Goal: Task Accomplishment & Management: Complete application form

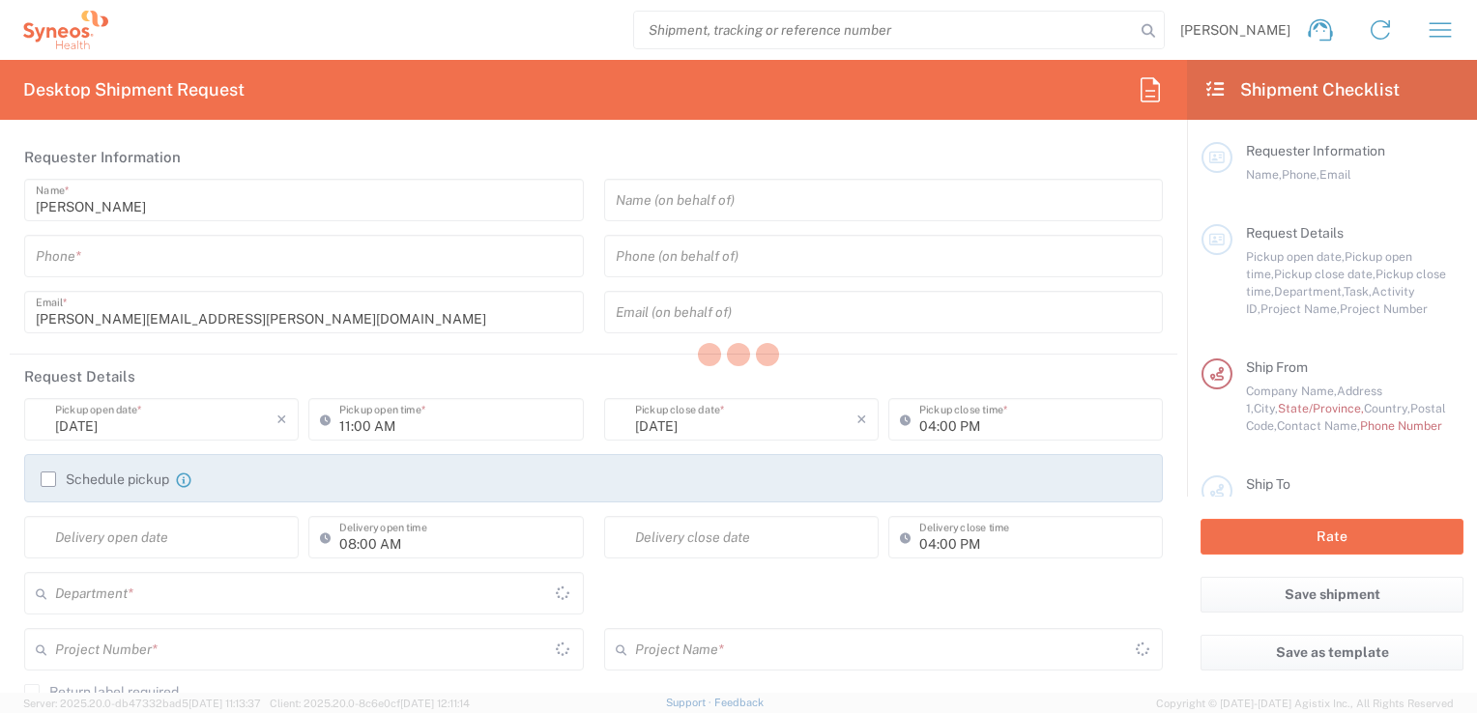
type input "3243"
type input "[GEOGRAPHIC_DATA]"
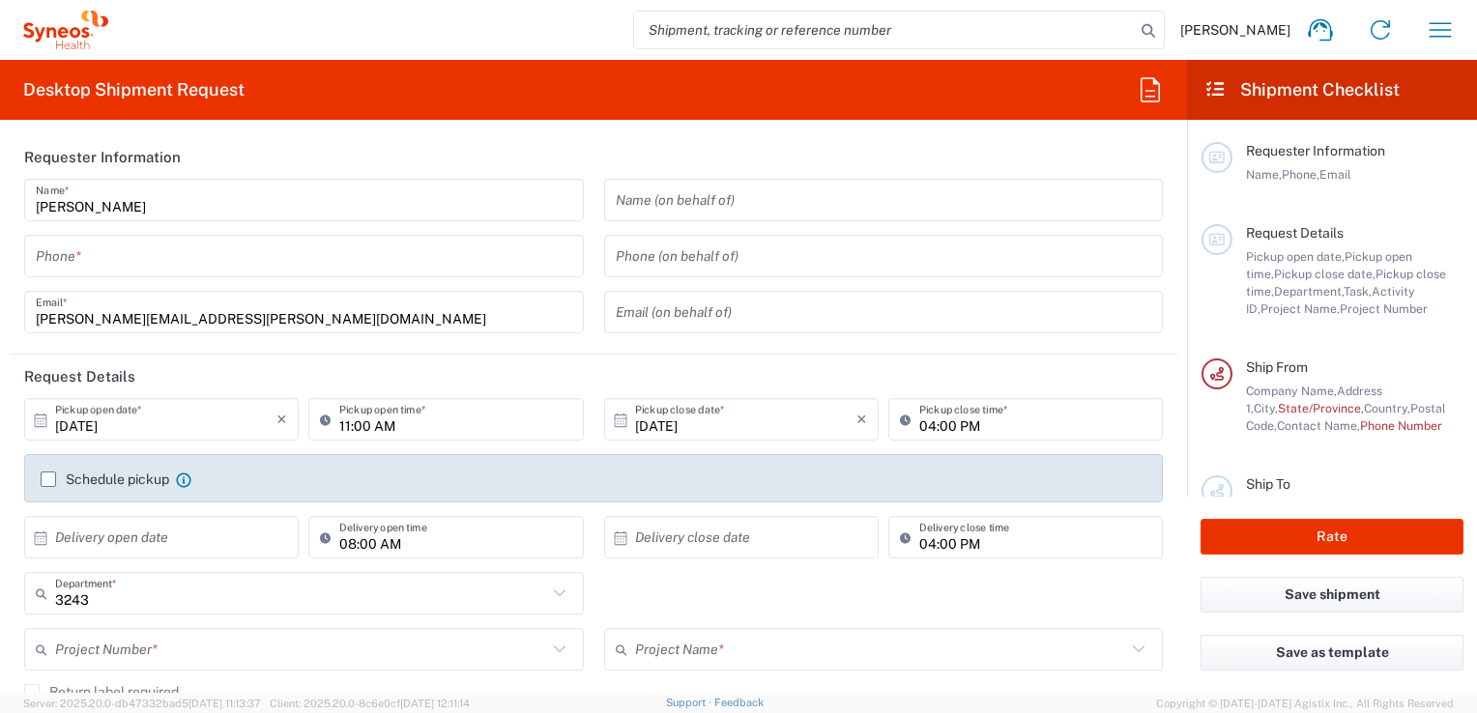
type input "INC Research Clin Svcs [GEOGRAPHIC_DATA]"
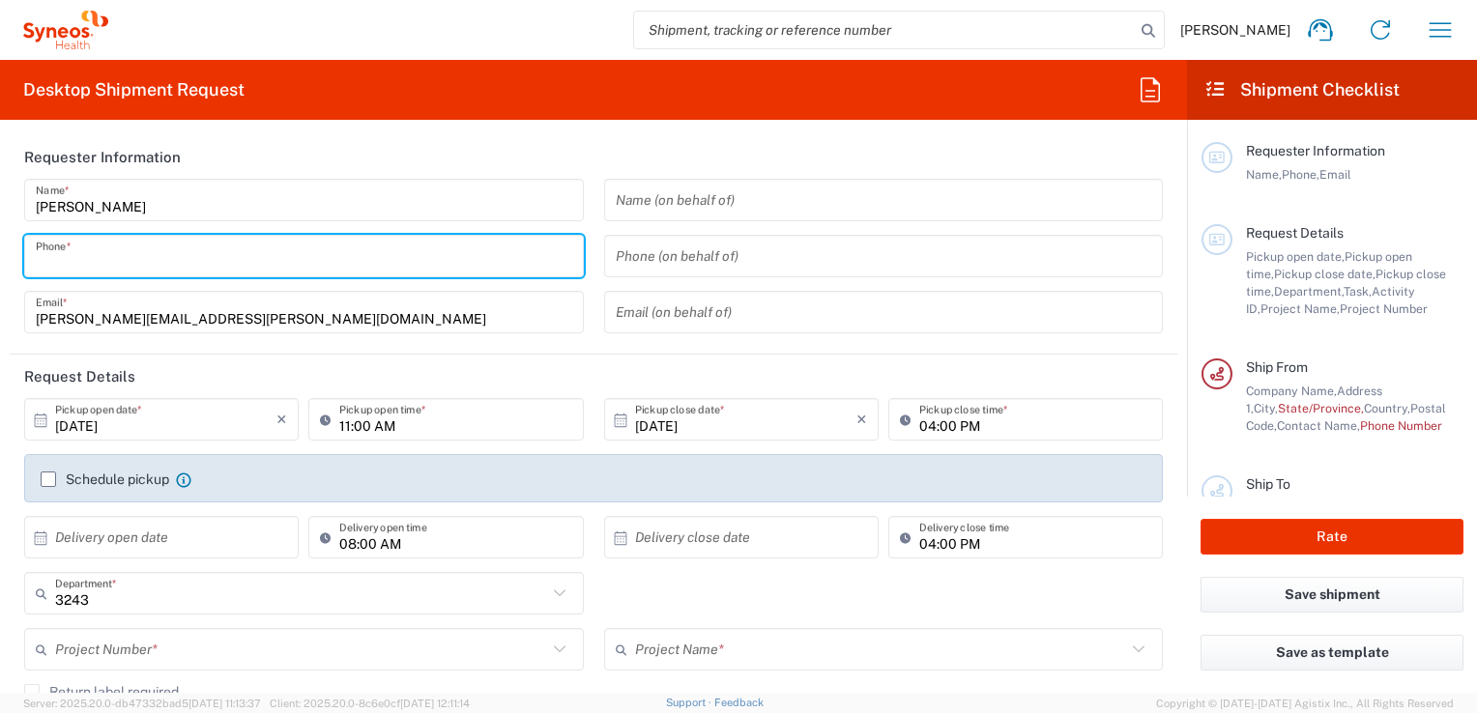
click at [145, 243] on input "tel" at bounding box center [304, 257] width 536 height 34
type input "+523328150142"
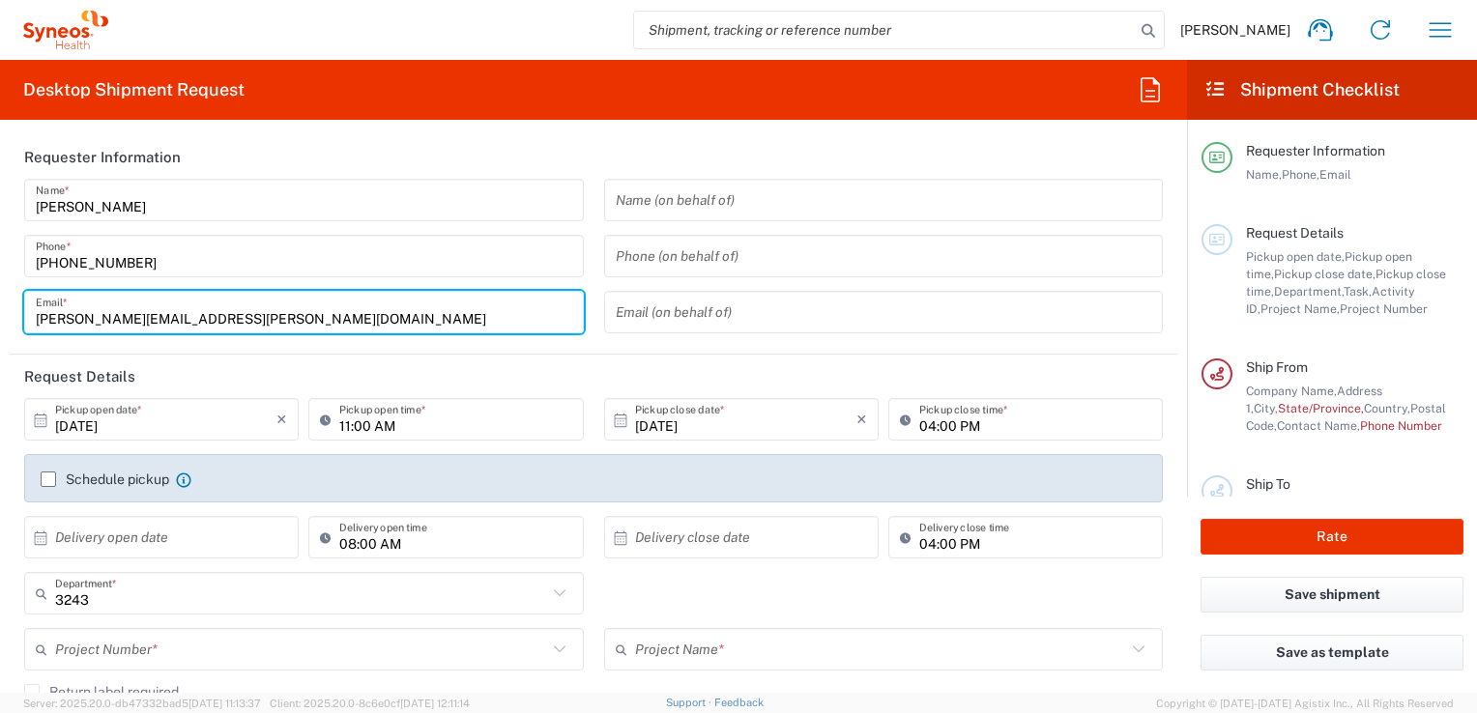
click at [270, 319] on input "patsy.robles@syneoshealth.com" at bounding box center [304, 313] width 536 height 34
click at [354, 320] on input "patsy.robles@syneoshealth.com" at bounding box center [304, 313] width 536 height 34
drag, startPoint x: 260, startPoint y: 532, endPoint x: 265, endPoint y: 512, distance: 19.9
click at [260, 532] on input "text" at bounding box center [165, 538] width 221 height 34
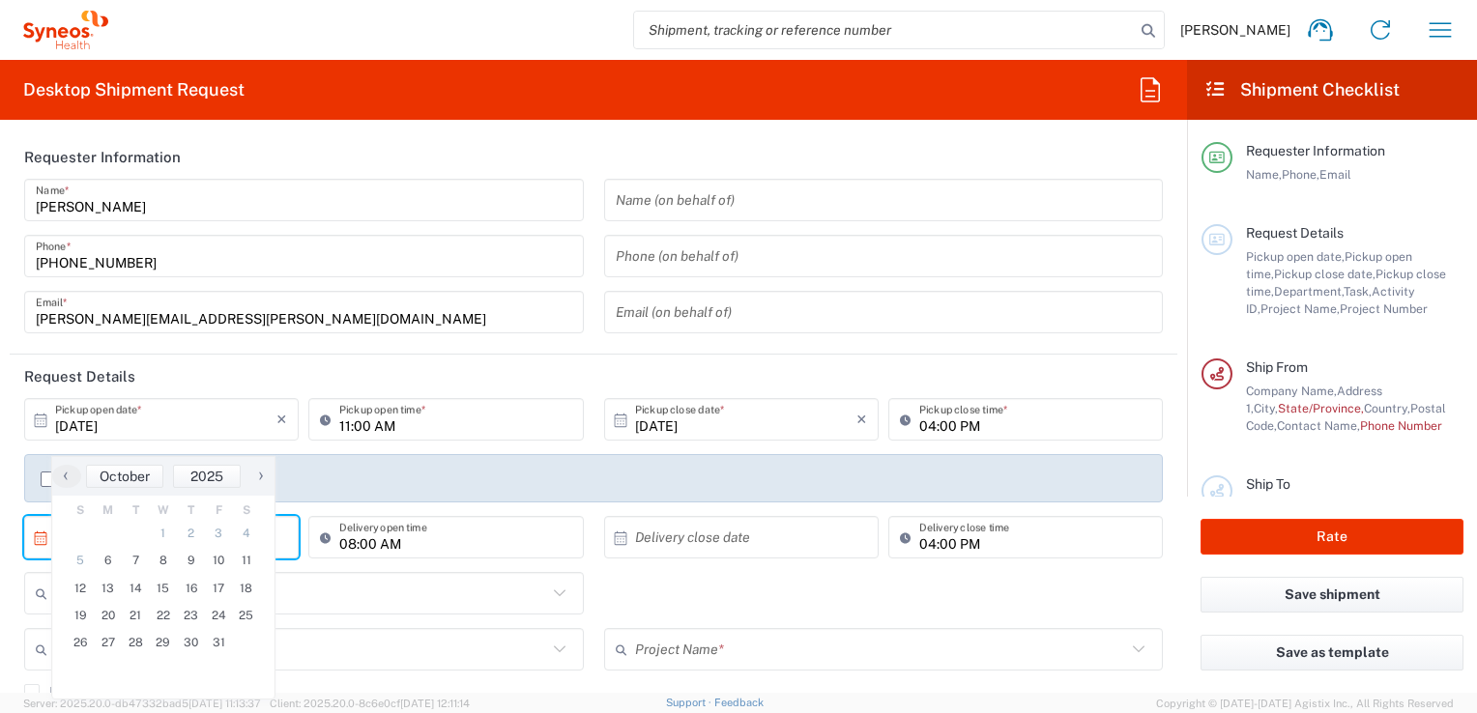
scroll to position [97, 0]
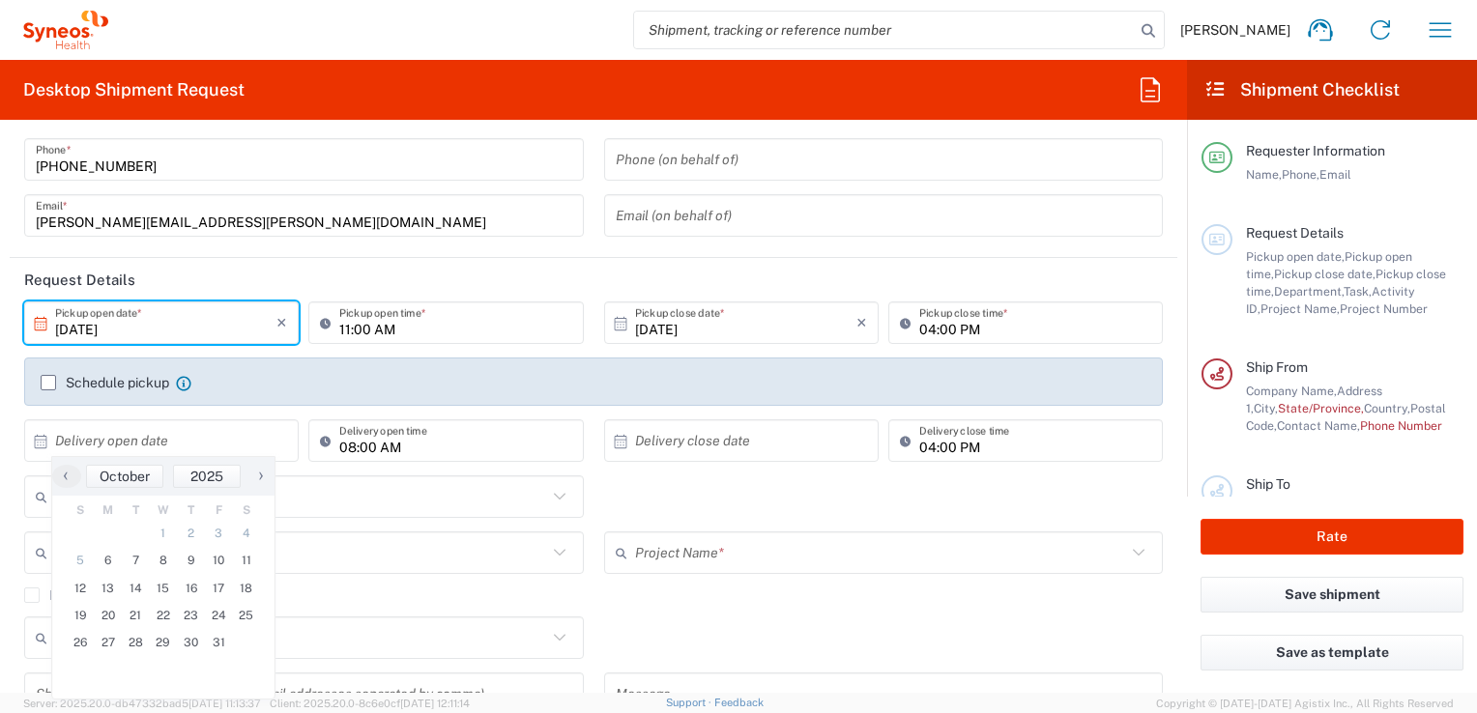
click at [219, 324] on input "10/06/2025" at bounding box center [165, 323] width 221 height 34
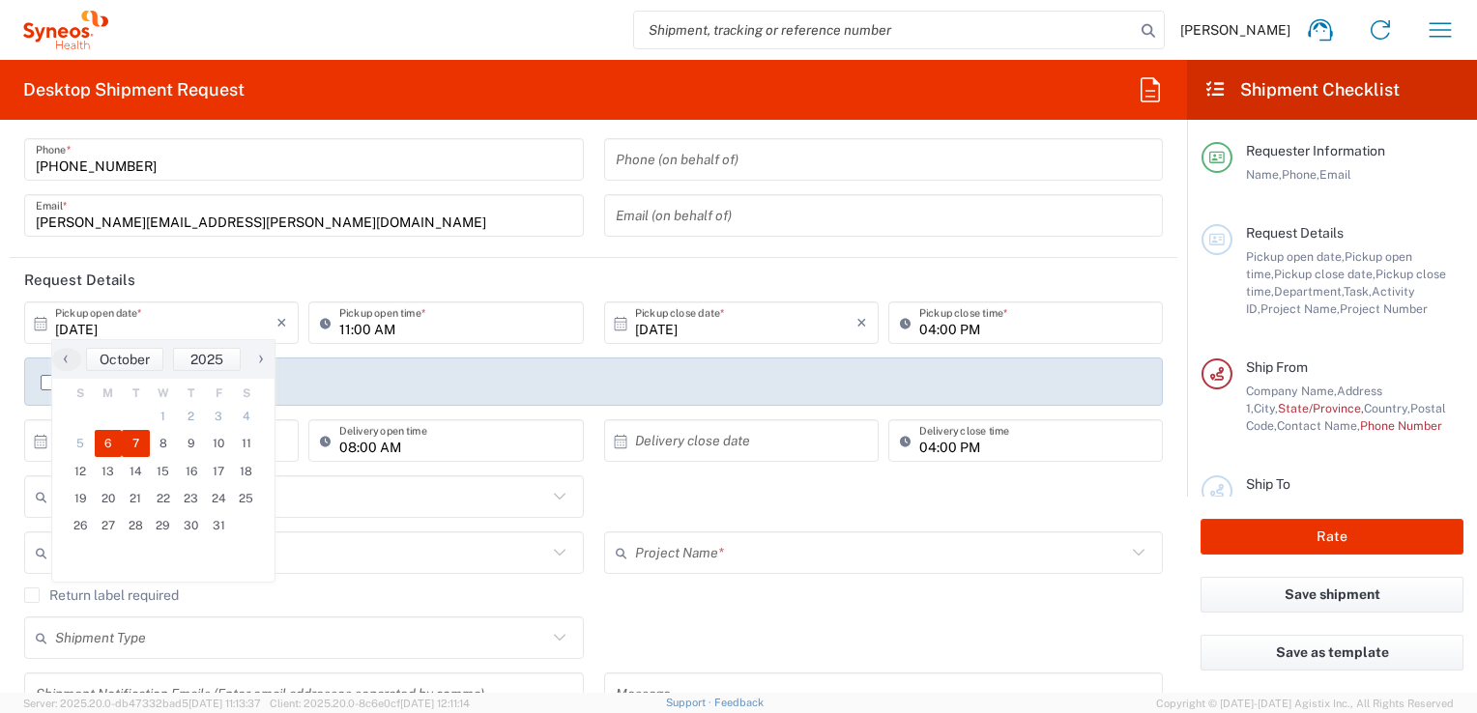
click at [132, 442] on span "7" at bounding box center [136, 443] width 28 height 27
type input "10/07/2025"
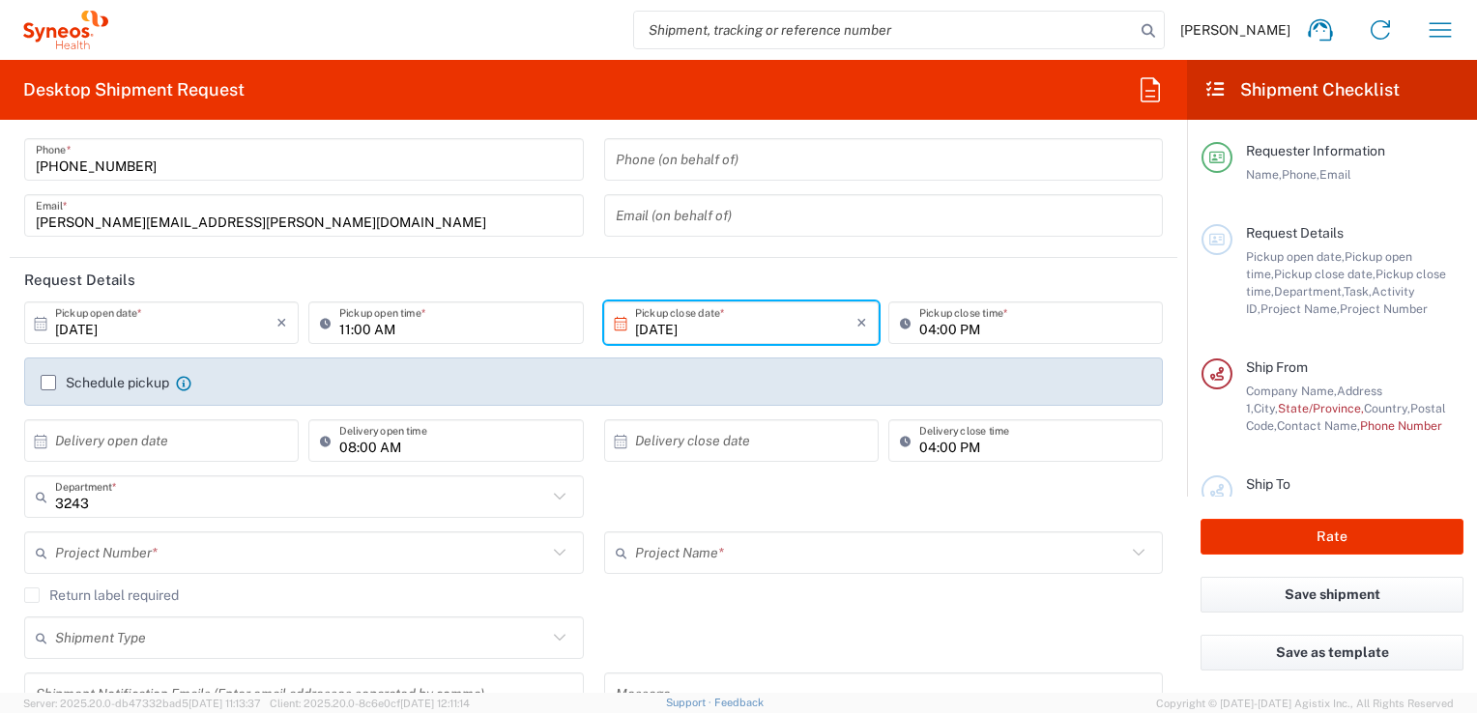
click at [526, 328] on input "11:00 AM" at bounding box center [455, 323] width 232 height 34
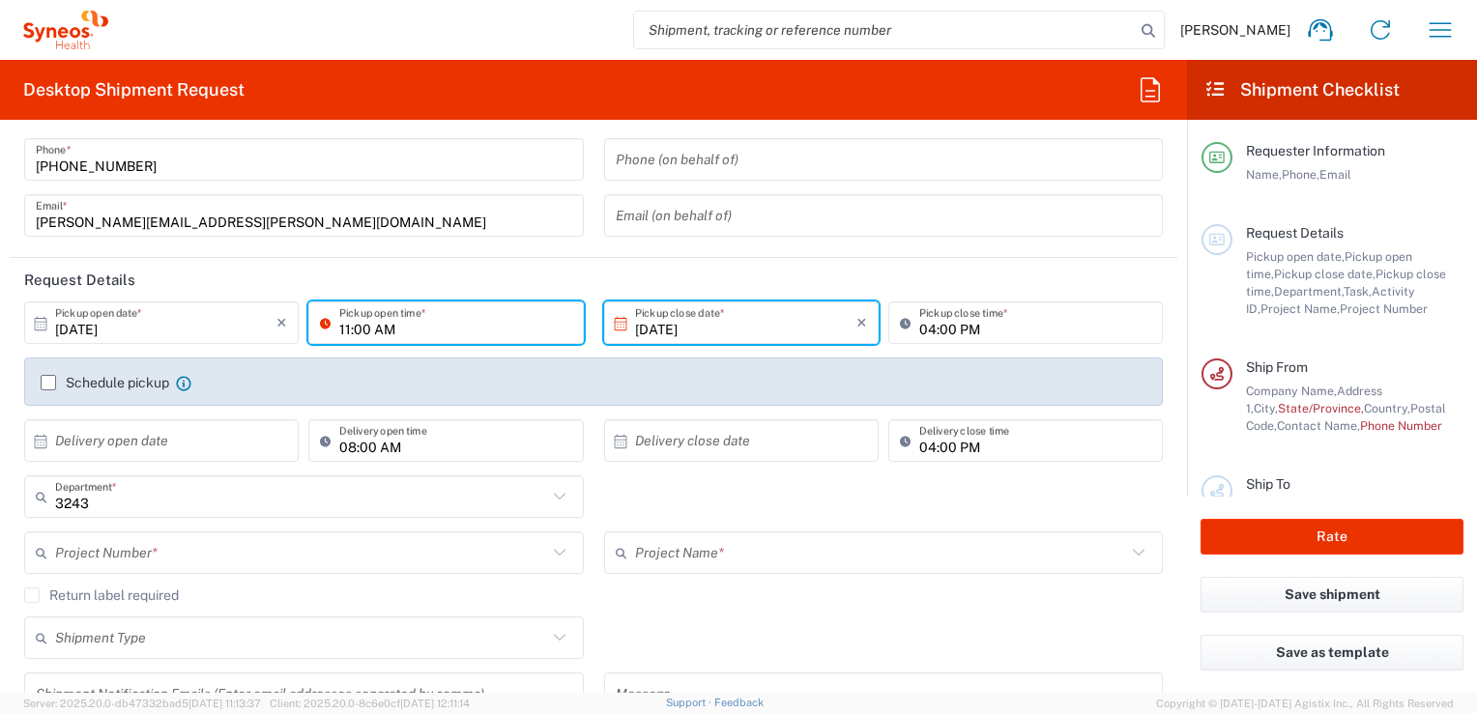
click at [548, 325] on input "11:00 AM" at bounding box center [455, 323] width 232 height 34
click at [361, 328] on input "11:00 AM" at bounding box center [455, 323] width 232 height 34
click at [390, 324] on input "11:00 AM" at bounding box center [455, 323] width 232 height 34
click at [340, 327] on input "11:00 AM" at bounding box center [455, 323] width 232 height 34
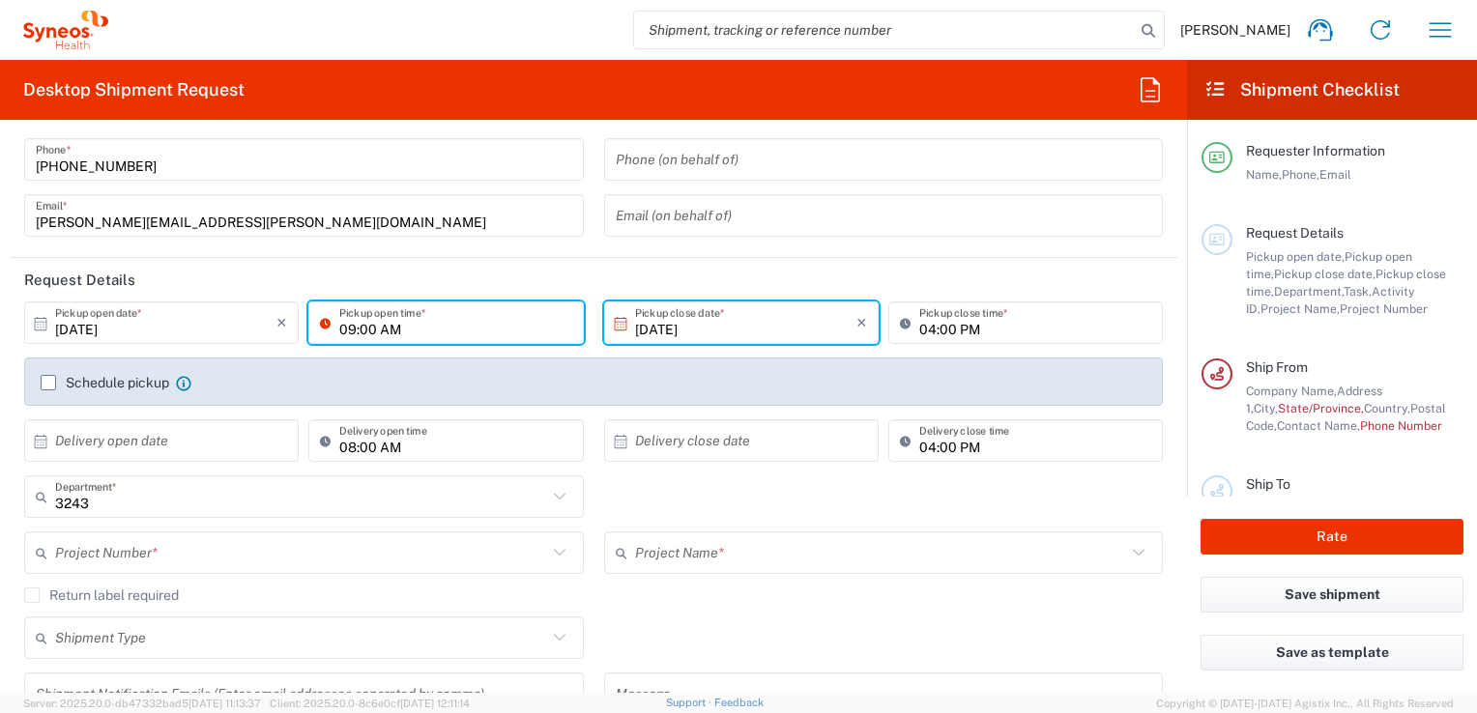
type input "09:00 AM"
drag, startPoint x: 812, startPoint y: 327, endPoint x: 849, endPoint y: 323, distance: 37.9
click at [814, 327] on input "10/07/2025" at bounding box center [745, 323] width 221 height 34
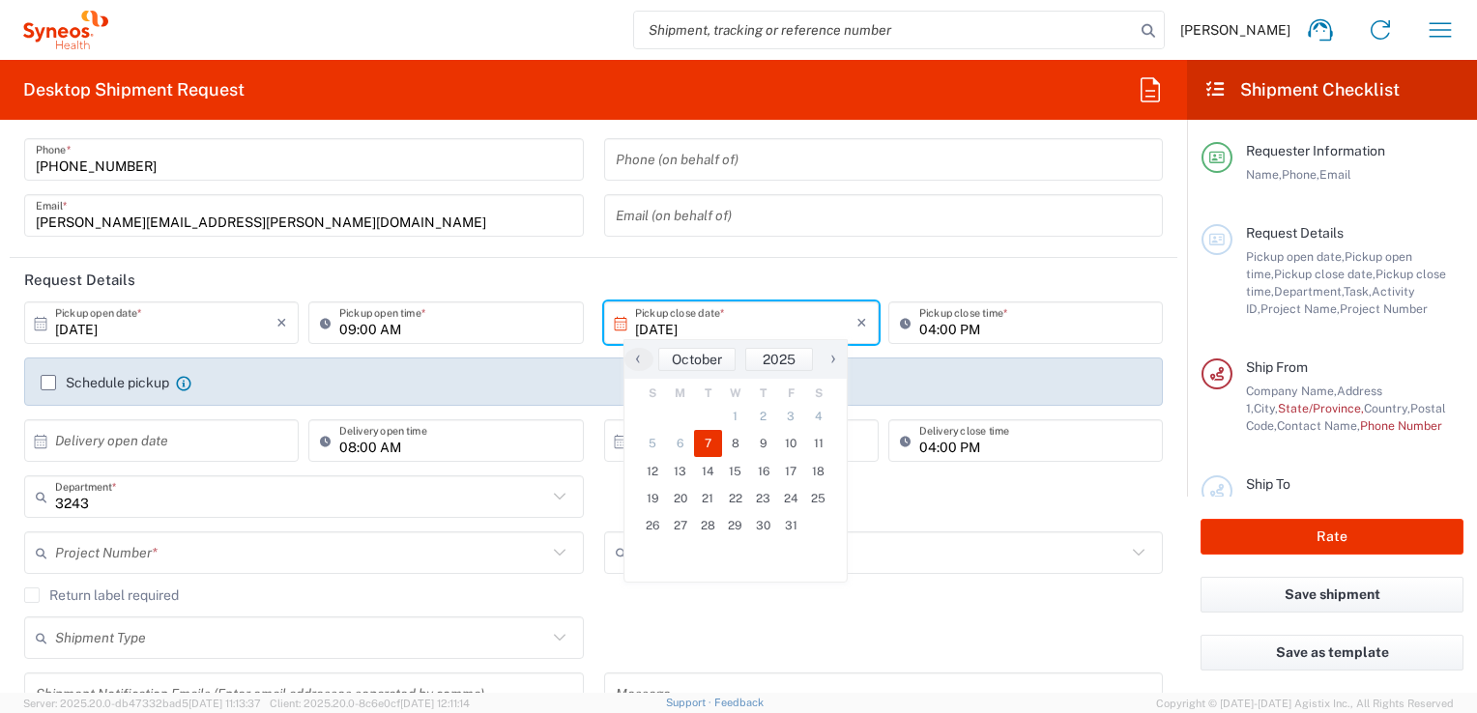
click at [711, 443] on span "7" at bounding box center [708, 443] width 28 height 27
click at [1000, 334] on input "04:00 PM" at bounding box center [1035, 323] width 232 height 34
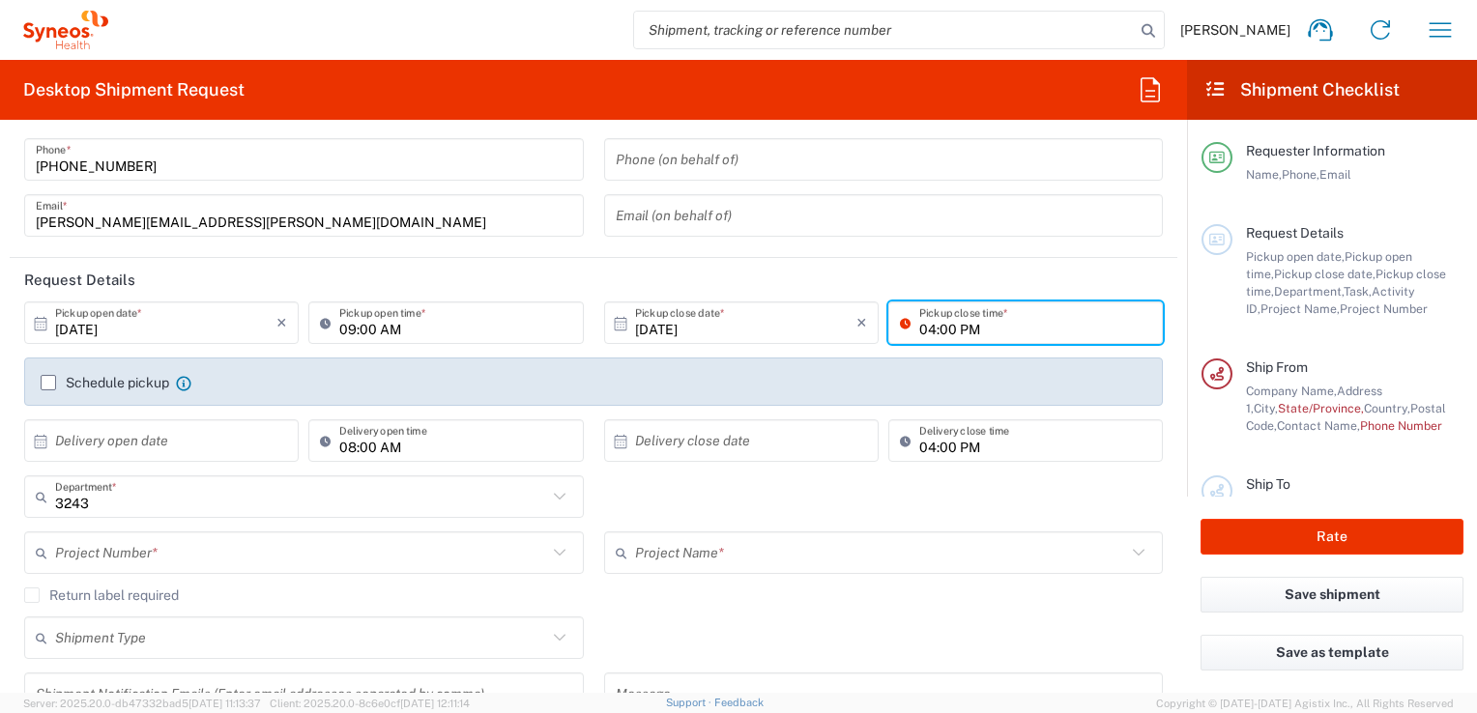
click at [348, 449] on input "08:00 AM" at bounding box center [455, 441] width 232 height 34
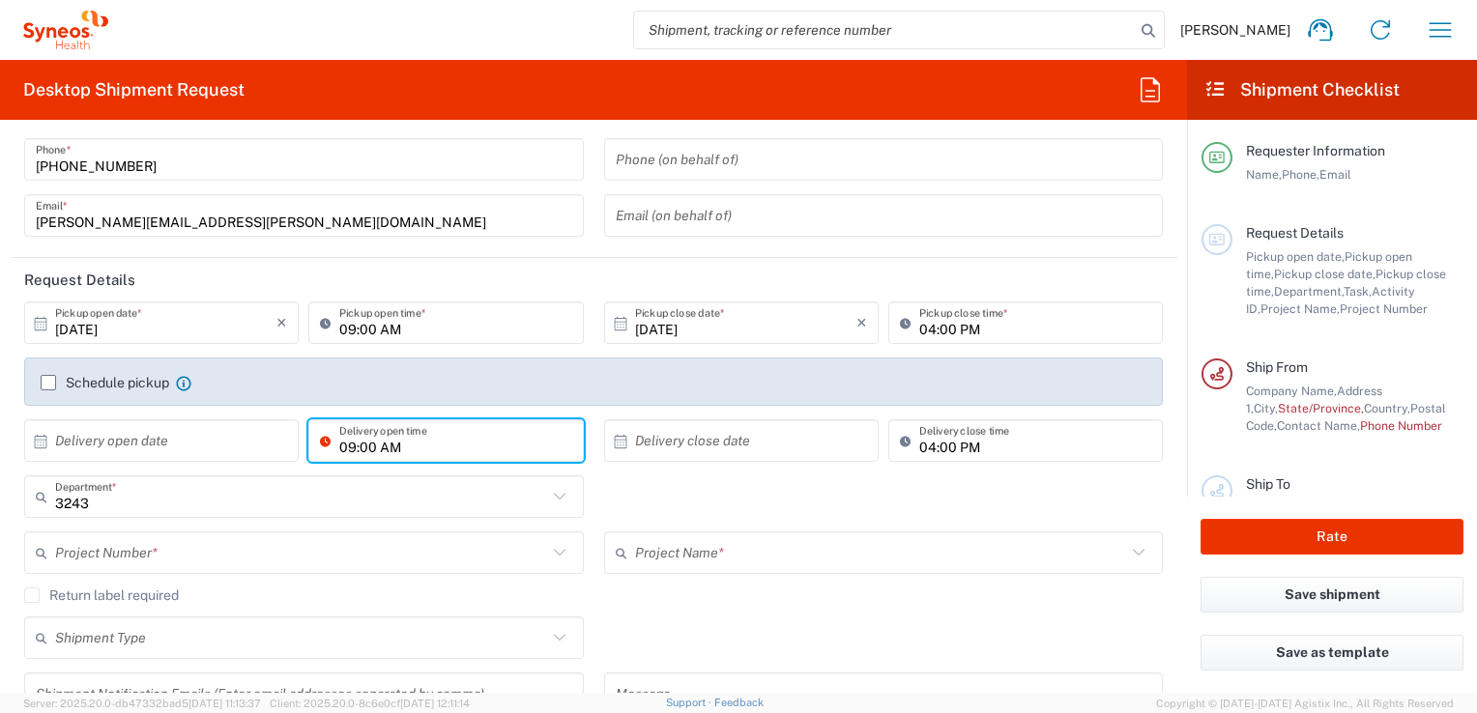
type input "09:00 AM"
click at [348, 336] on input "09:00 AM" at bounding box center [455, 323] width 232 height 34
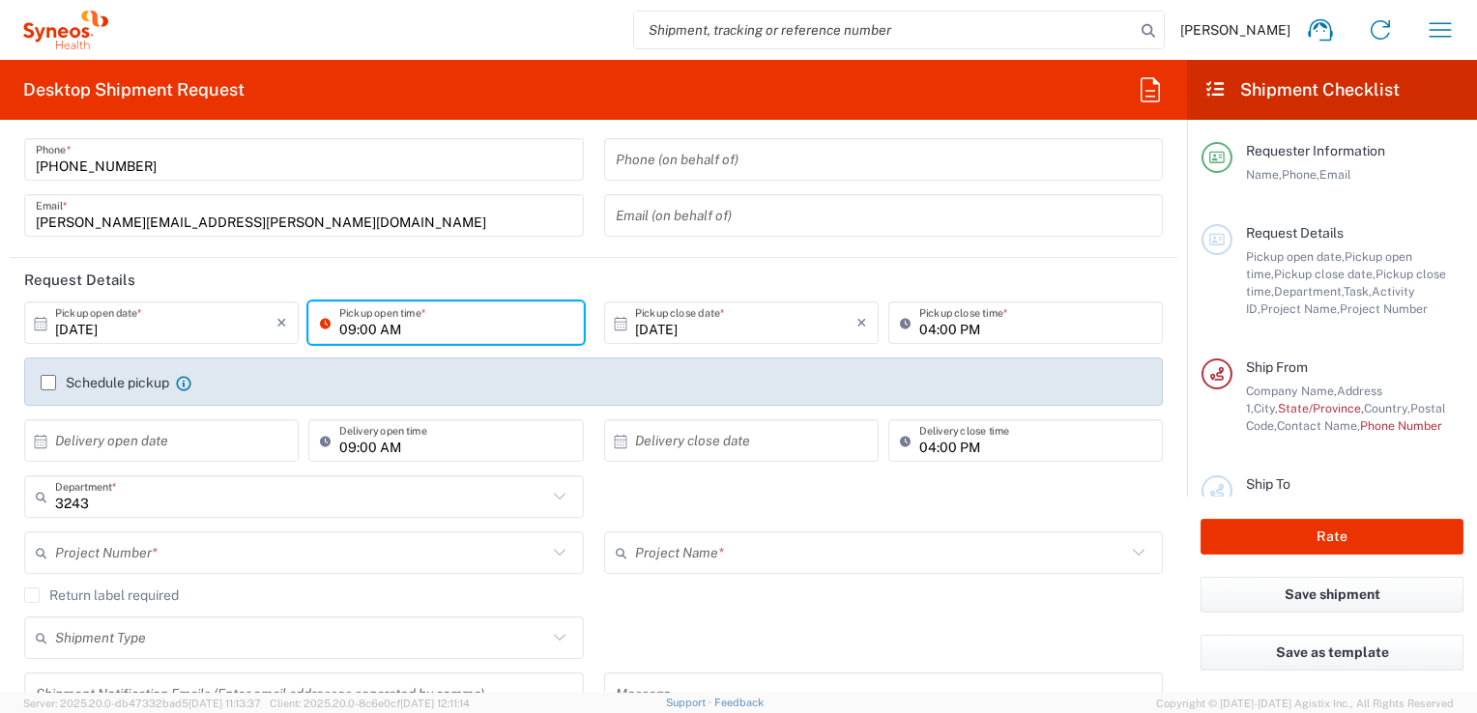
click at [348, 329] on input "09:00 AM" at bounding box center [455, 323] width 232 height 34
type input "08:00 AM"
click at [348, 446] on input "09:00 AM" at bounding box center [455, 441] width 232 height 34
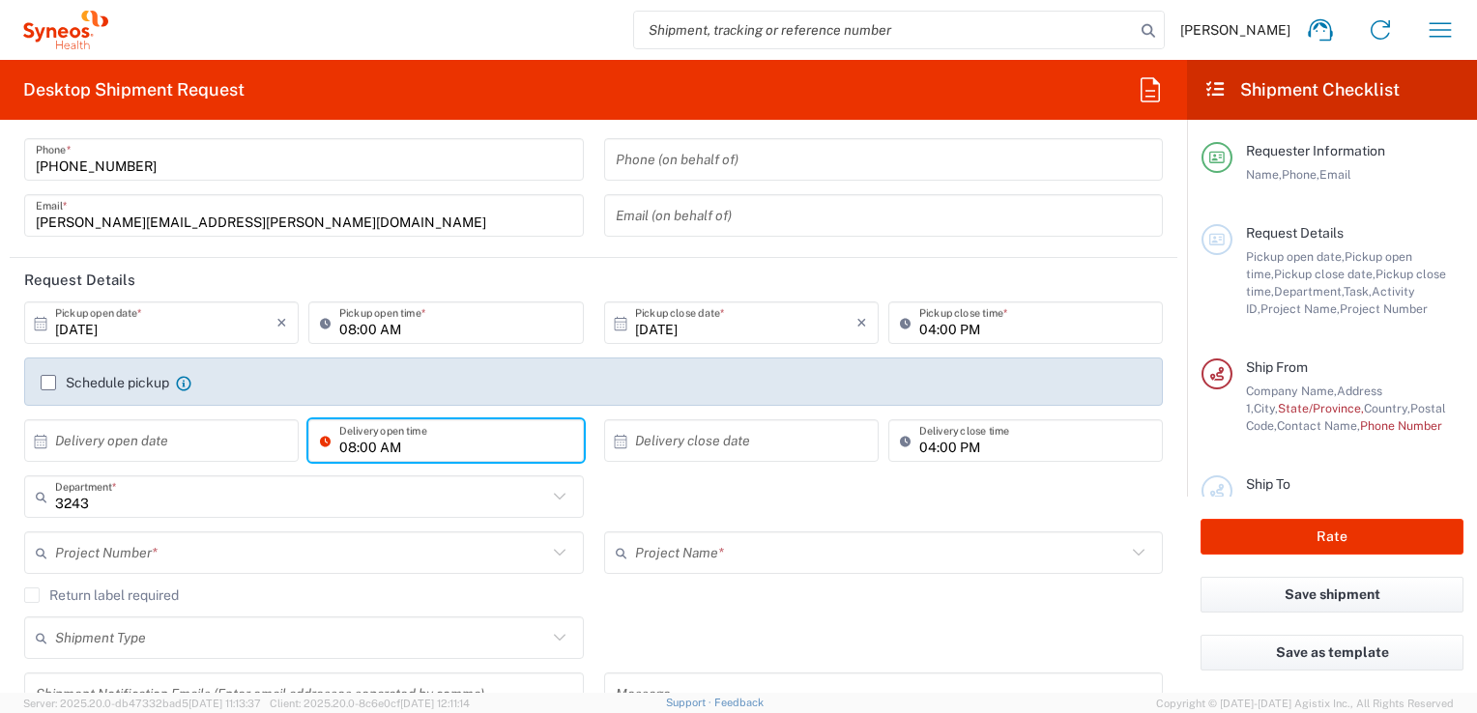
type input "08:00 AM"
click at [848, 504] on div "3243 Department * 3243 3000 3100 3109 3110 3111 3112 3125 3130 3135 3136 3150 3…" at bounding box center [593, 503] width 1159 height 56
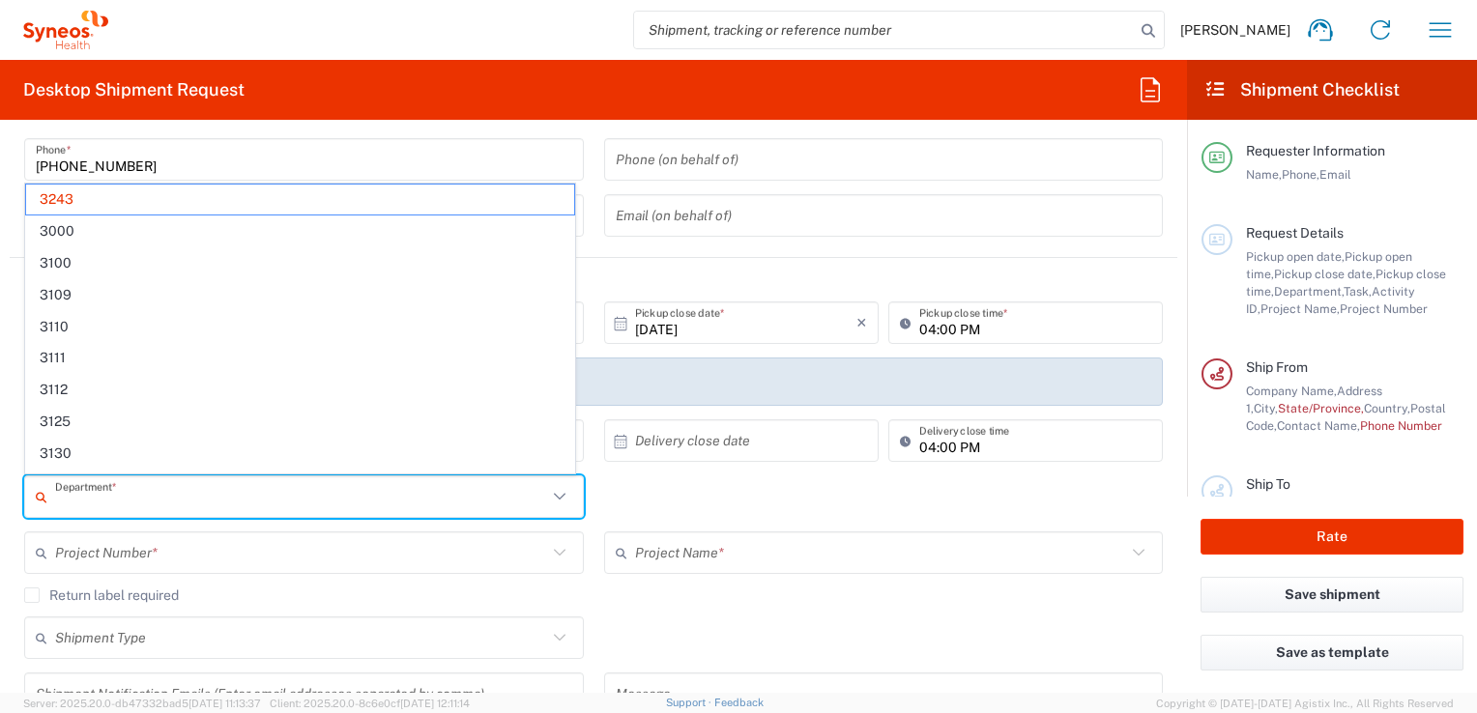
click at [174, 502] on input "text" at bounding box center [301, 497] width 492 height 34
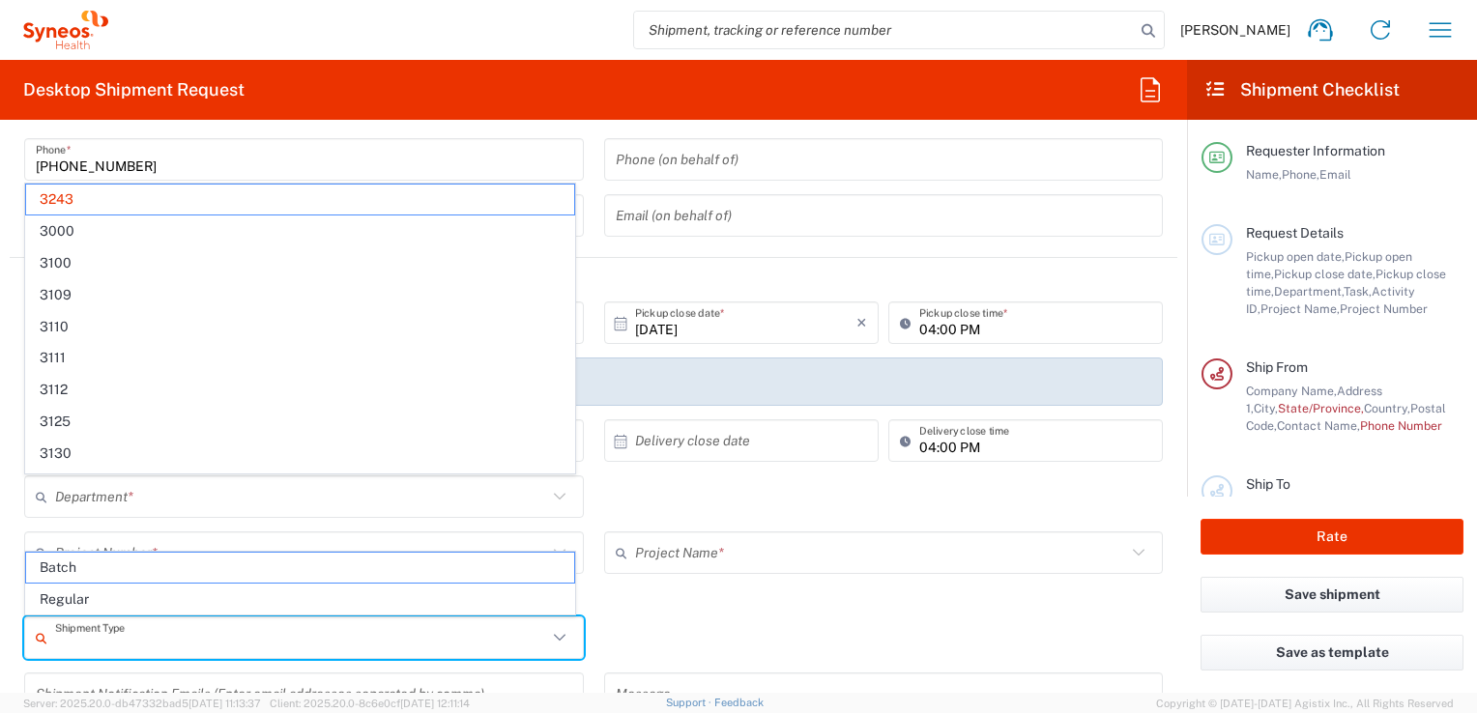
click at [271, 640] on input "text" at bounding box center [301, 638] width 492 height 34
type input "3243"
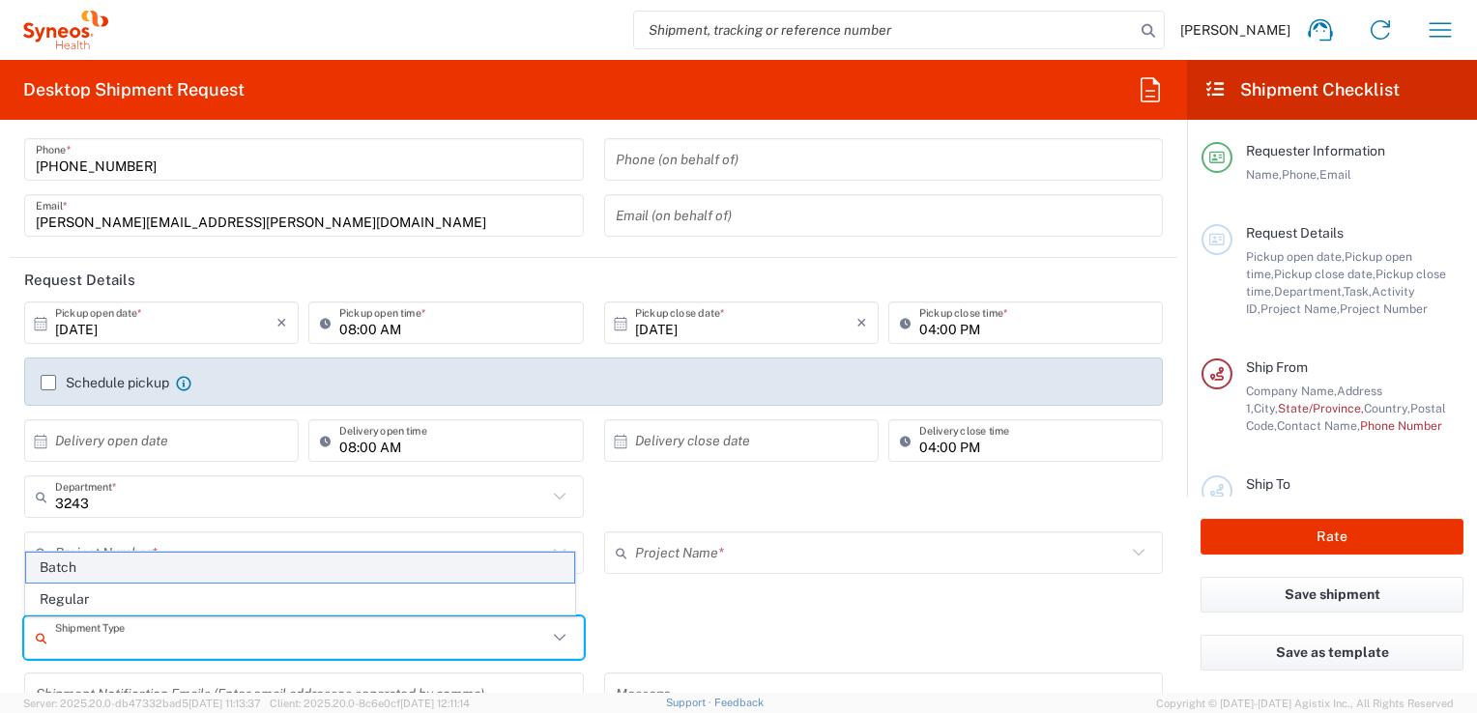
click at [247, 555] on span "Batch" at bounding box center [300, 568] width 548 height 30
type input "Batch"
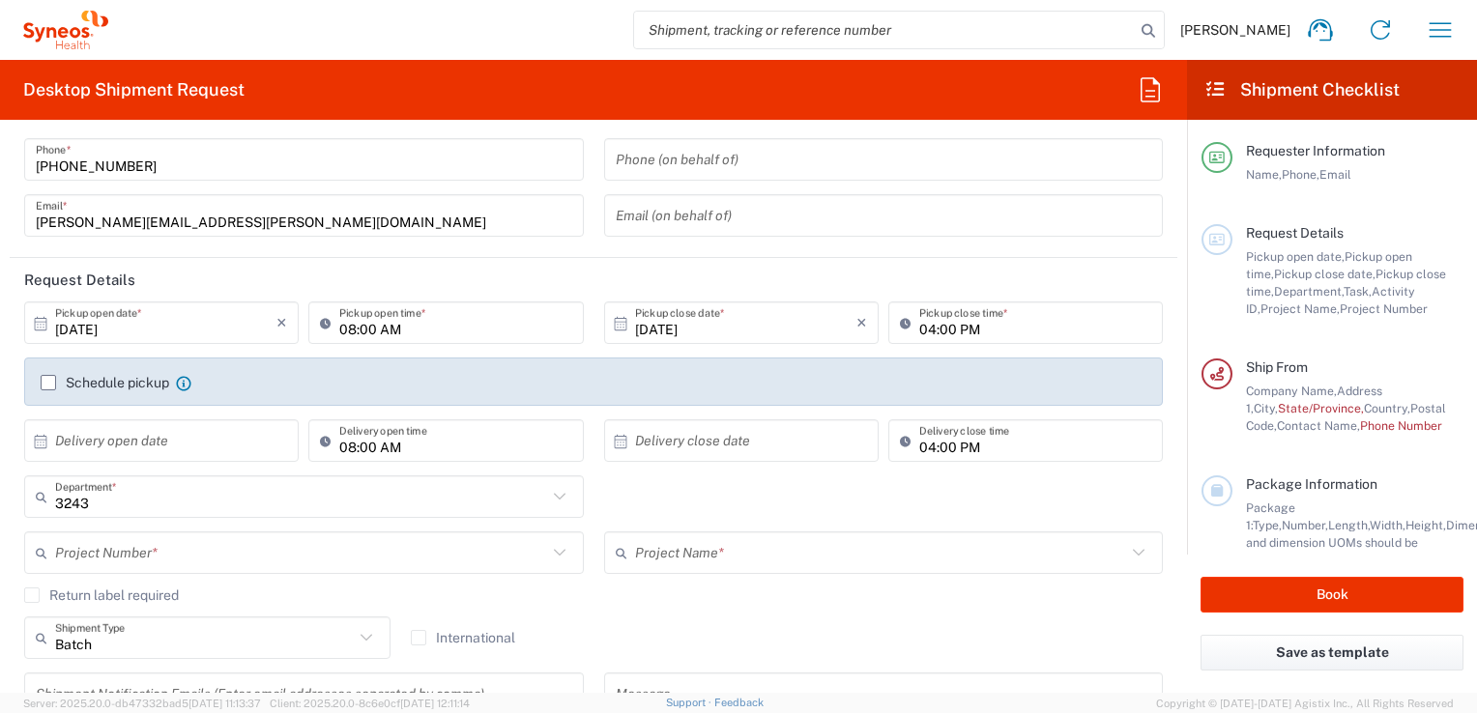
click at [262, 532] on div "Project Number *" at bounding box center [304, 553] width 560 height 43
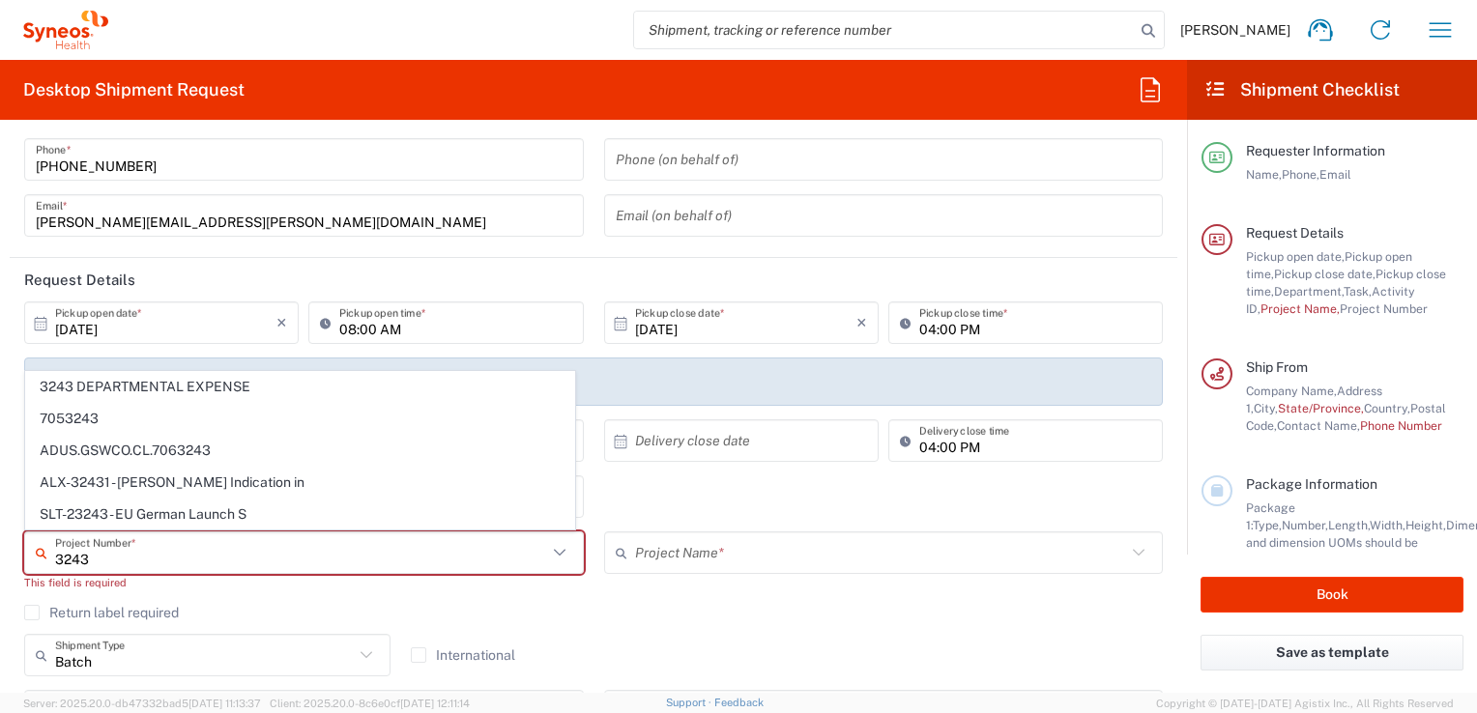
click at [244, 388] on span "3243 DEPARTMENTAL EXPENSE" at bounding box center [300, 387] width 548 height 30
type input "3243 DEPARTMENTAL EXPENSE"
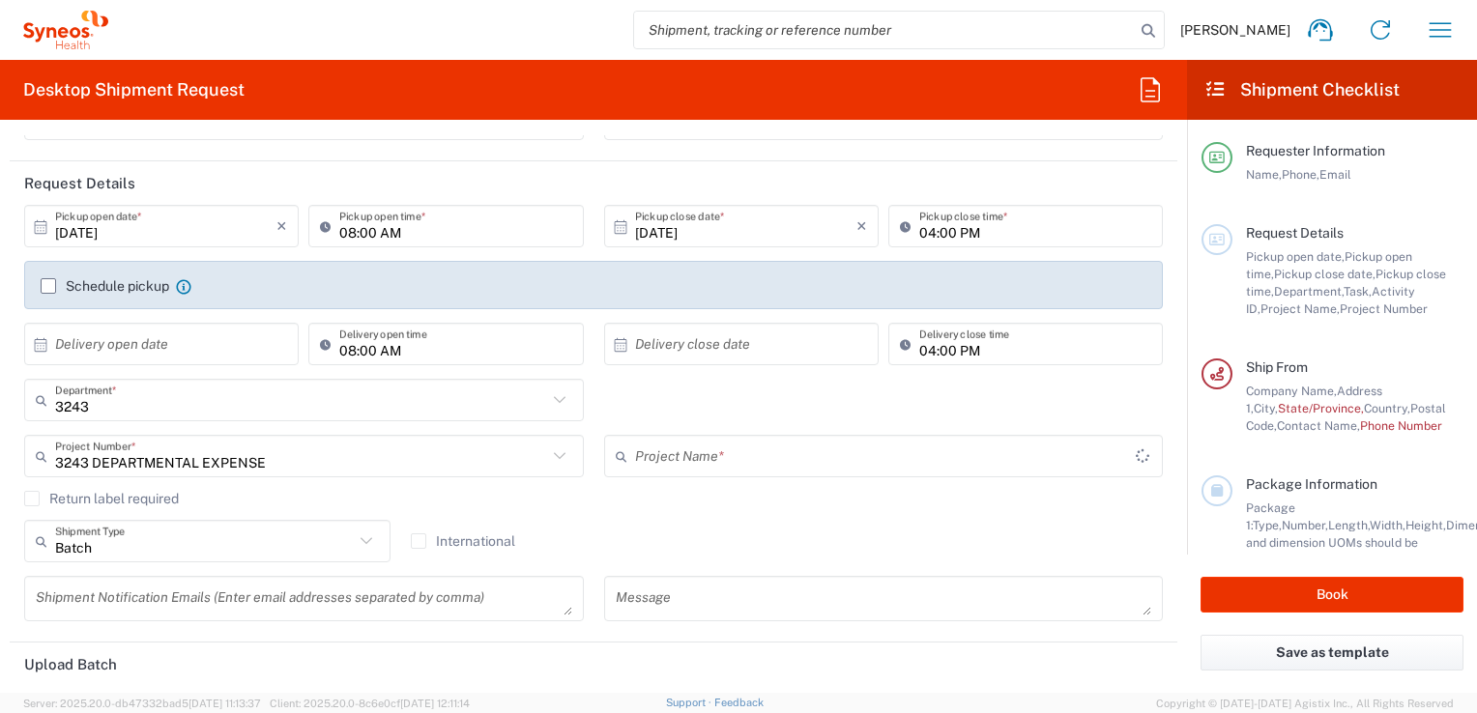
type input "3243 DEPARTMENTAL EXPENSE"
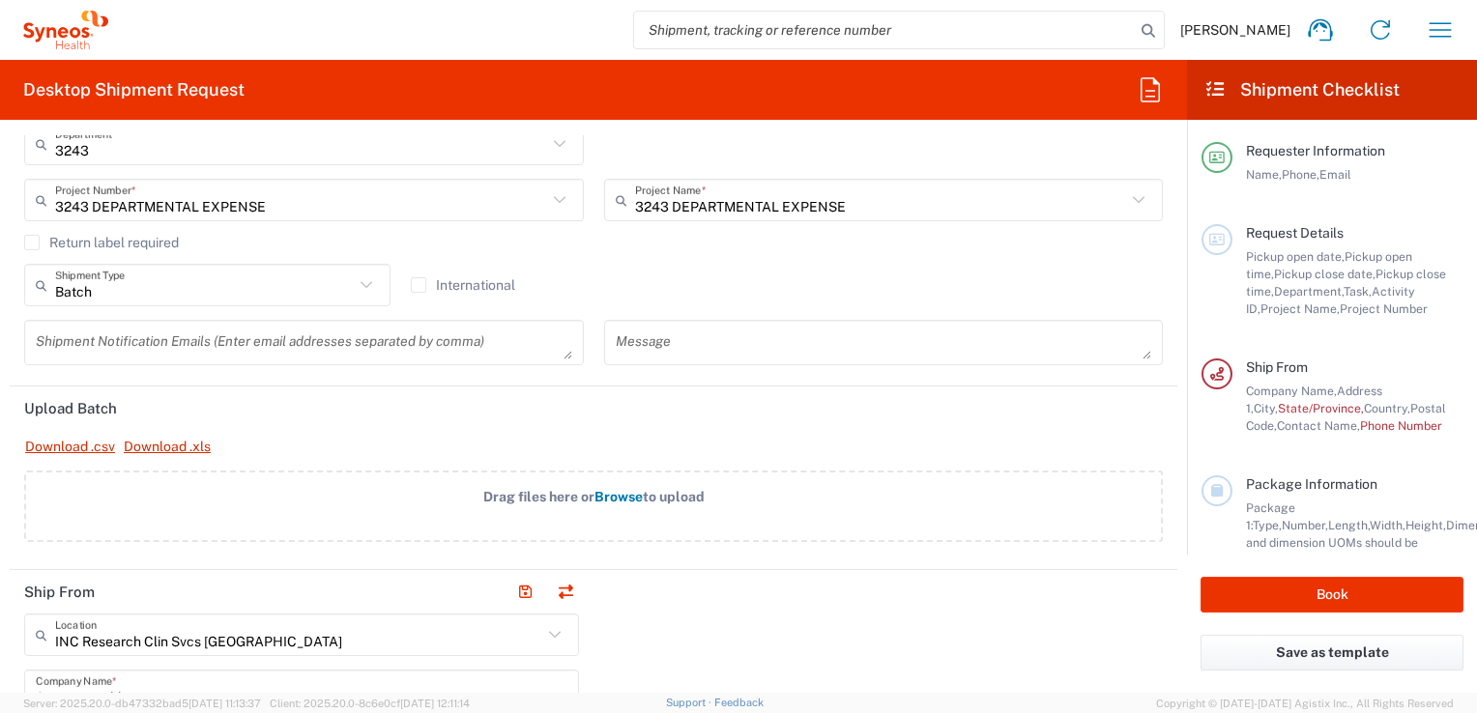
scroll to position [483, 0]
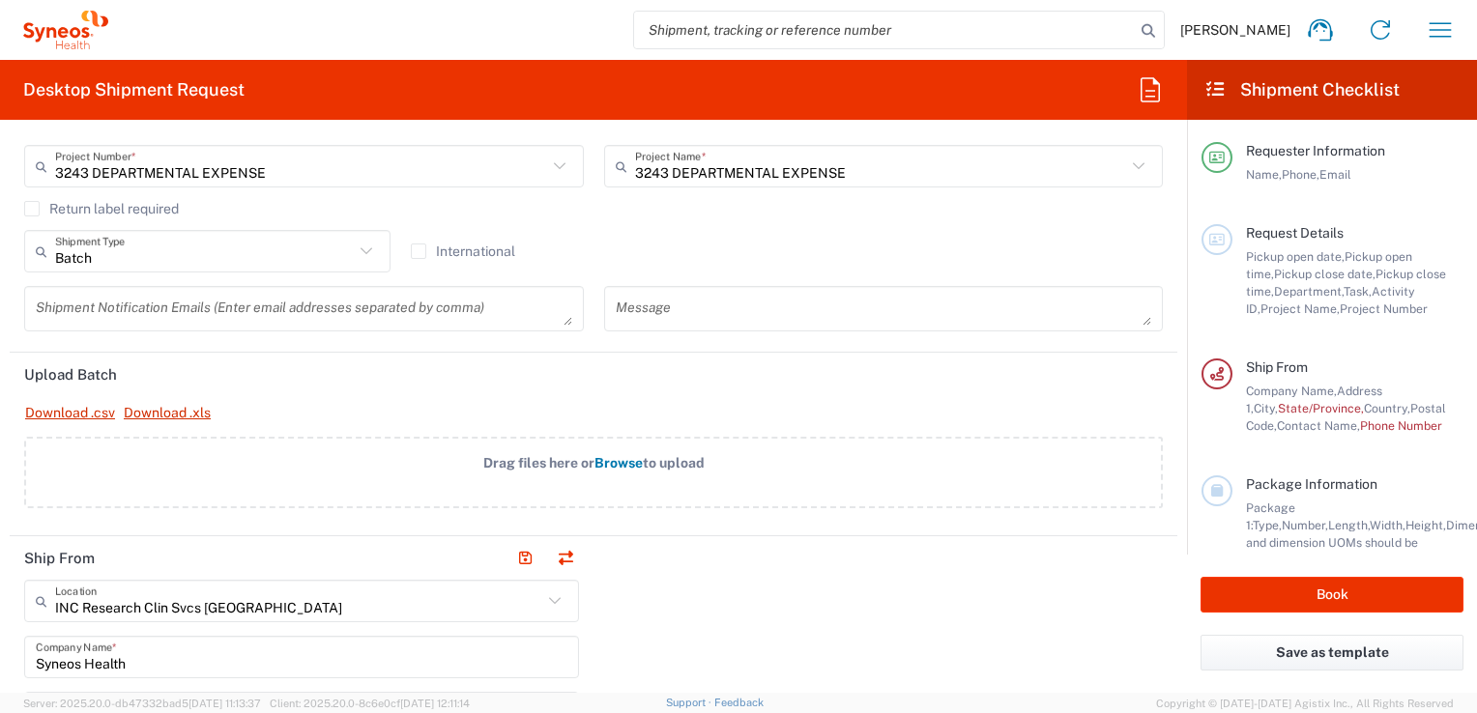
type input "Batch"
click at [336, 251] on input "Batch" at bounding box center [204, 252] width 299 height 34
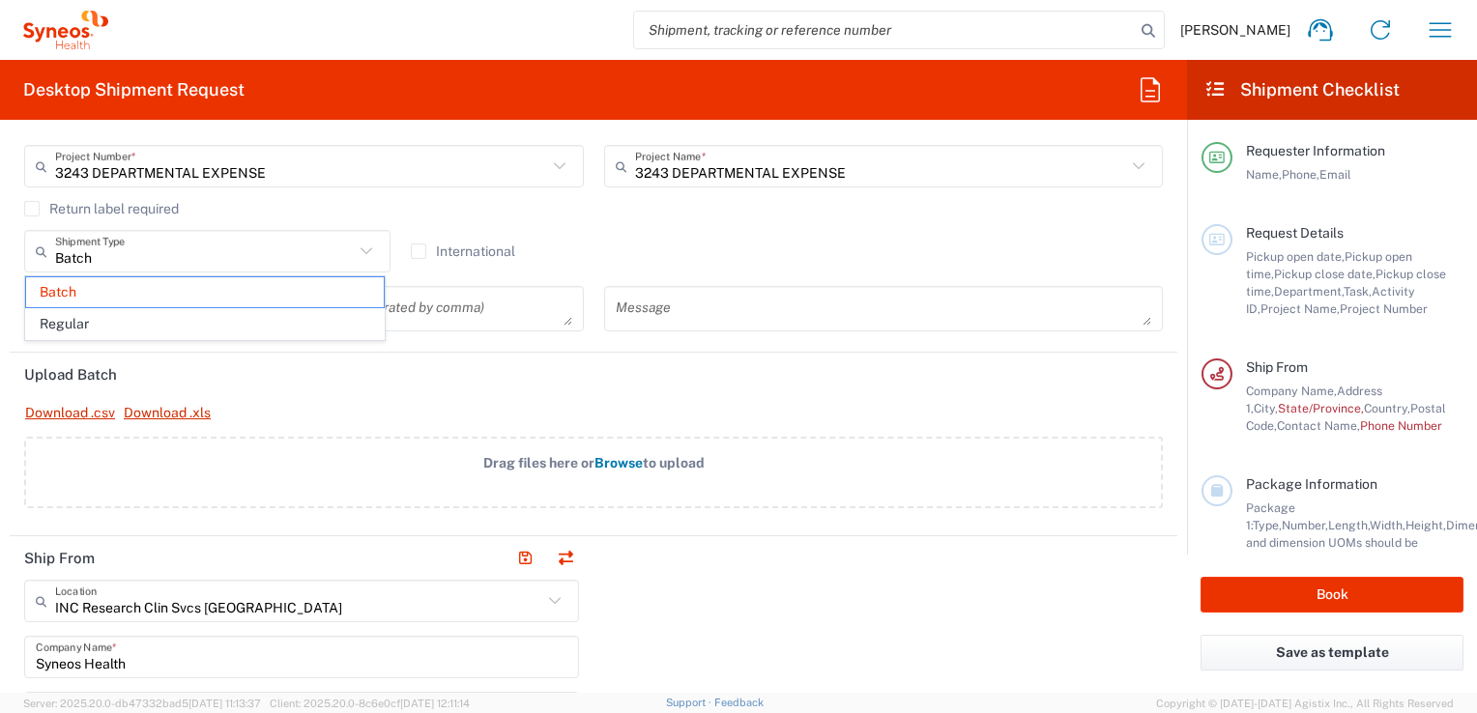
click at [356, 252] on icon at bounding box center [366, 251] width 25 height 25
click at [490, 385] on header "Upload Batch" at bounding box center [593, 374] width 1167 height 43
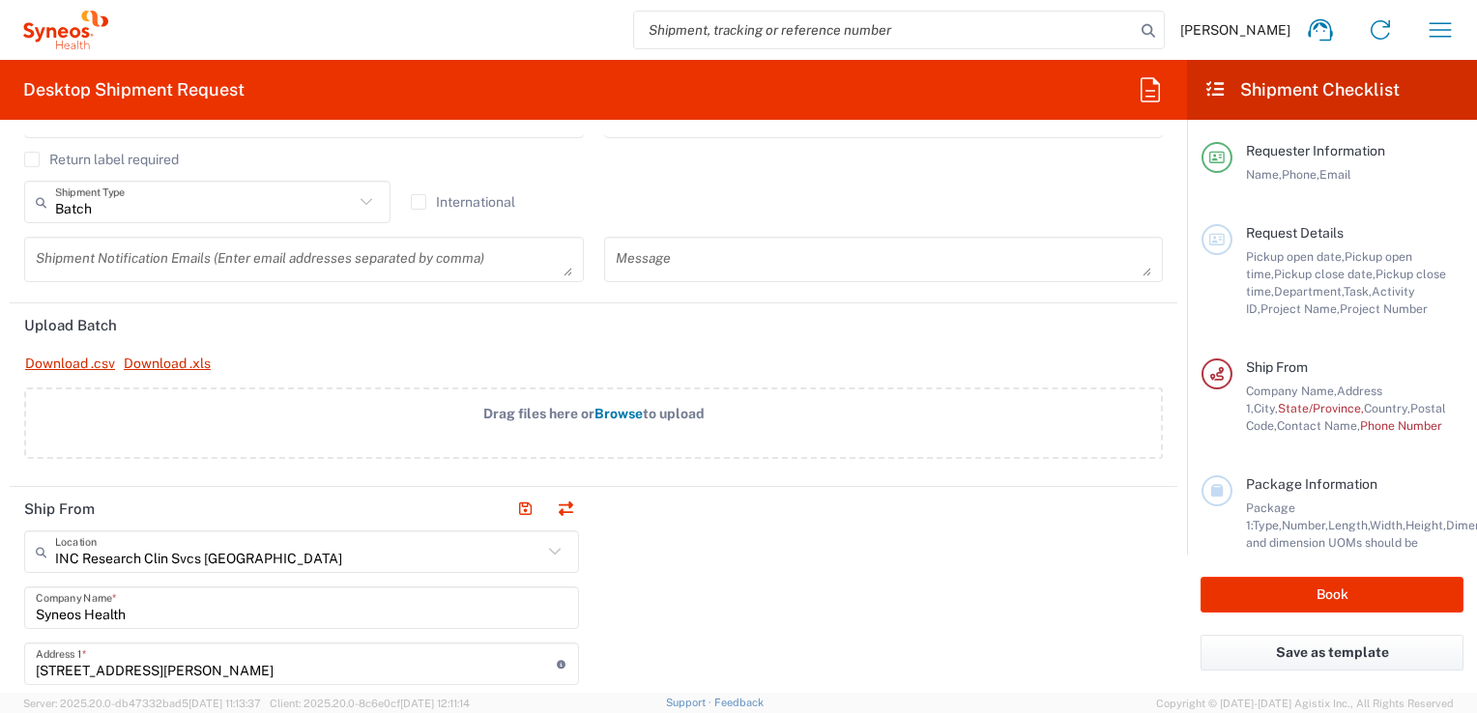
scroll to position [580, 0]
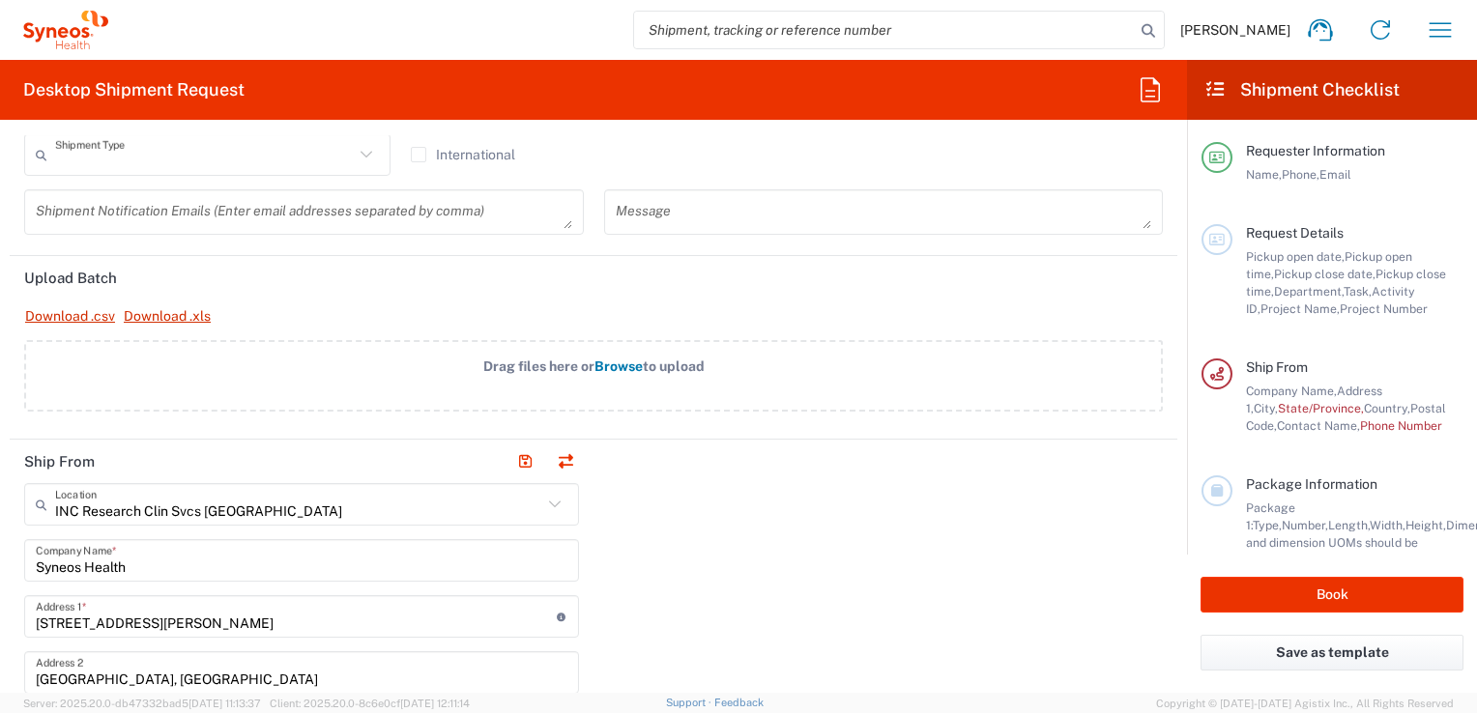
click at [347, 149] on input "text" at bounding box center [204, 155] width 299 height 34
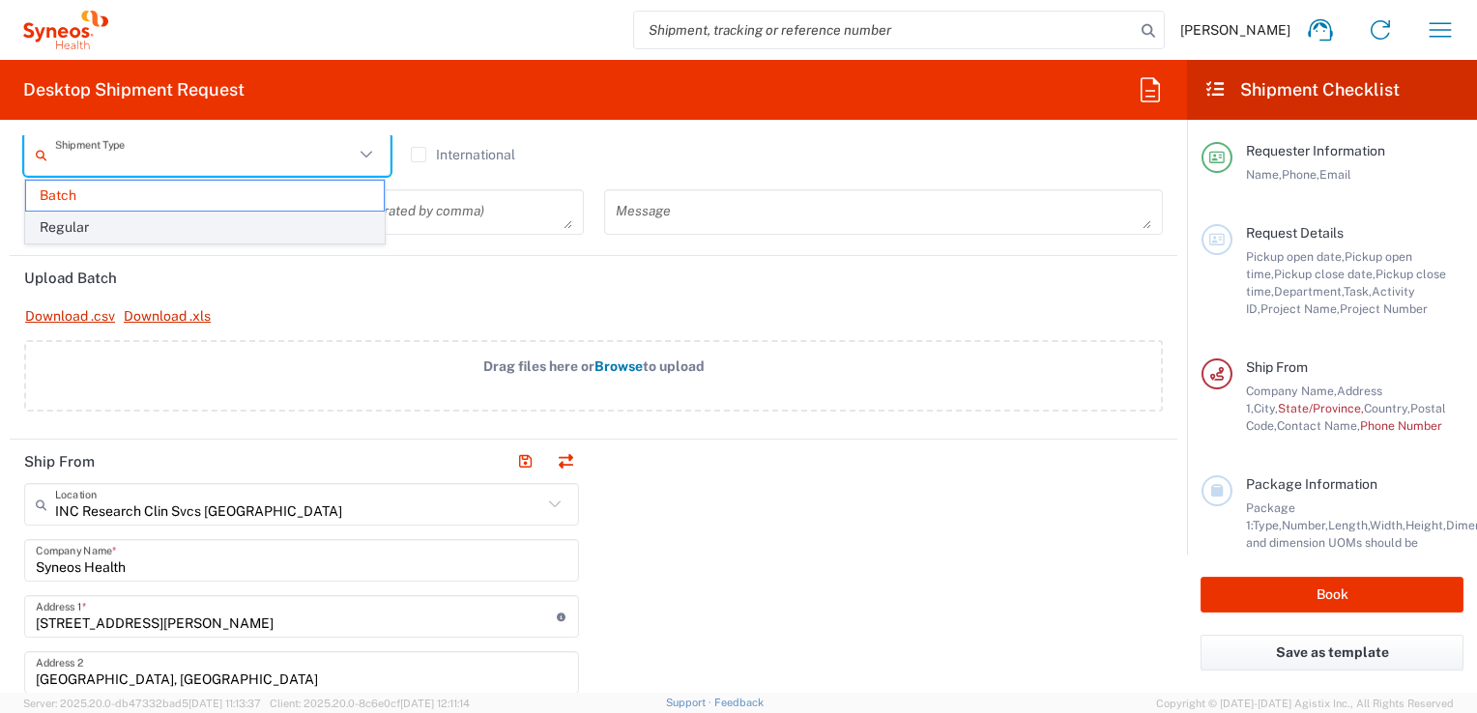
click at [230, 220] on span "Regular" at bounding box center [205, 228] width 358 height 30
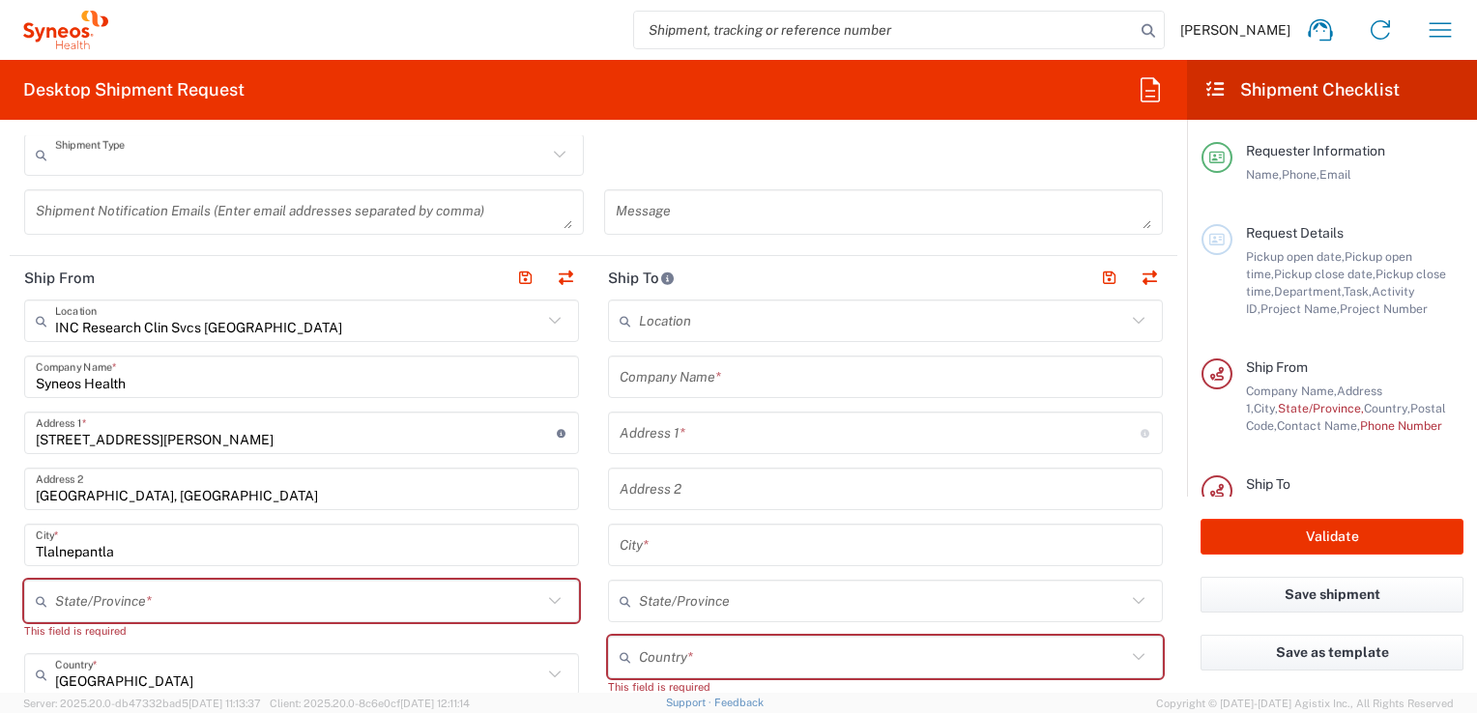
type input "Regular"
click at [390, 260] on header "Ship From" at bounding box center [302, 277] width 584 height 43
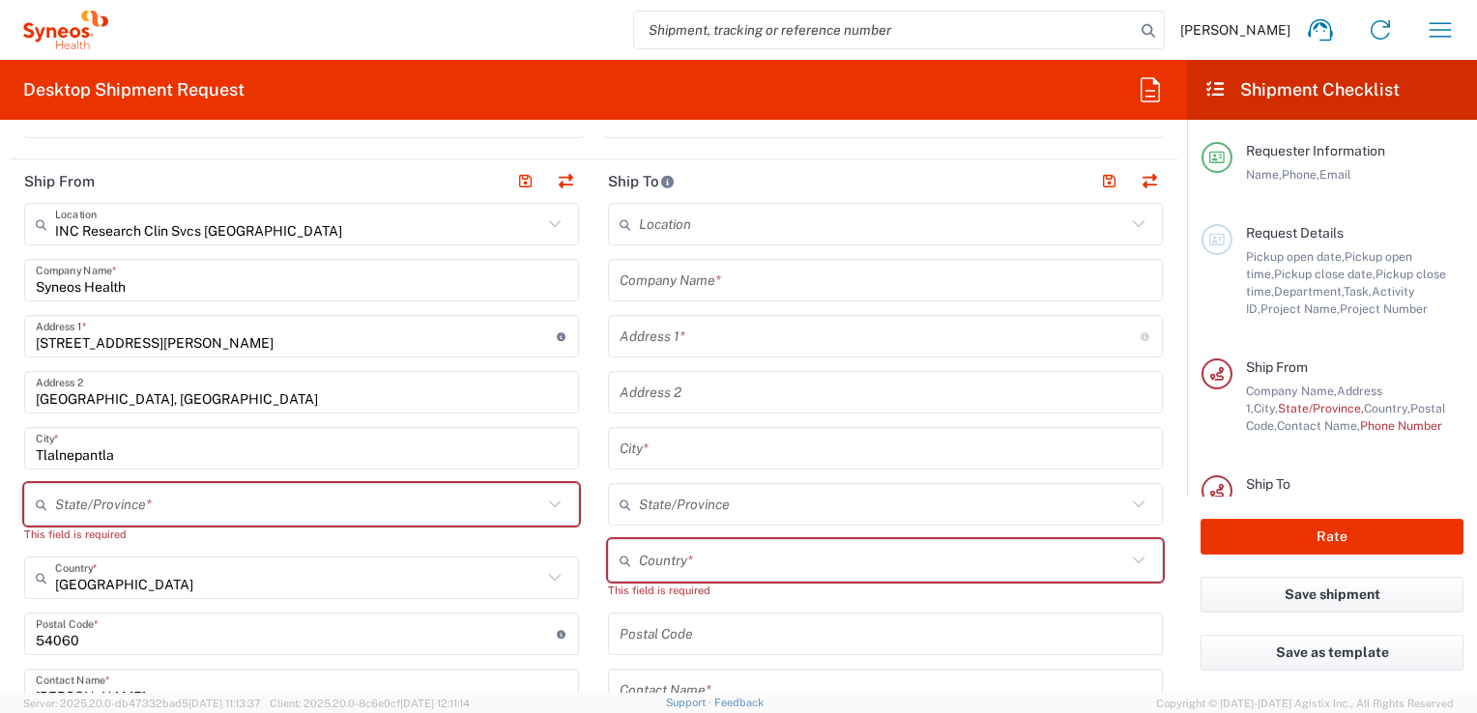
click at [544, 217] on icon at bounding box center [554, 224] width 25 height 25
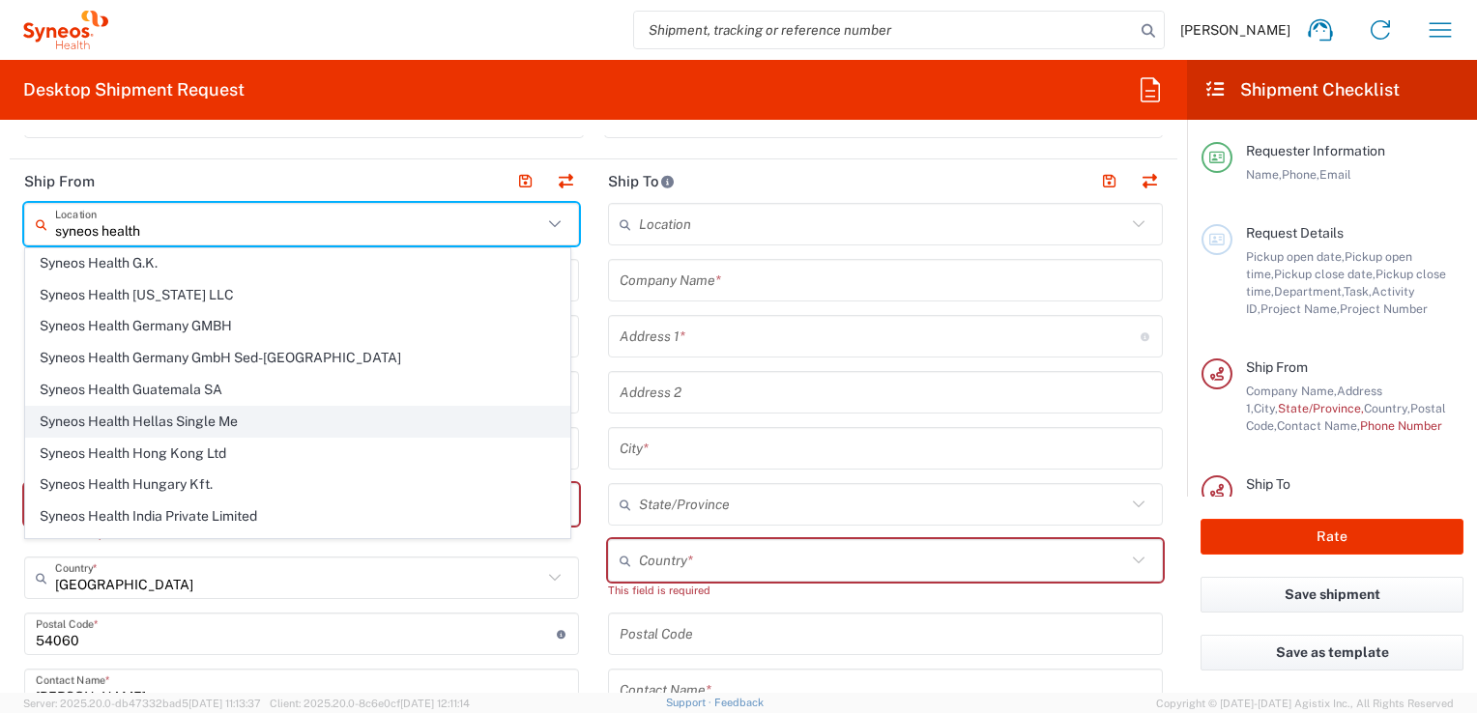
scroll to position [1230, 0]
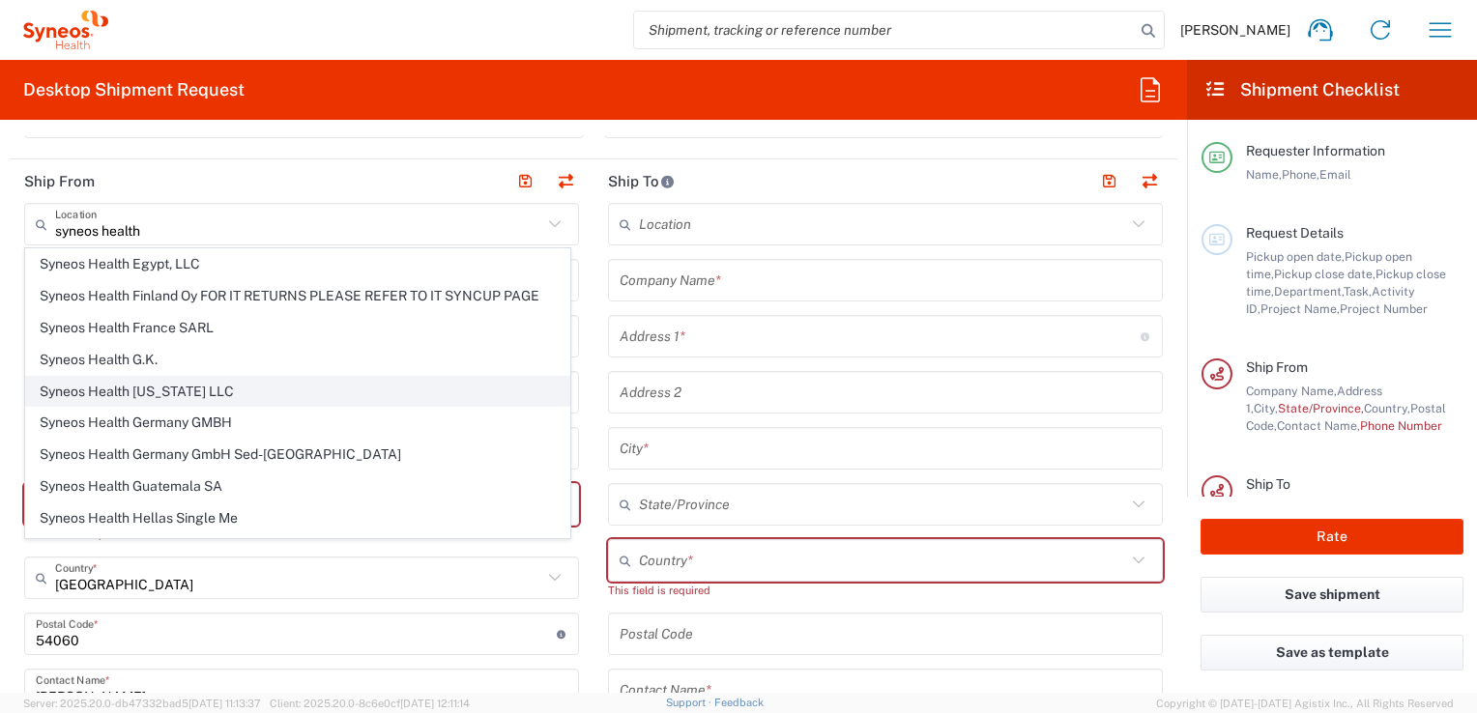
click at [300, 389] on span "Syneos Health Georgia LLC" at bounding box center [297, 392] width 543 height 30
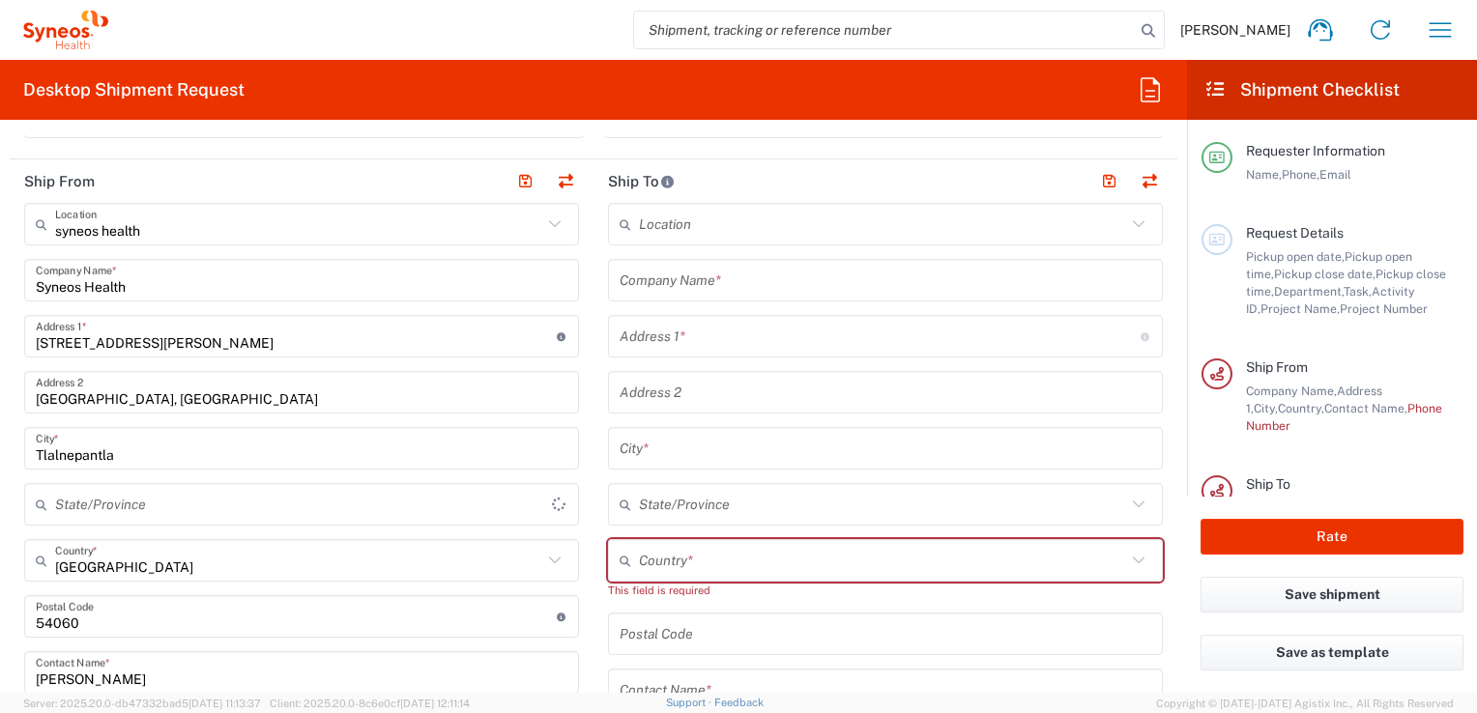
type input "Syneos Health Georgia LLC"
type input "Floor No. 1, Block E"
type input "Marseli 4"
type input "Tbilisi"
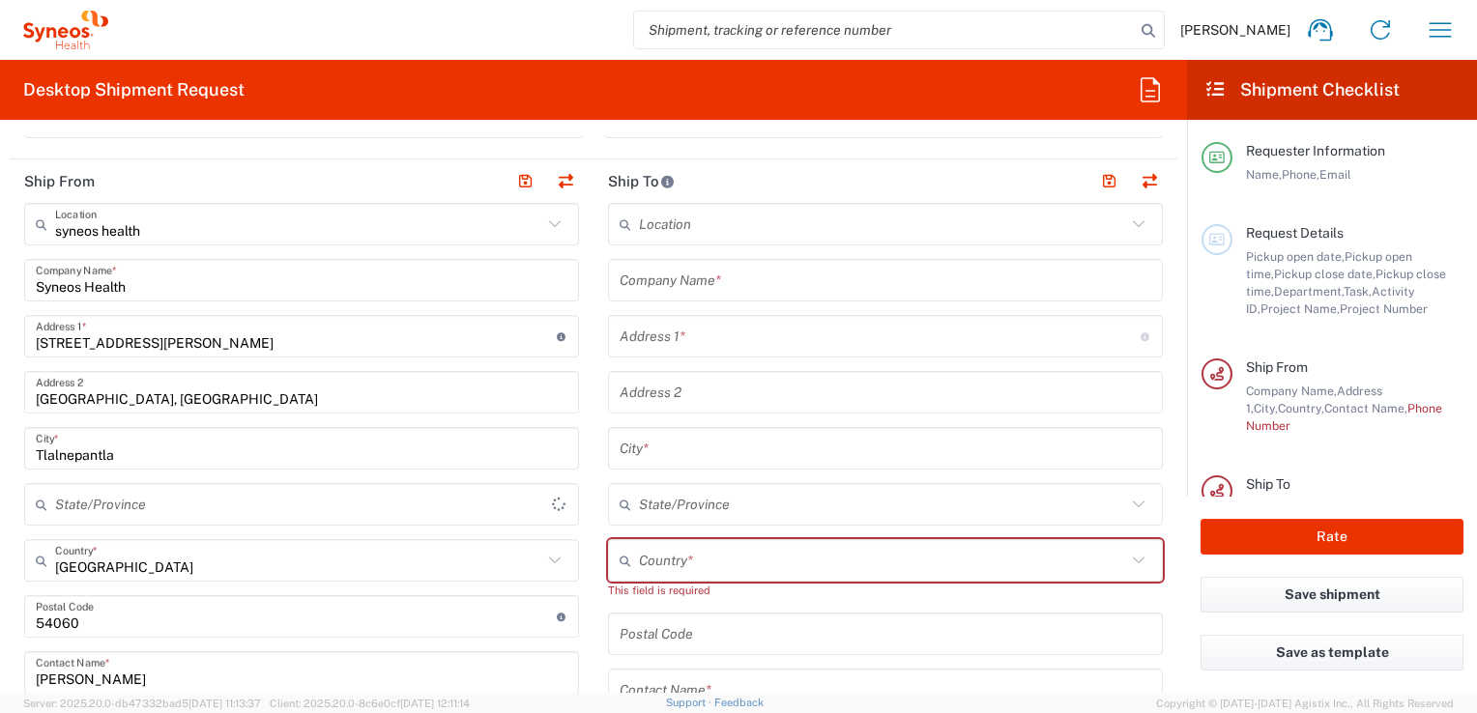
type input "Georgia"
type input "0153"
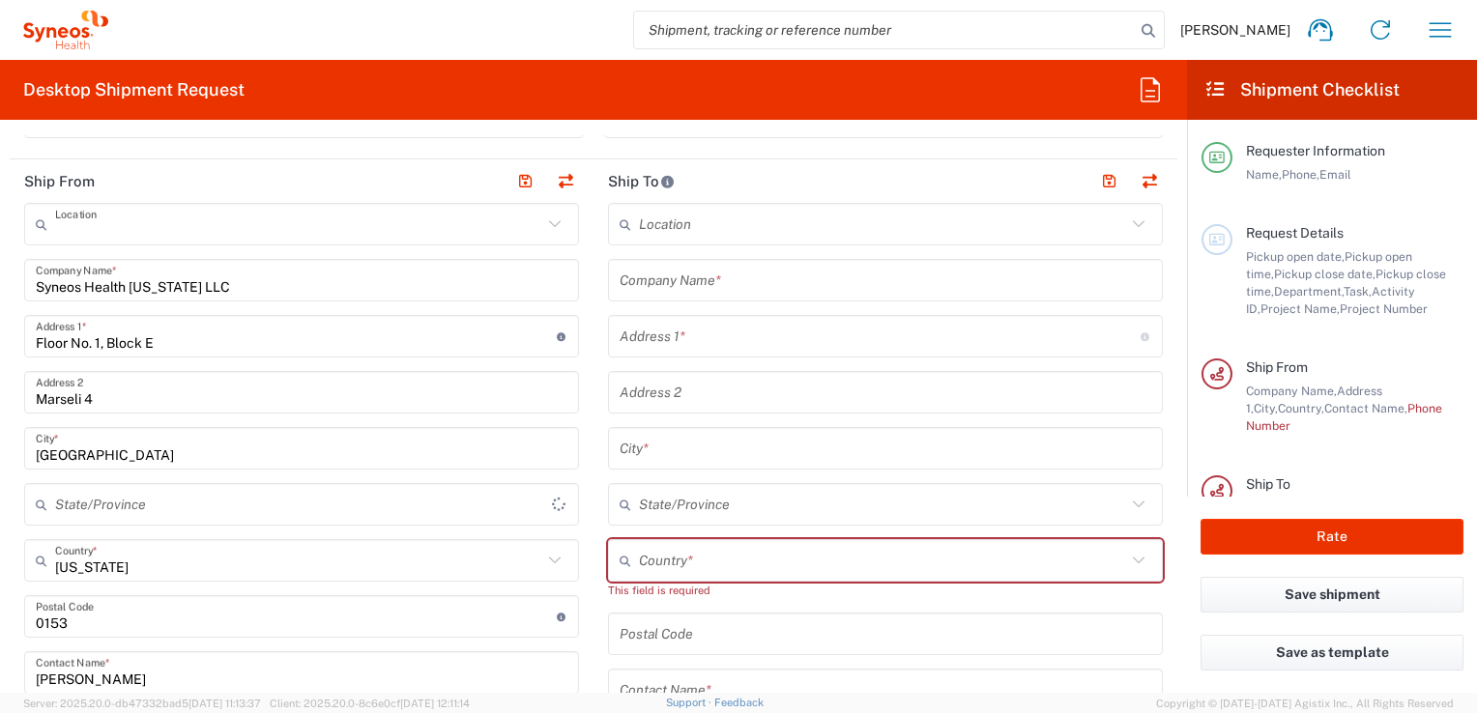
click at [367, 217] on input "text" at bounding box center [298, 225] width 487 height 34
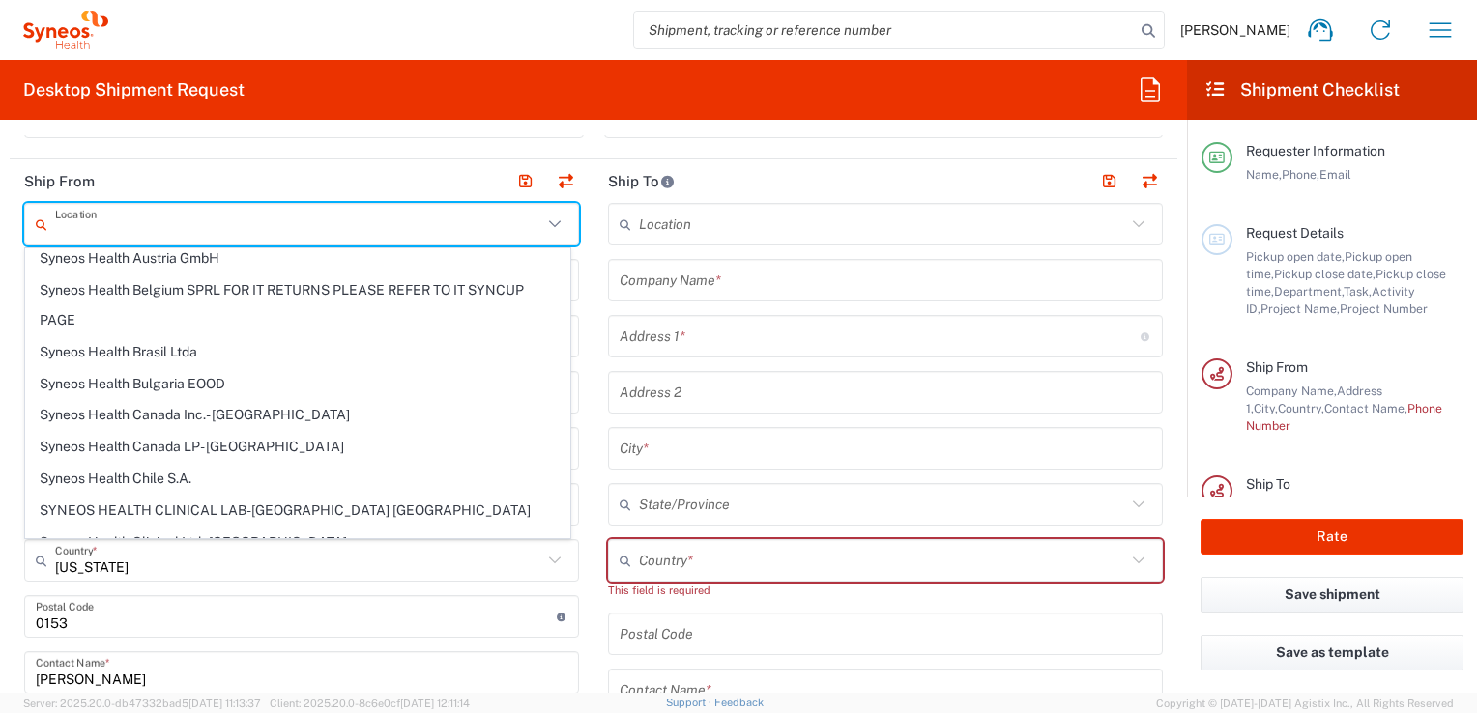
scroll to position [0, 0]
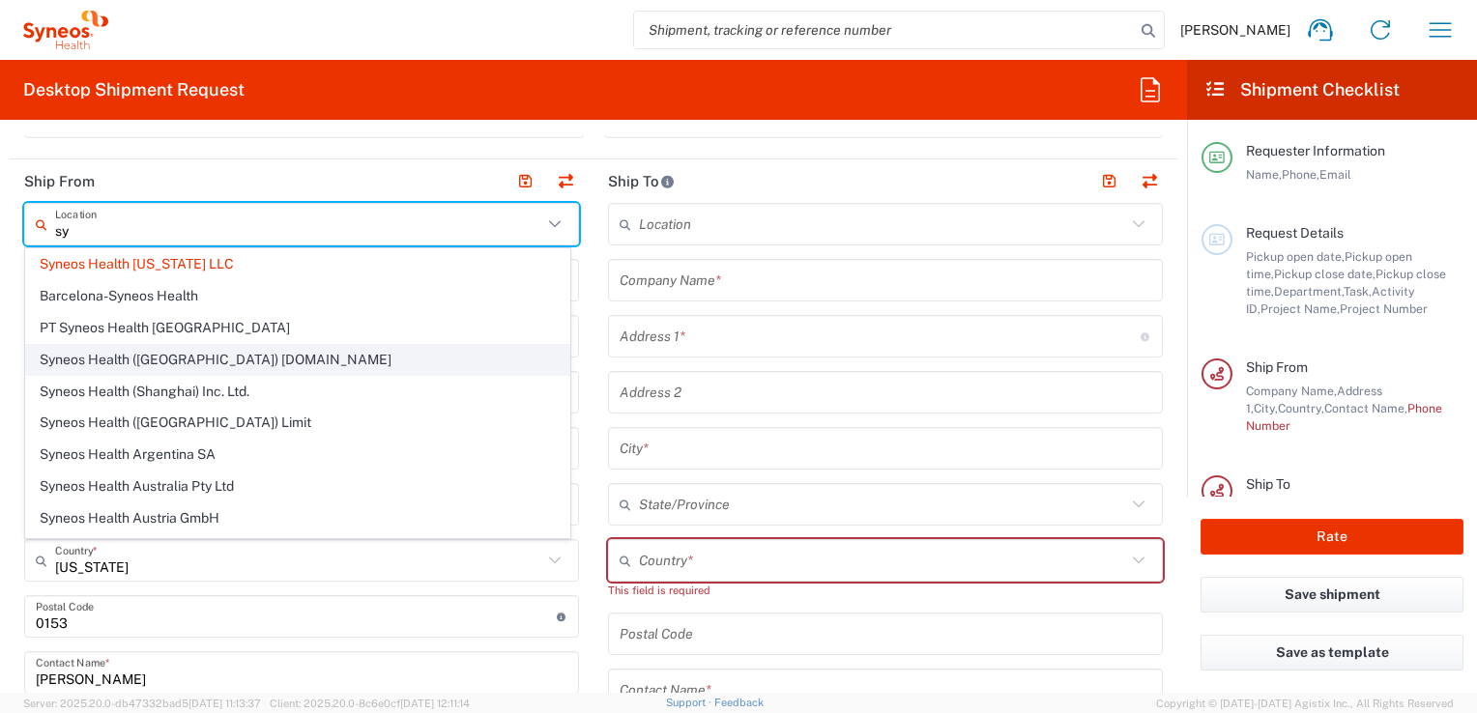
type input "s"
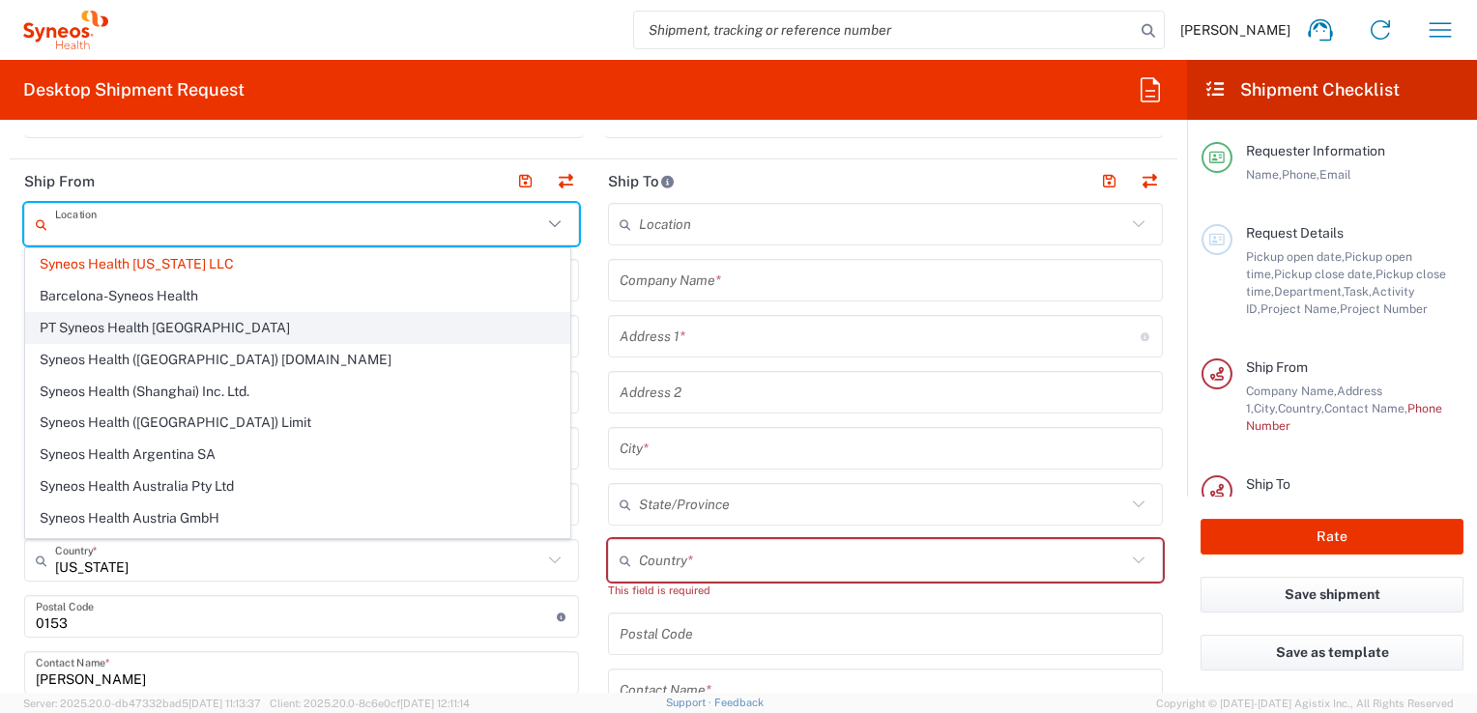
click at [187, 218] on input "text" at bounding box center [298, 225] width 487 height 34
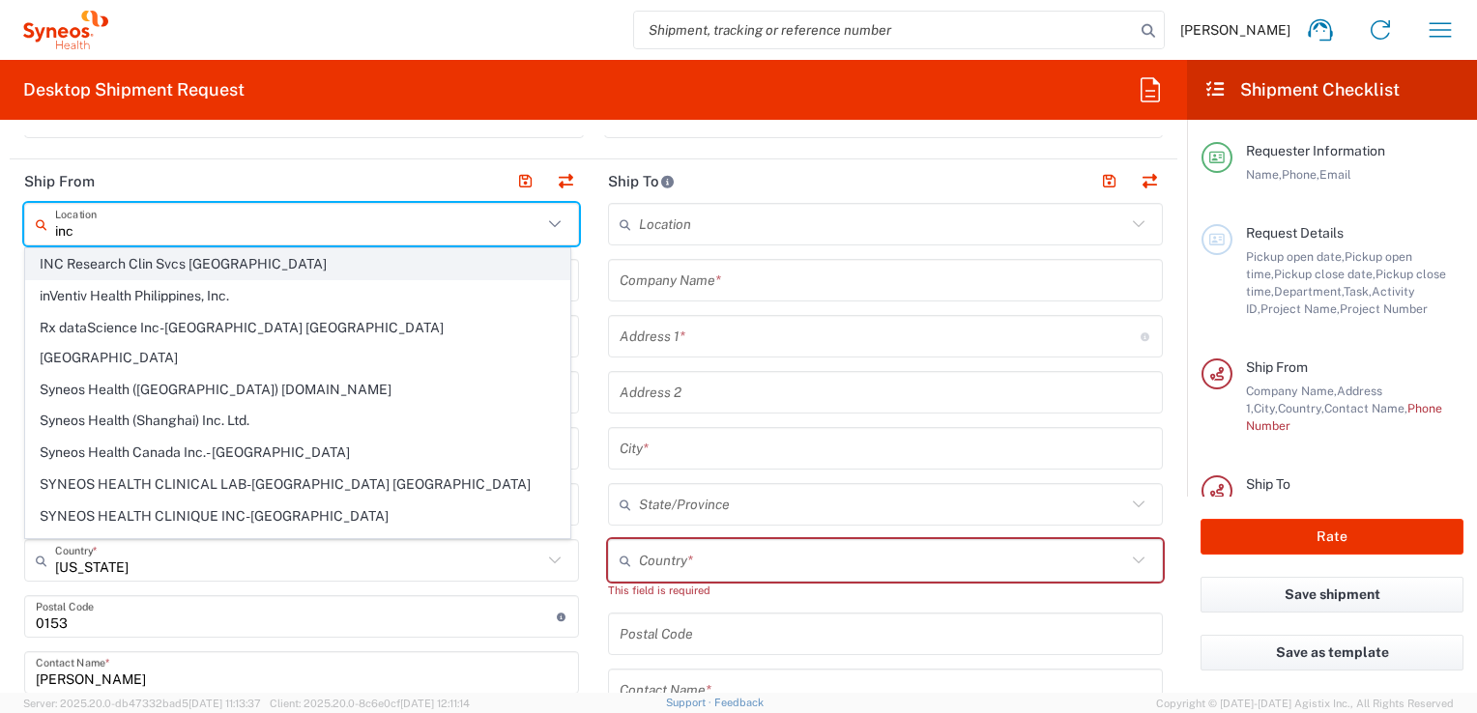
click at [229, 261] on span "INC Research Clin Svcs Mexico" at bounding box center [297, 264] width 543 height 30
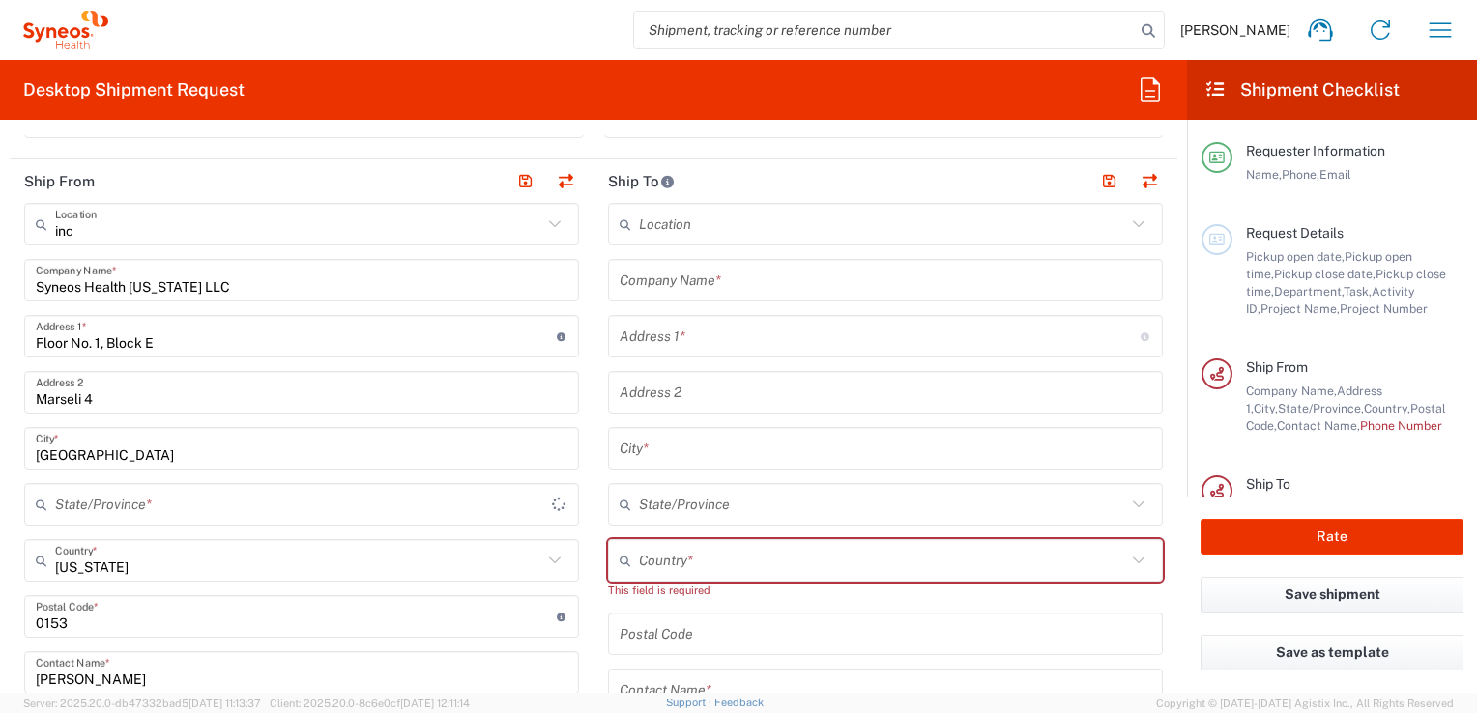
type input "INC Research Clin Svcs Mexico"
type input "Via Gustavo Baz 309 edificio A1 Piso 1"
type input "Colonia Industrial de Loma- Tlalnepantla de Baz, Centrum Park"
type input "Tlalnepantla"
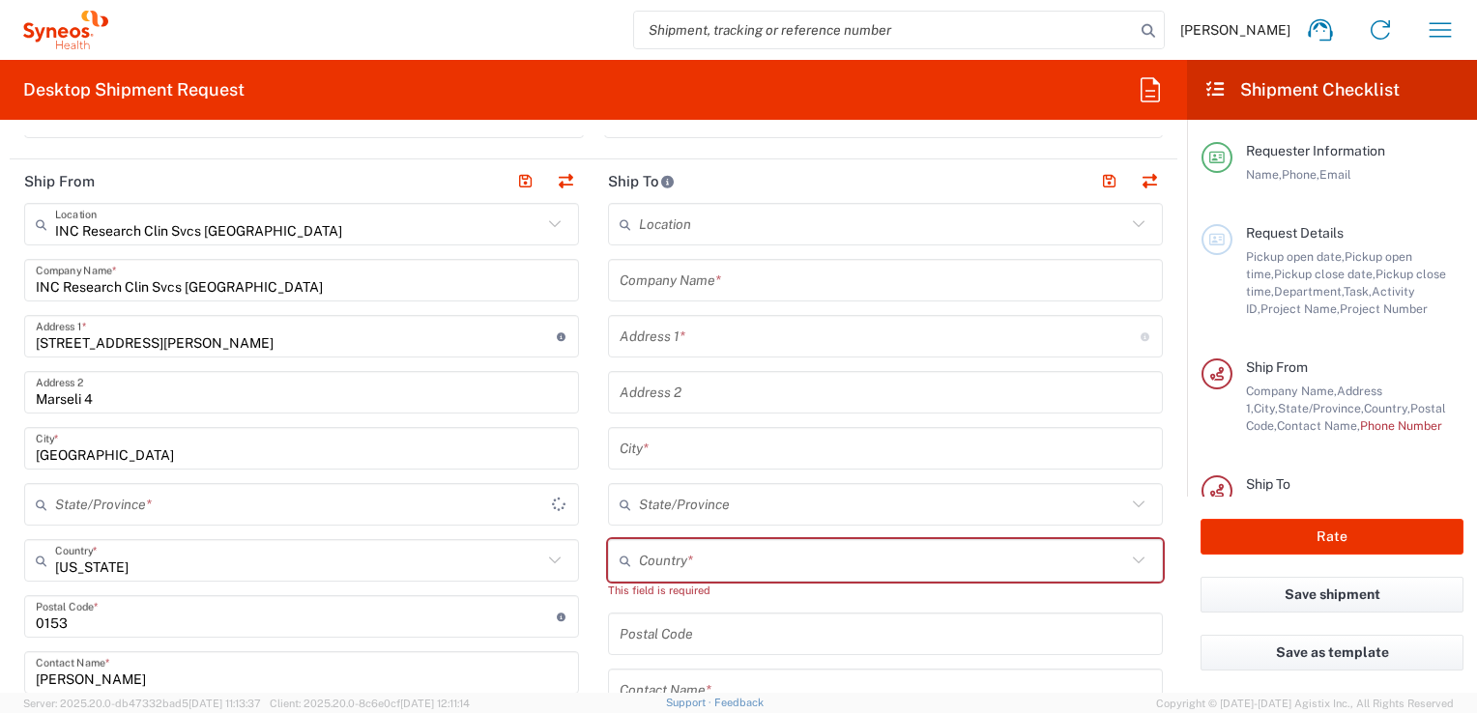
type input "Mexico"
type input "54060"
type input "Mexico State"
click at [806, 287] on input "text" at bounding box center [885, 281] width 532 height 34
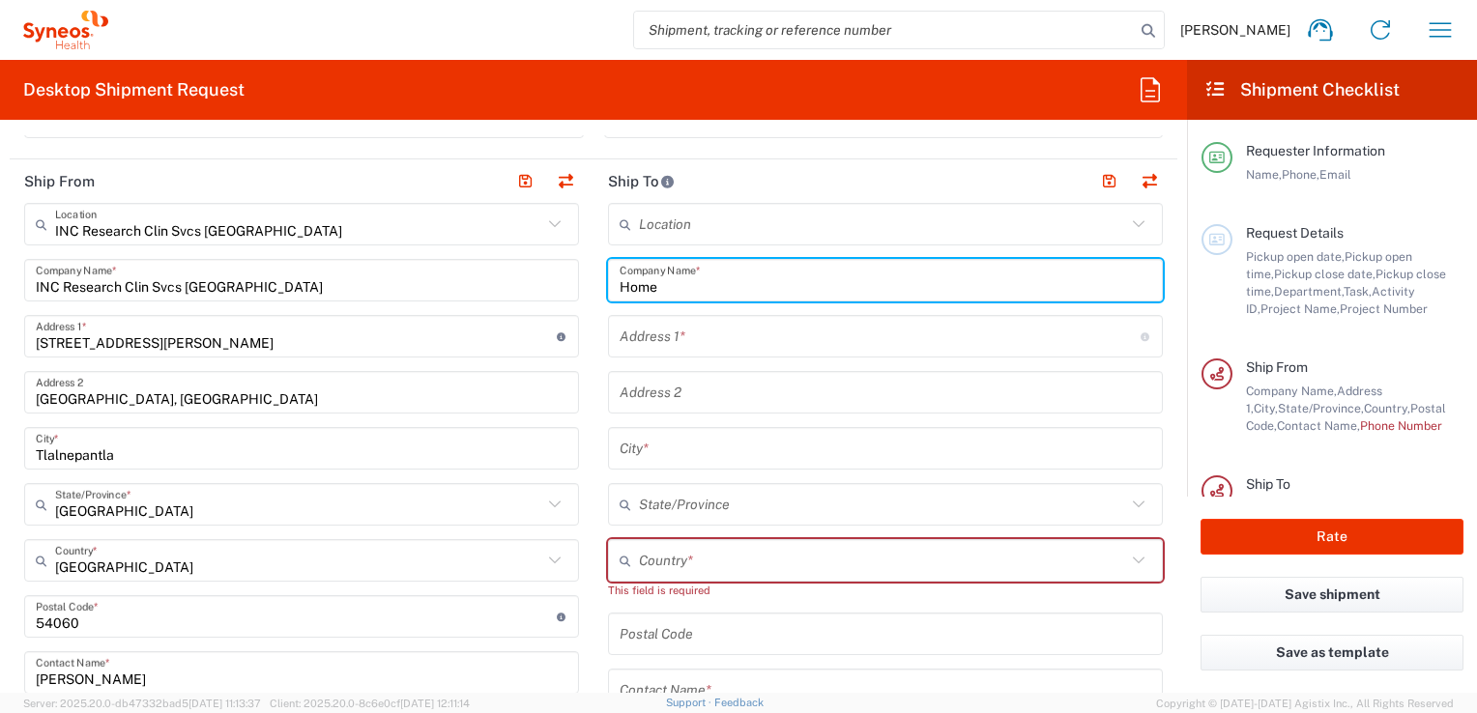
type input "Home"
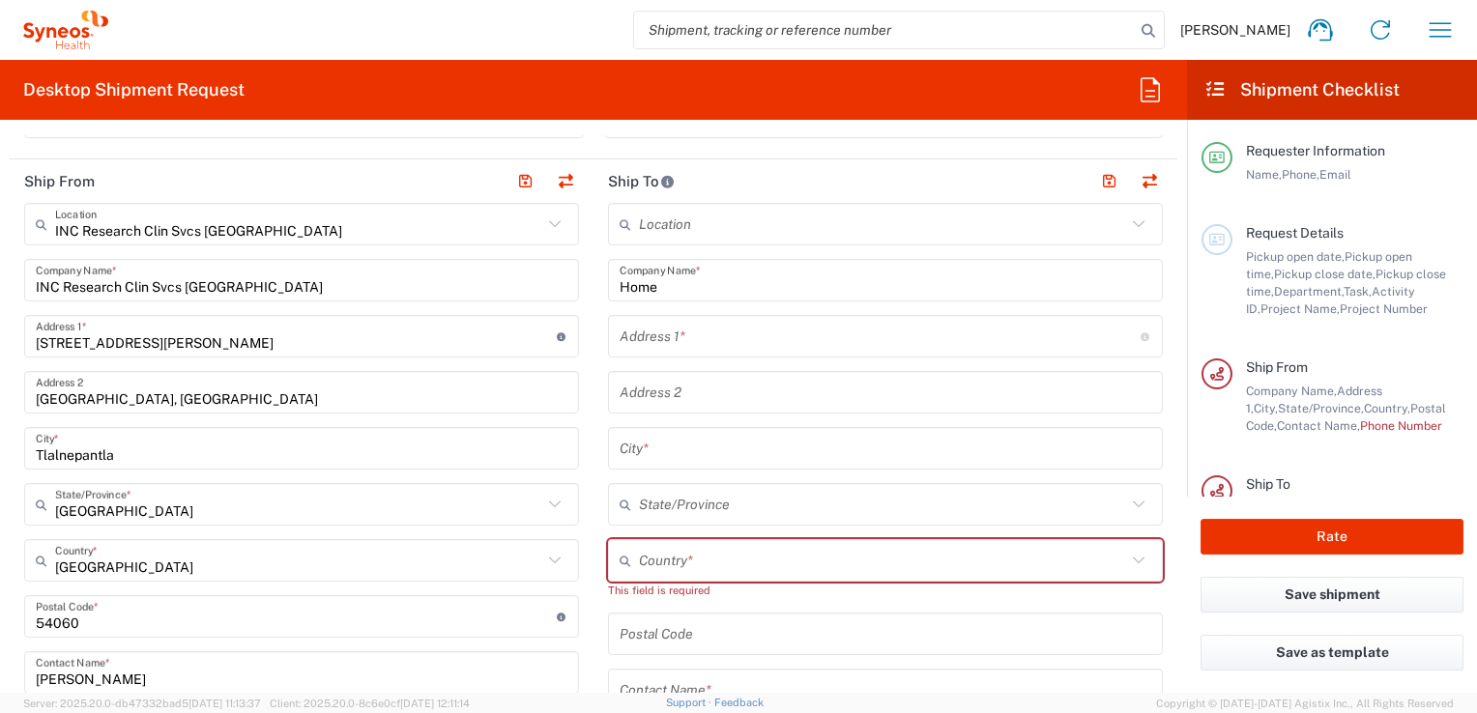
click at [816, 315] on div "Address 1 * For cross streets use street names with '&' or 'and' in between. Fo…" at bounding box center [885, 336] width 555 height 43
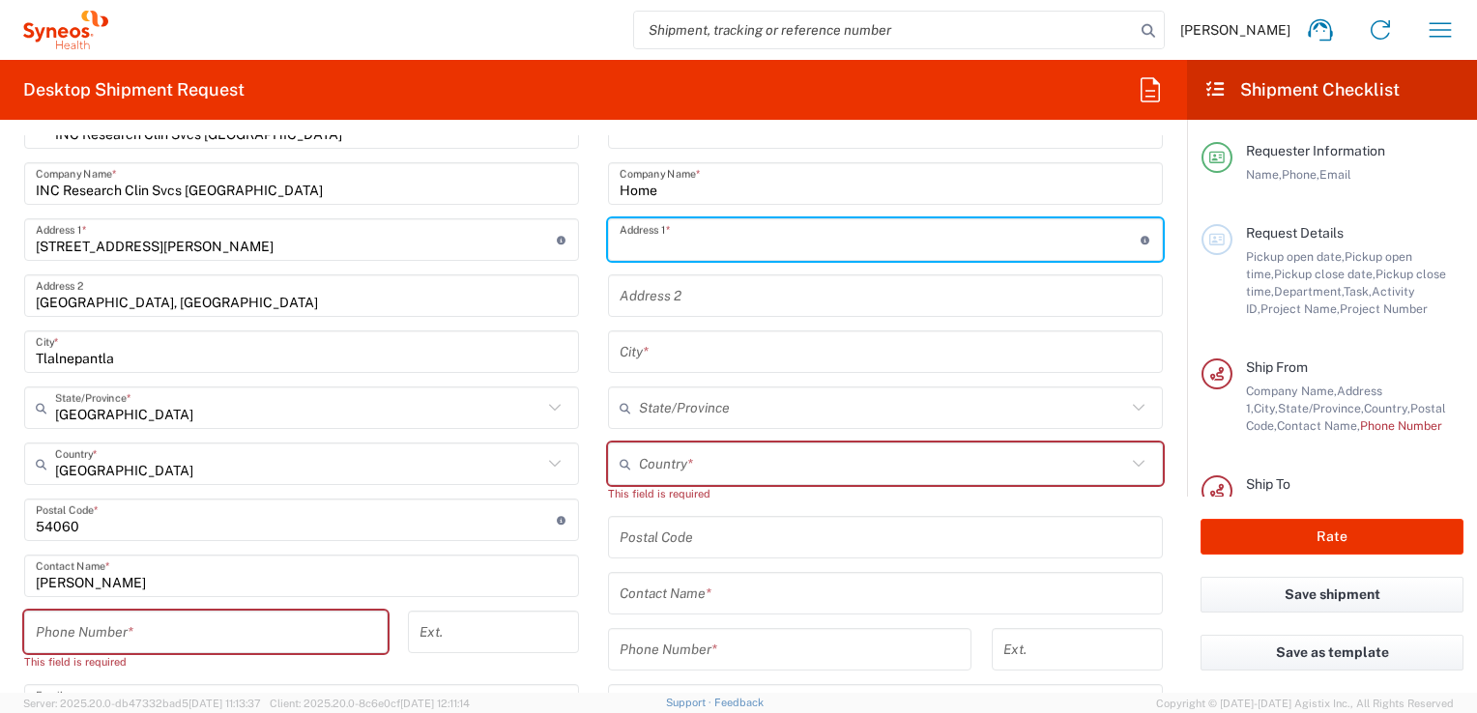
scroll to position [870, 0]
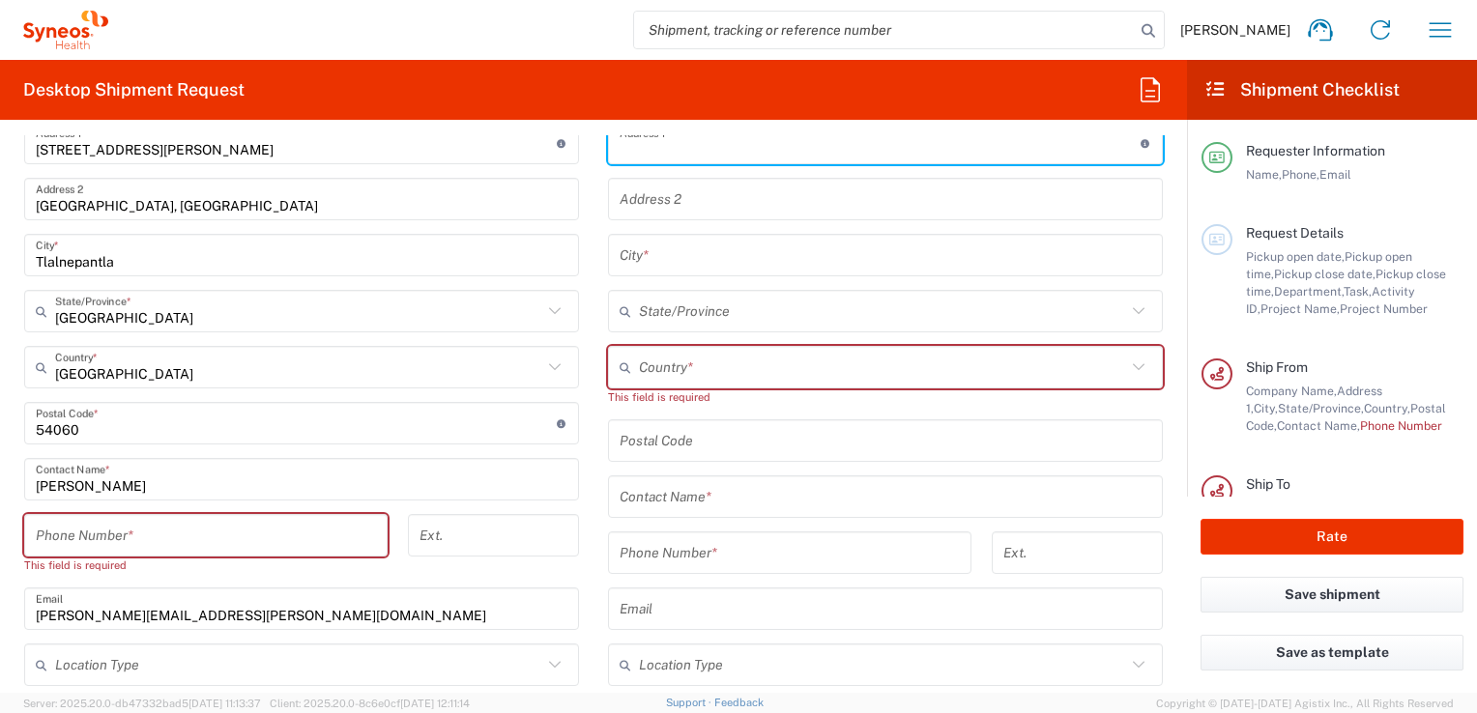
click at [196, 483] on input "Patsy Robles" at bounding box center [302, 480] width 532 height 34
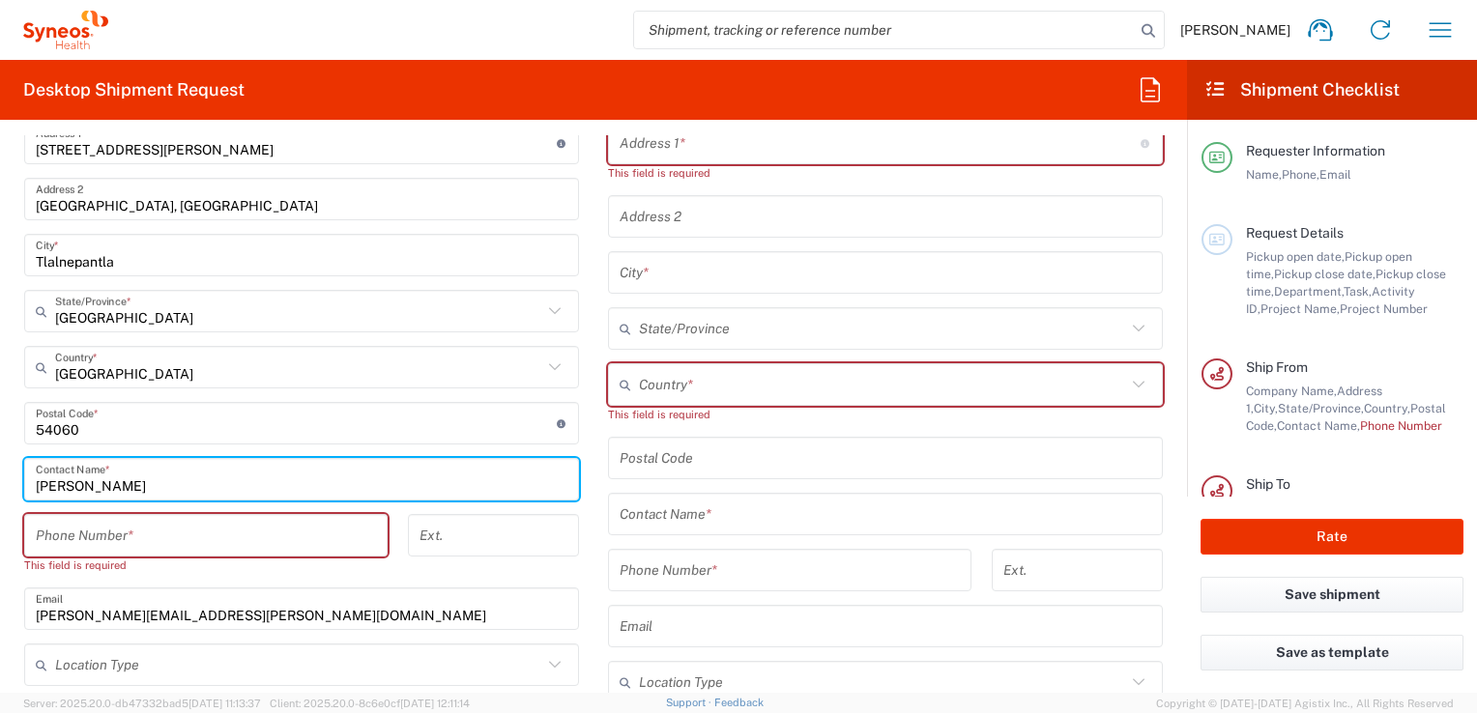
drag, startPoint x: 177, startPoint y: 486, endPoint x: -4, endPoint y: 482, distance: 180.8
click at [0, 482] on html "Patsy Robles Home Shipment estimator Shipment tracking Desktop shipment request…" at bounding box center [738, 356] width 1477 height 713
type input "Maria del Carmen Figueroa"
click at [827, 147] on input "text" at bounding box center [879, 144] width 521 height 34
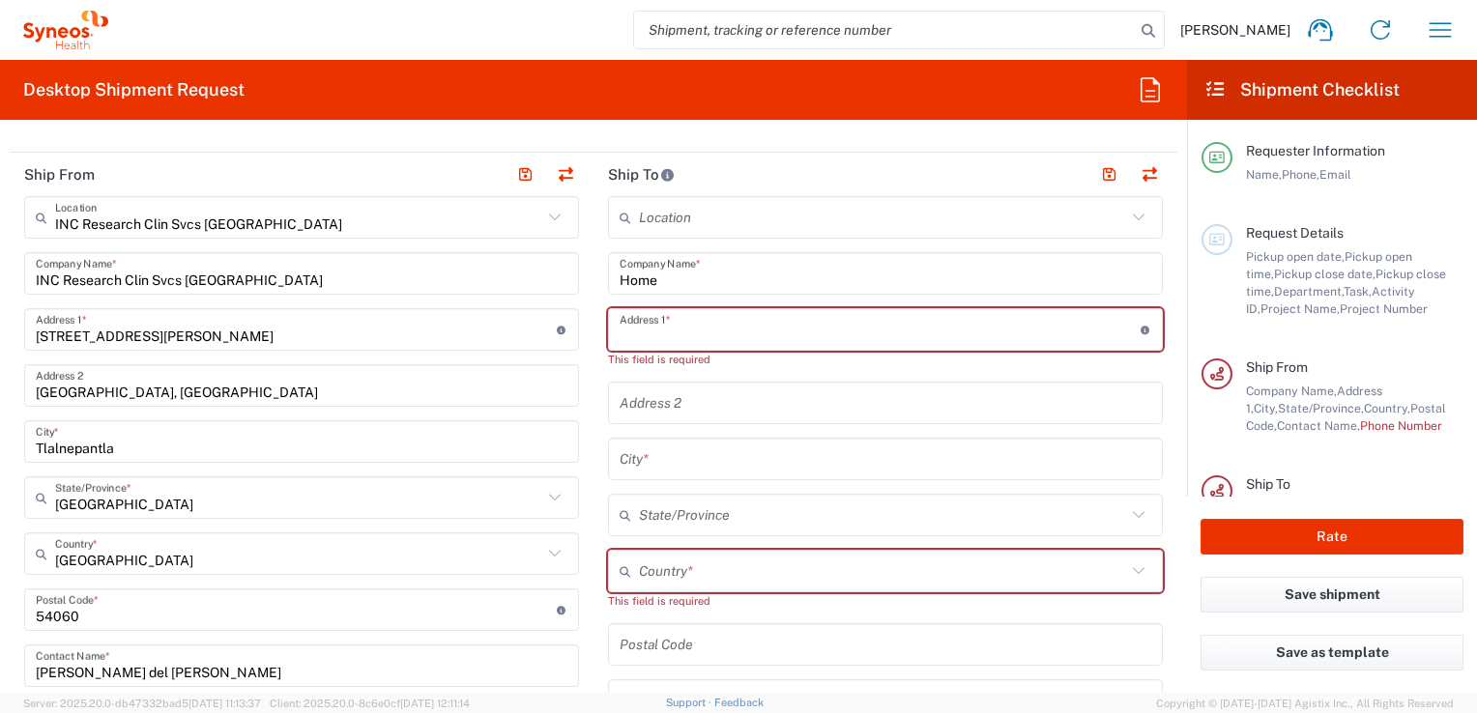
scroll to position [676, 0]
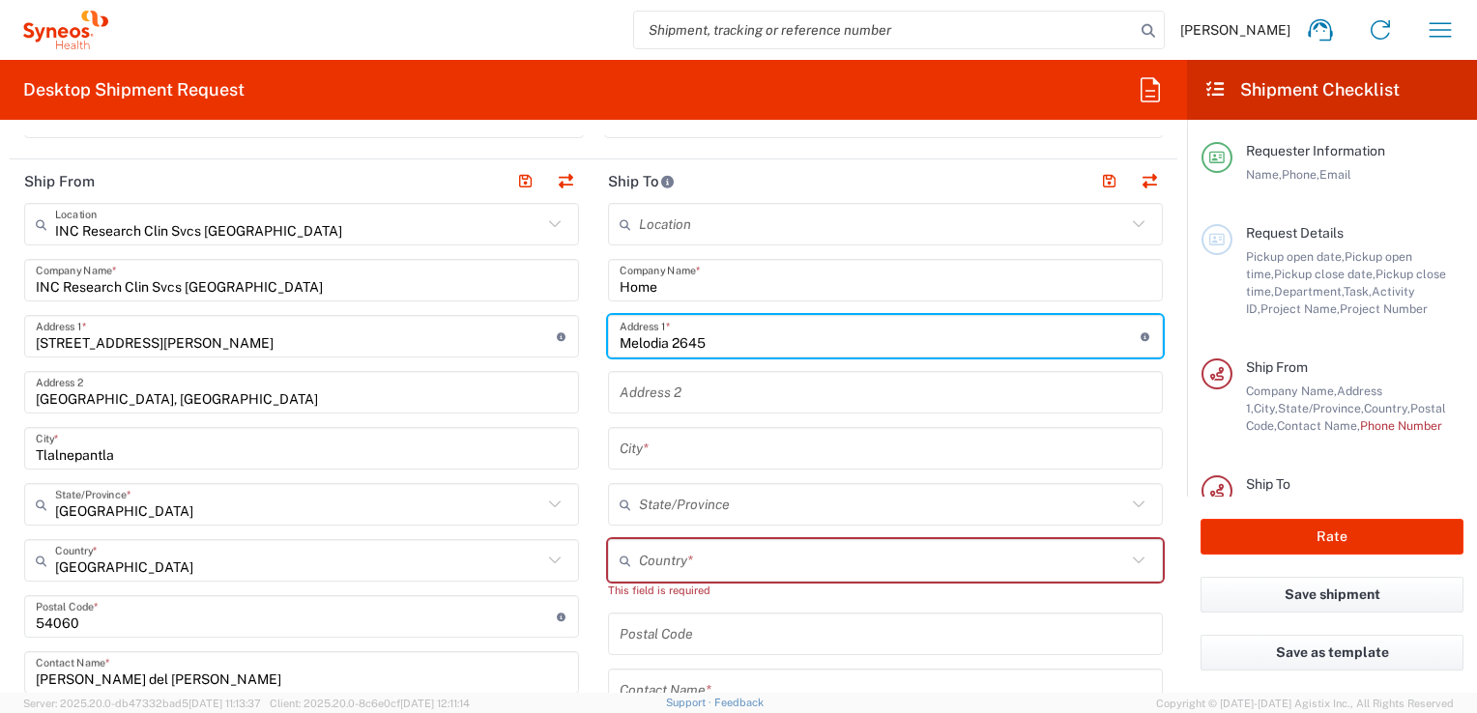
type input "Melodia 2645"
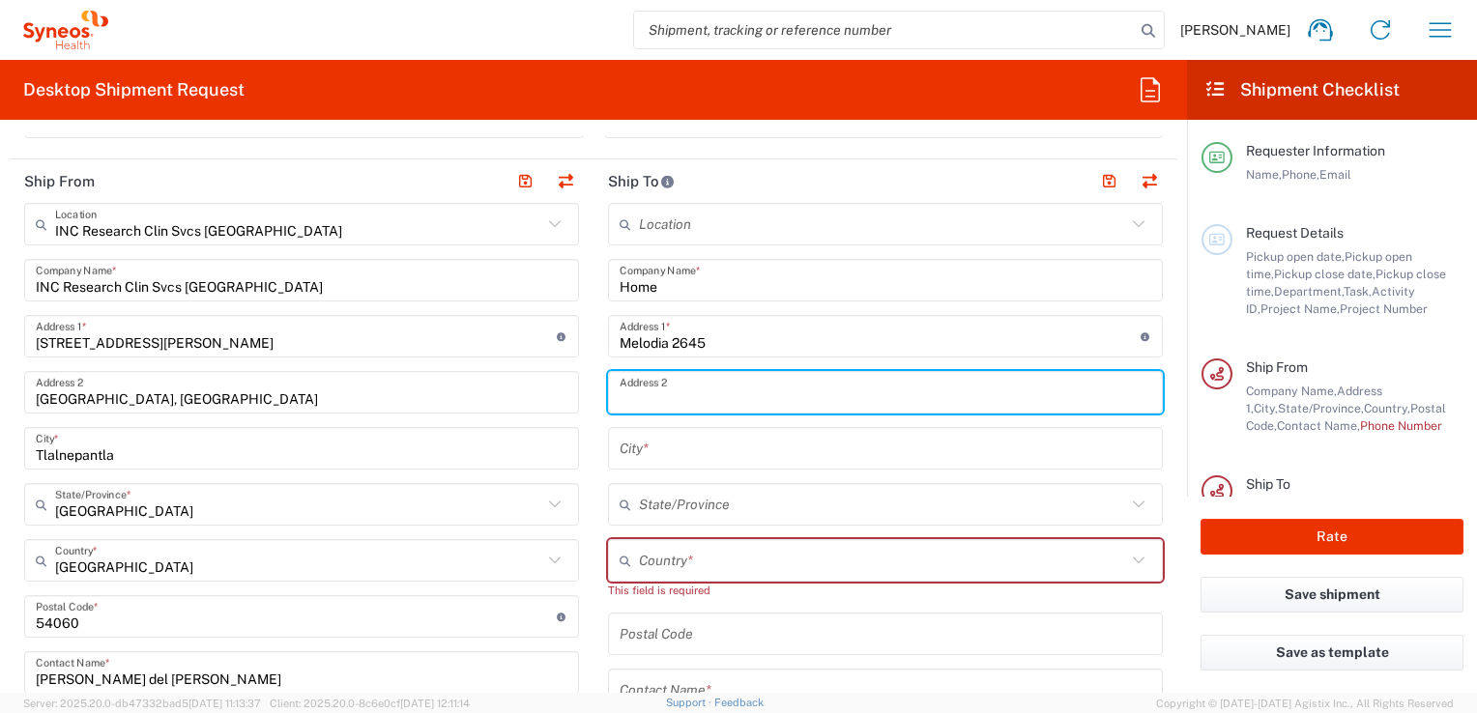
click at [921, 397] on input "text" at bounding box center [885, 393] width 532 height 34
type input "Colonia Guadalajara Oriente"
click at [919, 450] on input "text" at bounding box center [885, 449] width 532 height 34
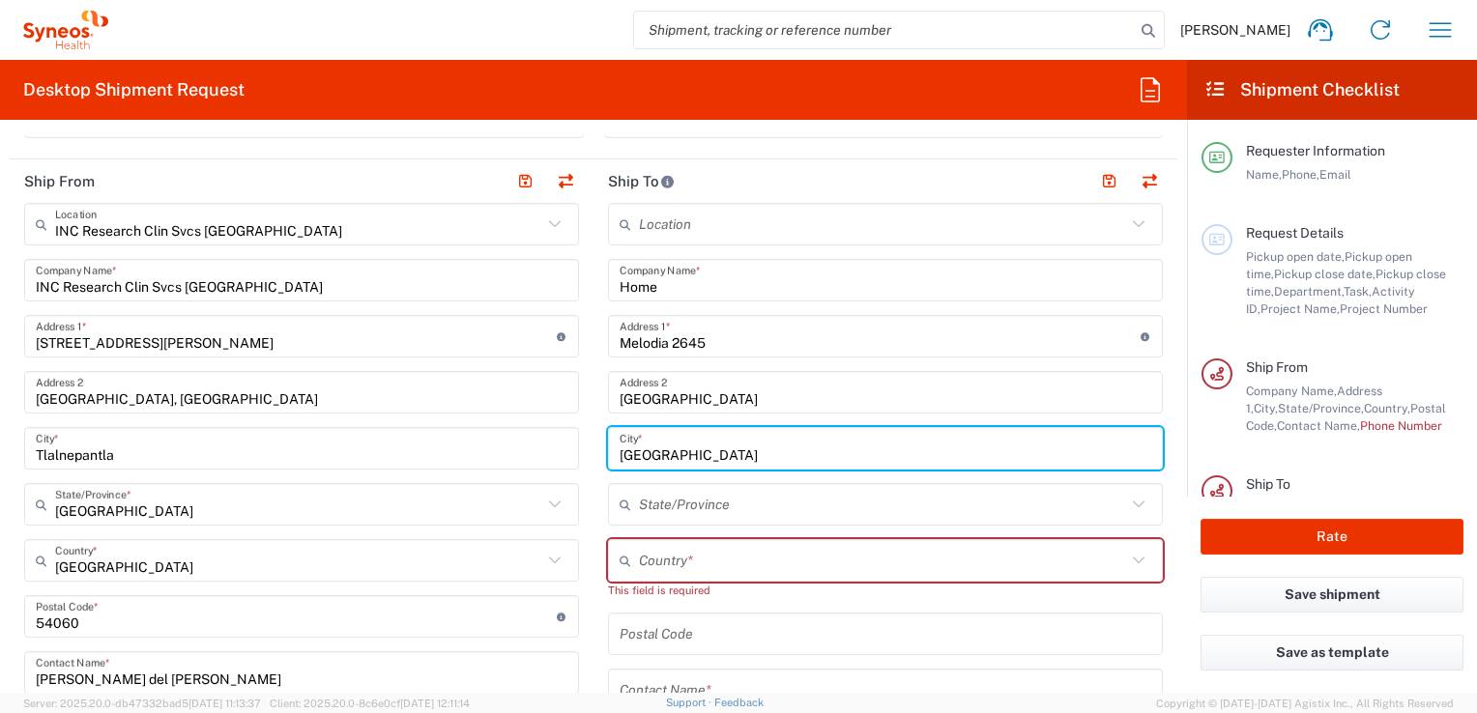
type input "Guadalajara"
click at [721, 506] on input "text" at bounding box center [882, 505] width 487 height 34
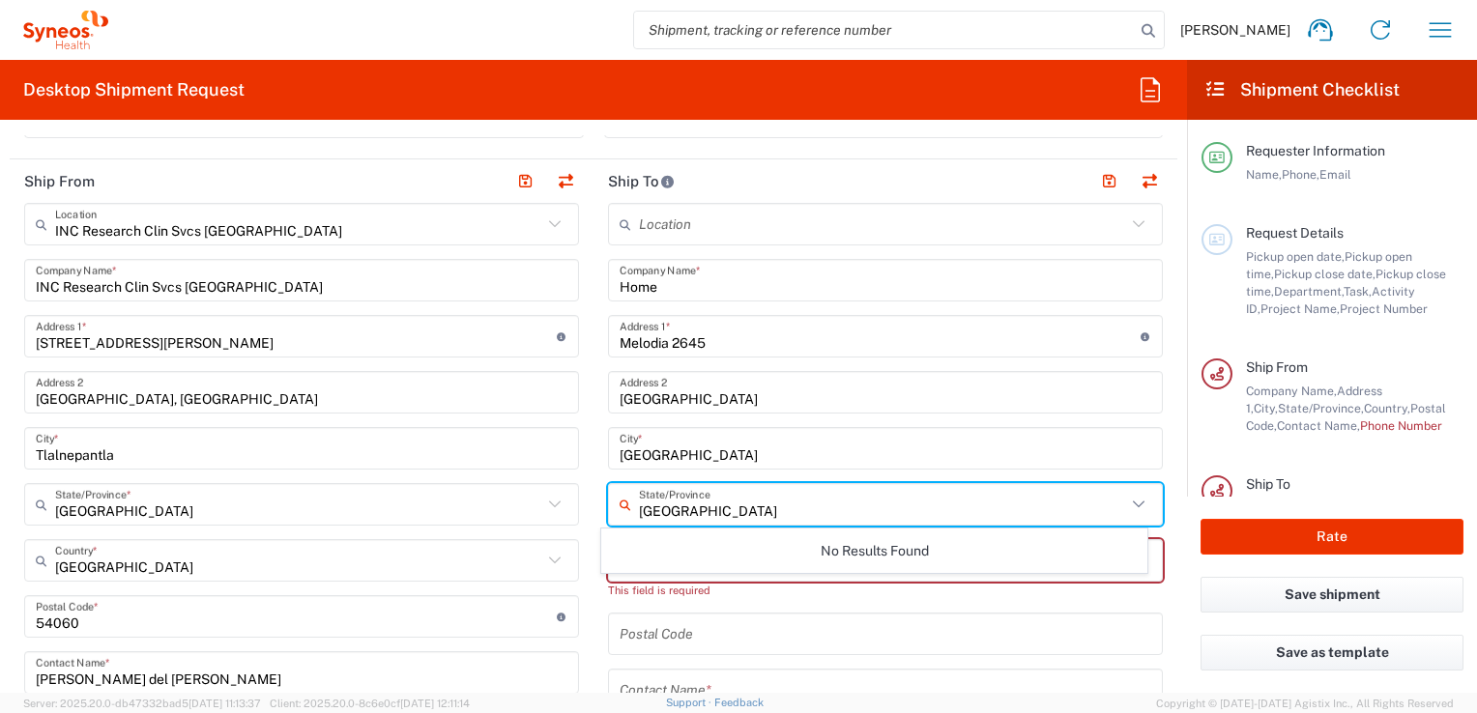
type input "Jalisco"
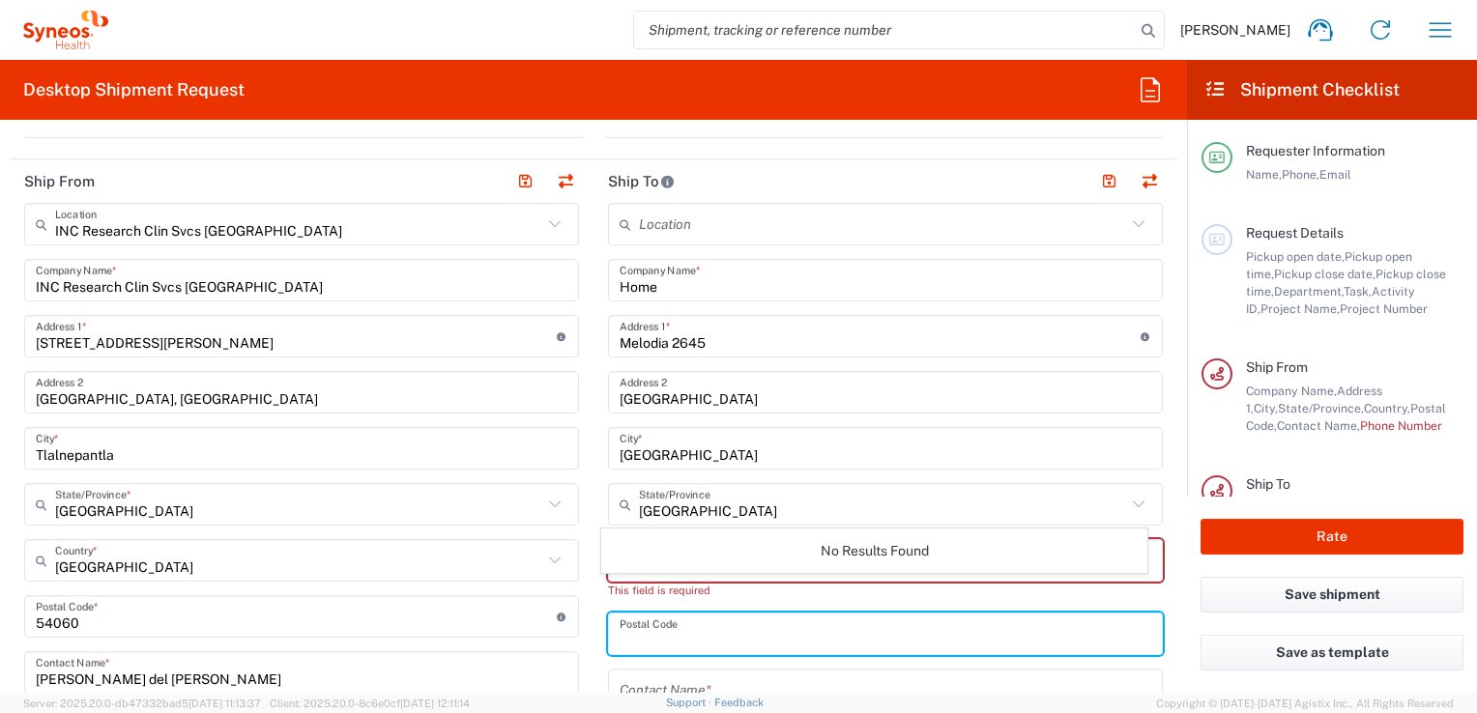
drag, startPoint x: 847, startPoint y: 641, endPoint x: 839, endPoint y: 630, distance: 13.1
click at [847, 641] on input "undefined" at bounding box center [885, 635] width 532 height 34
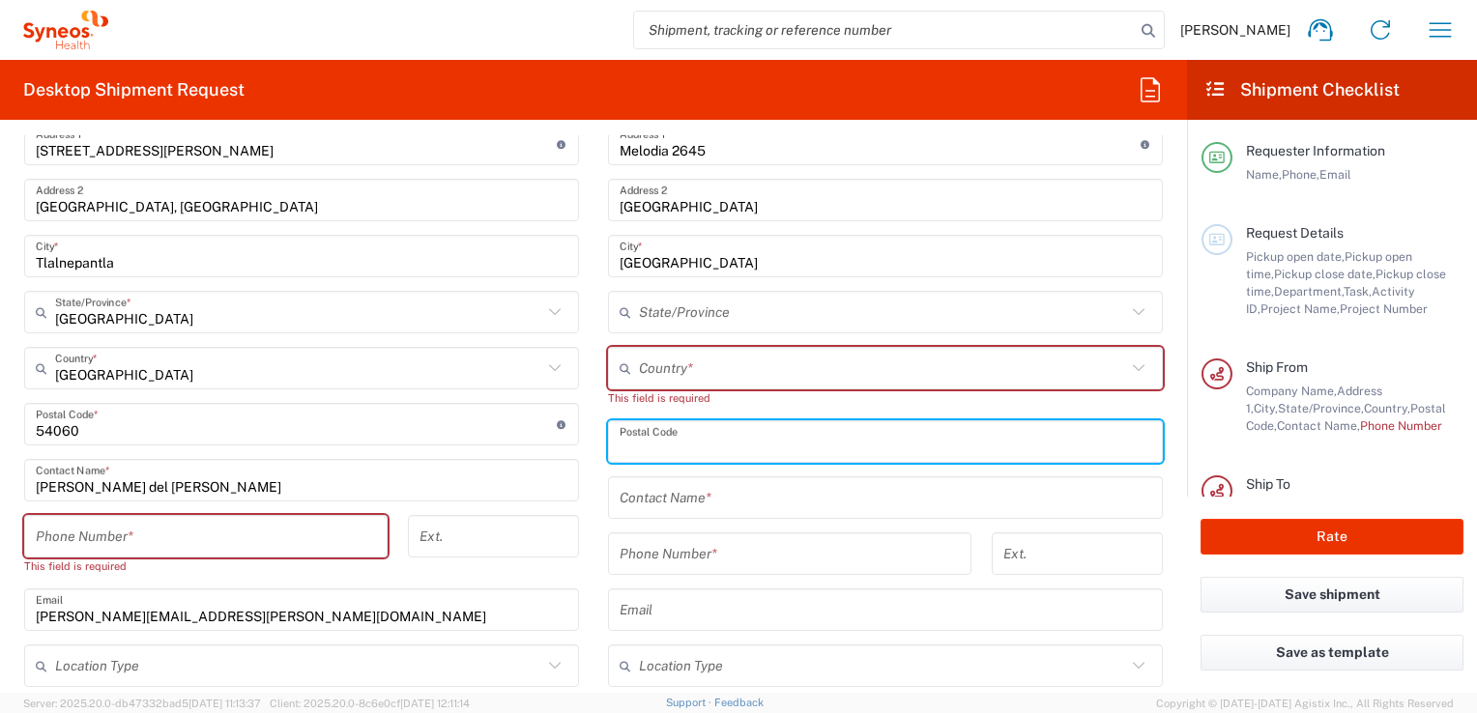
scroll to position [870, 0]
click at [731, 369] on input "text" at bounding box center [882, 368] width 487 height 34
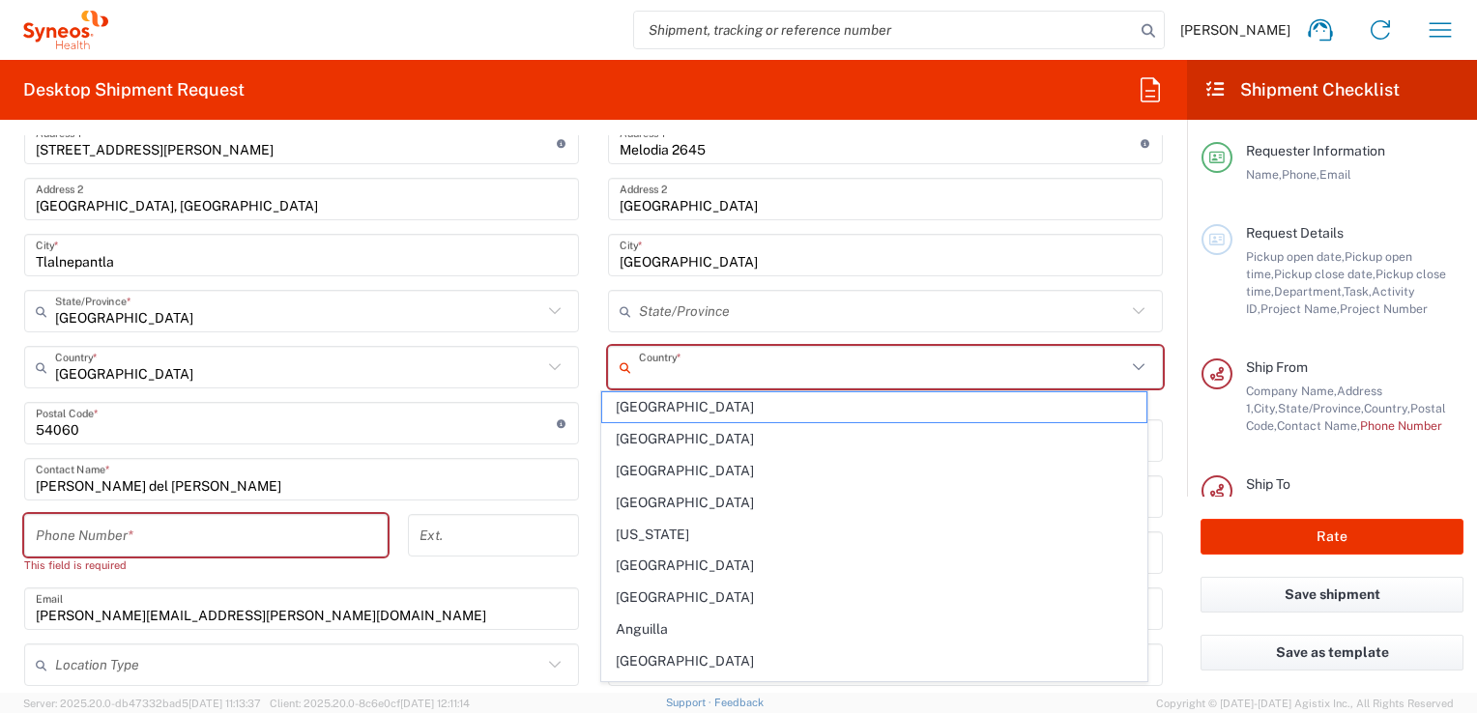
type input "Mexico"
type input "5565990091"
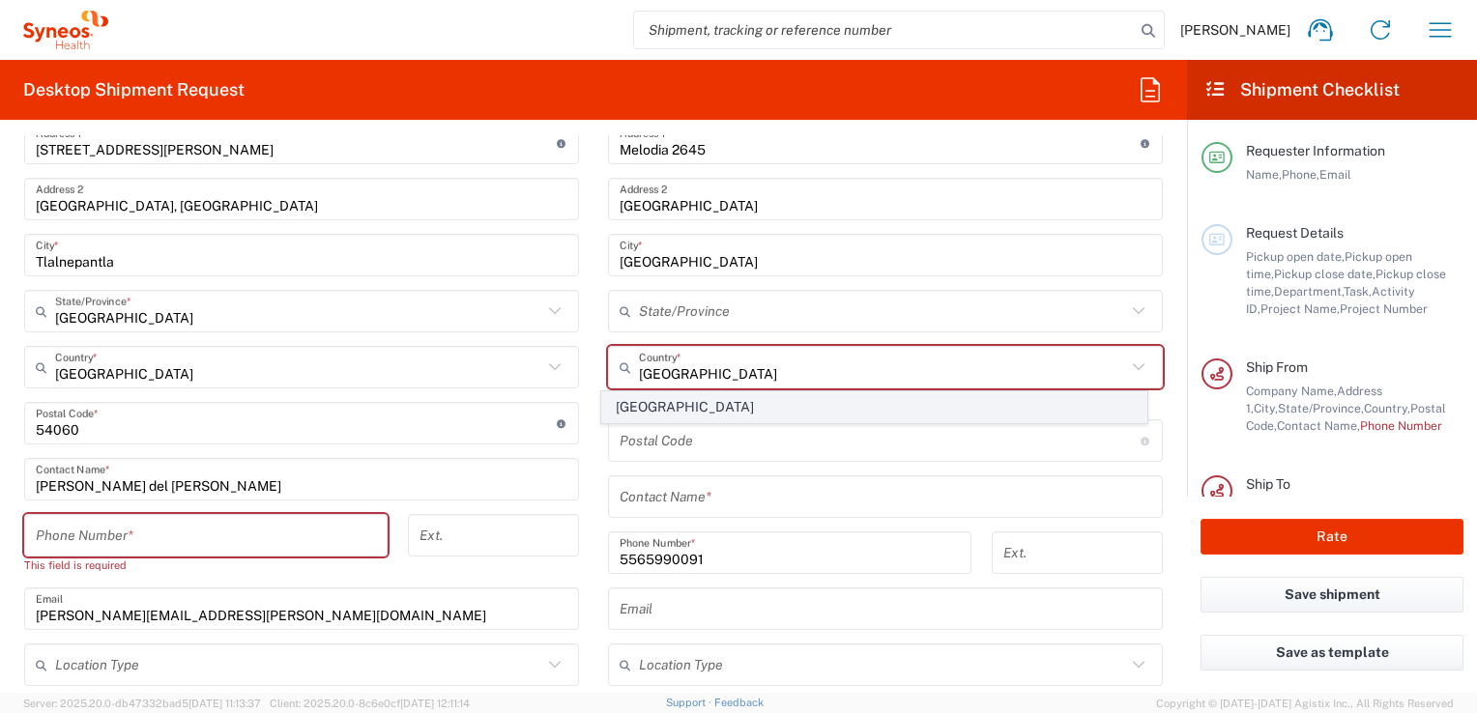
click at [693, 408] on span "Mexico" at bounding box center [873, 407] width 543 height 30
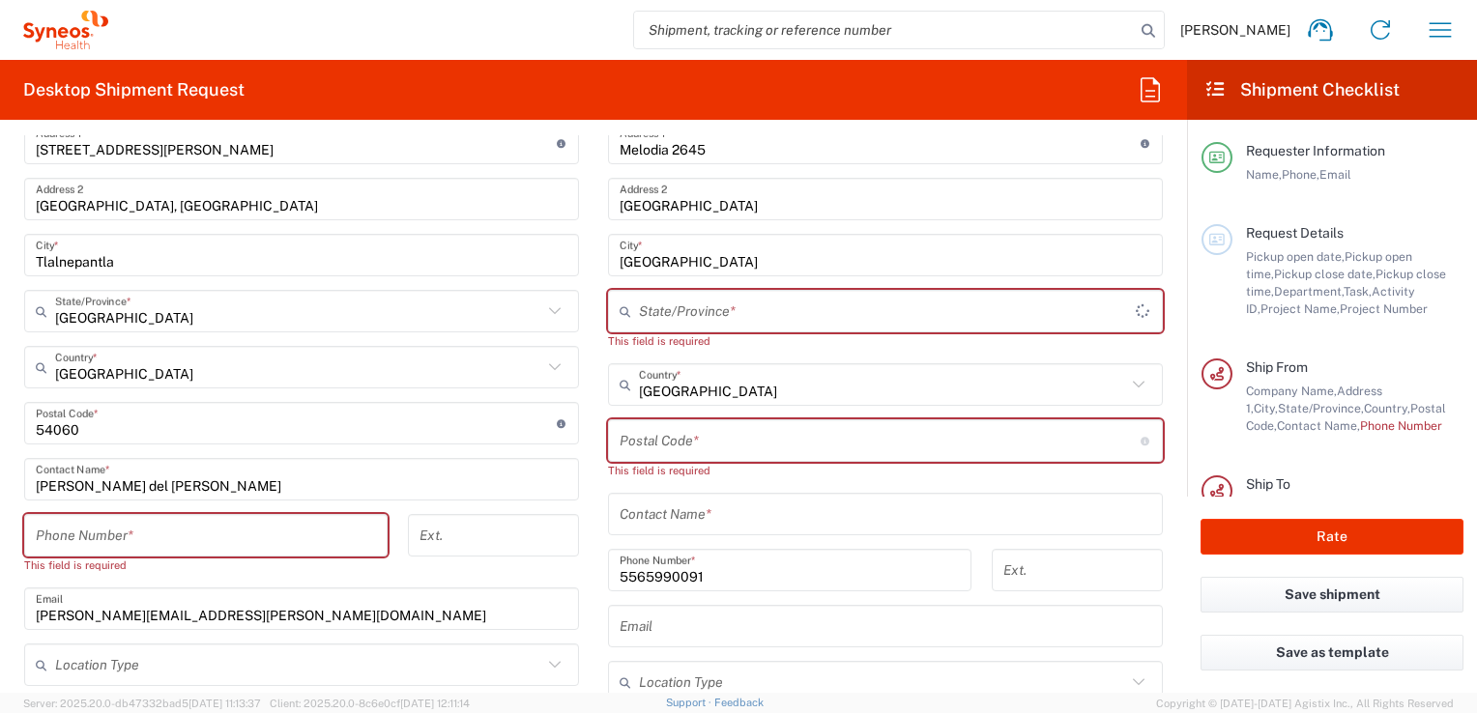
click at [746, 311] on input "text" at bounding box center [887, 312] width 497 height 34
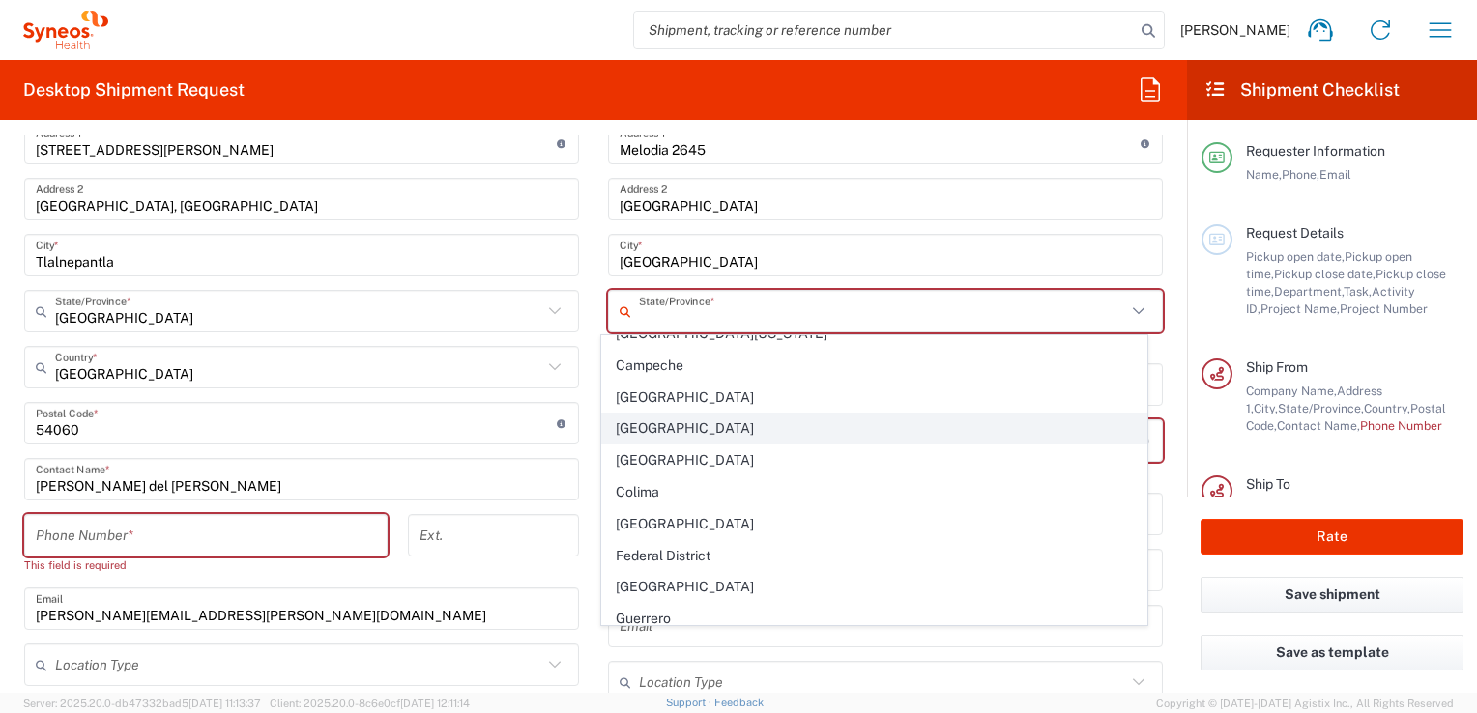
scroll to position [193, 0]
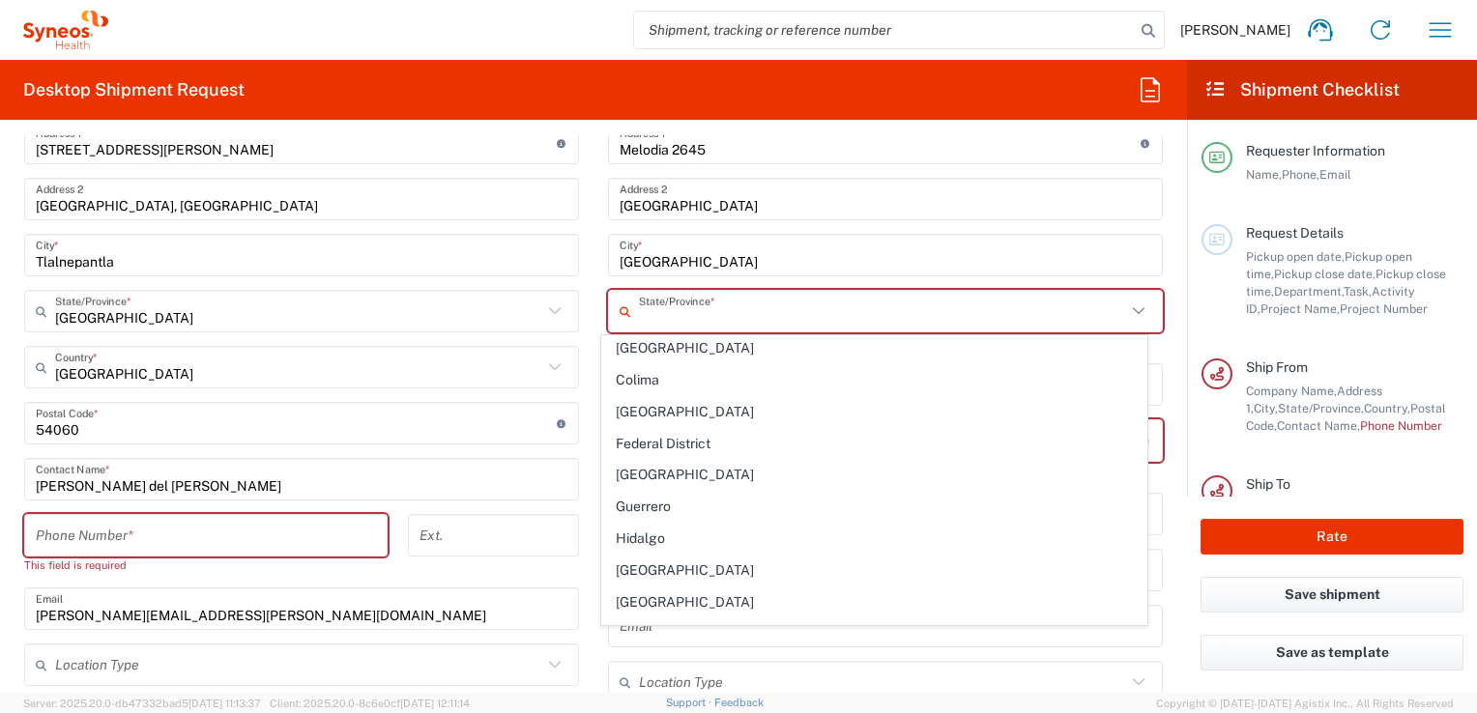
click at [676, 564] on span "Jalisco" at bounding box center [873, 571] width 543 height 30
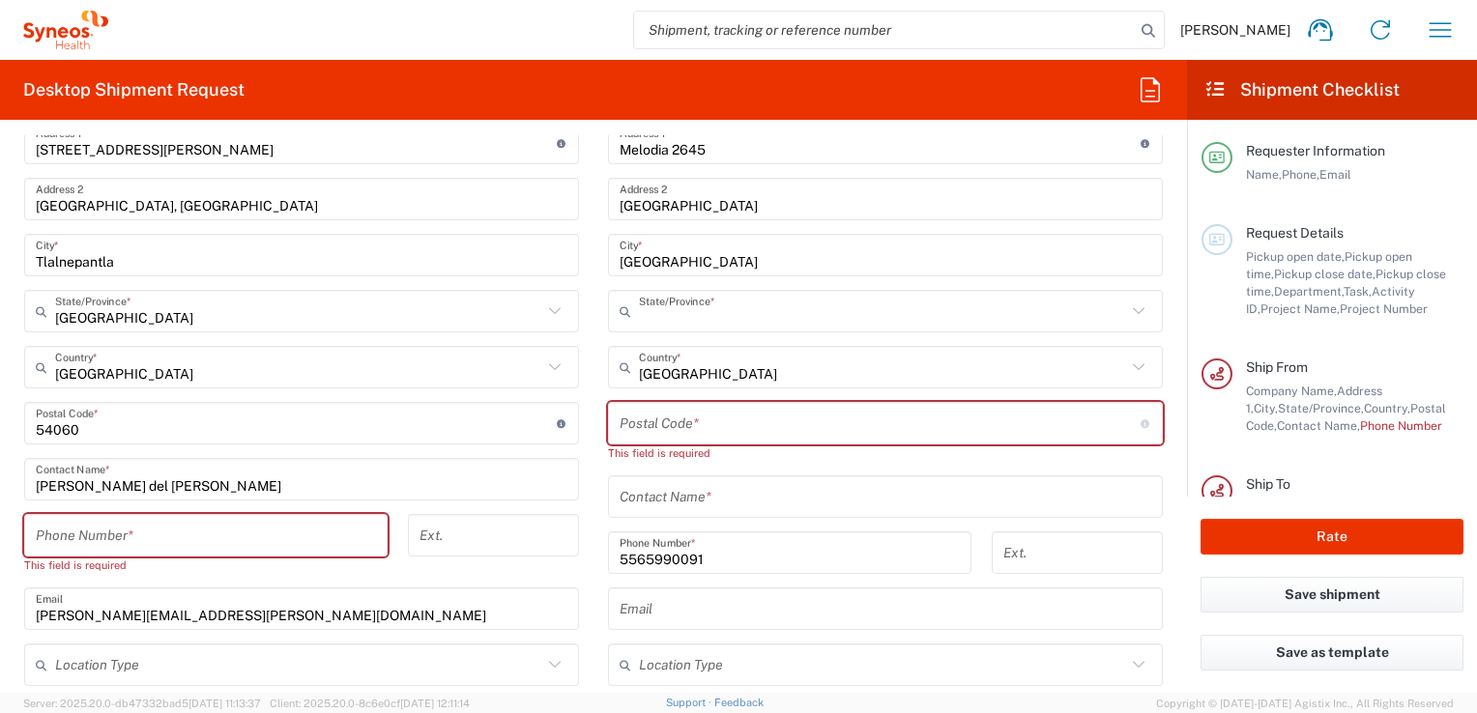
type input "Jalisco"
click at [731, 407] on input "undefined" at bounding box center [879, 424] width 521 height 34
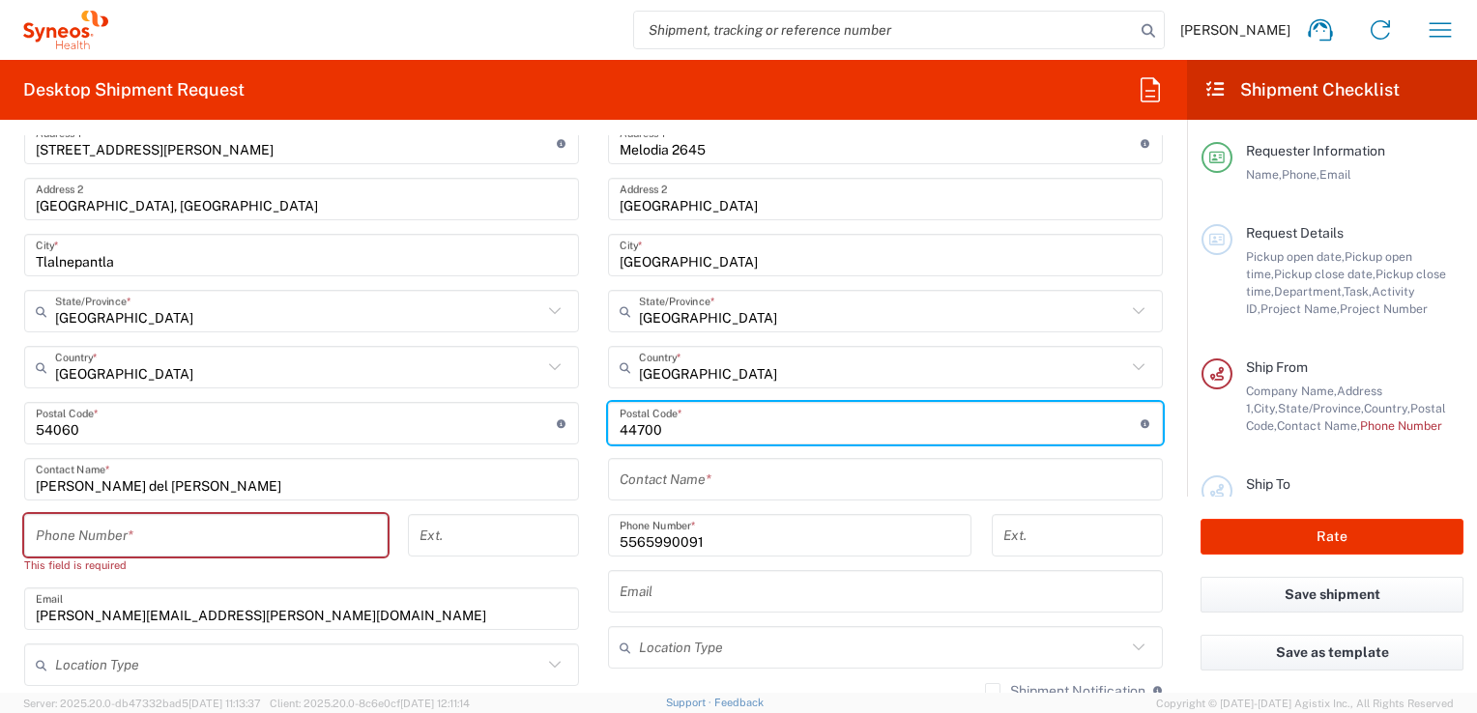
type input "44700"
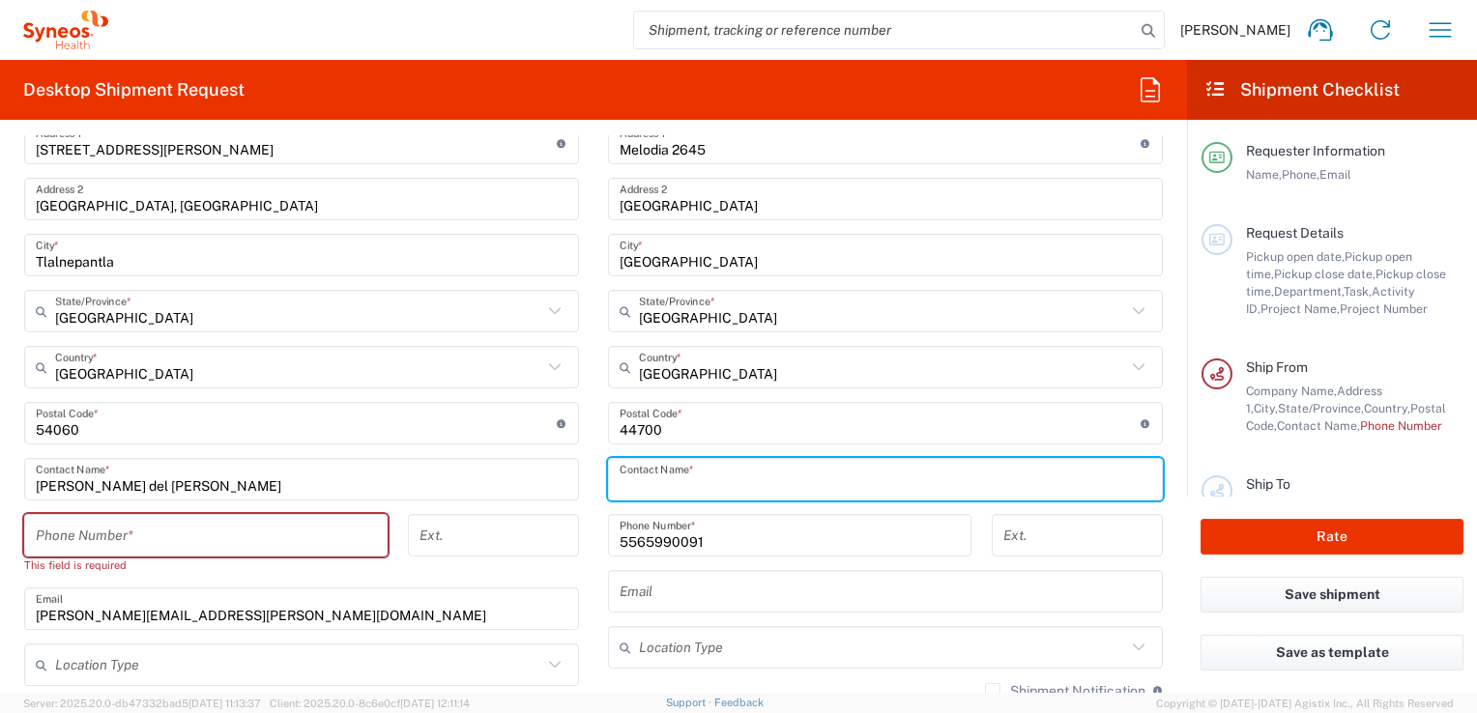
click at [746, 470] on input "text" at bounding box center [885, 480] width 532 height 34
type input "Patsy Dyanna Robles Herrera"
click at [890, 535] on input "5565990091" at bounding box center [789, 536] width 340 height 34
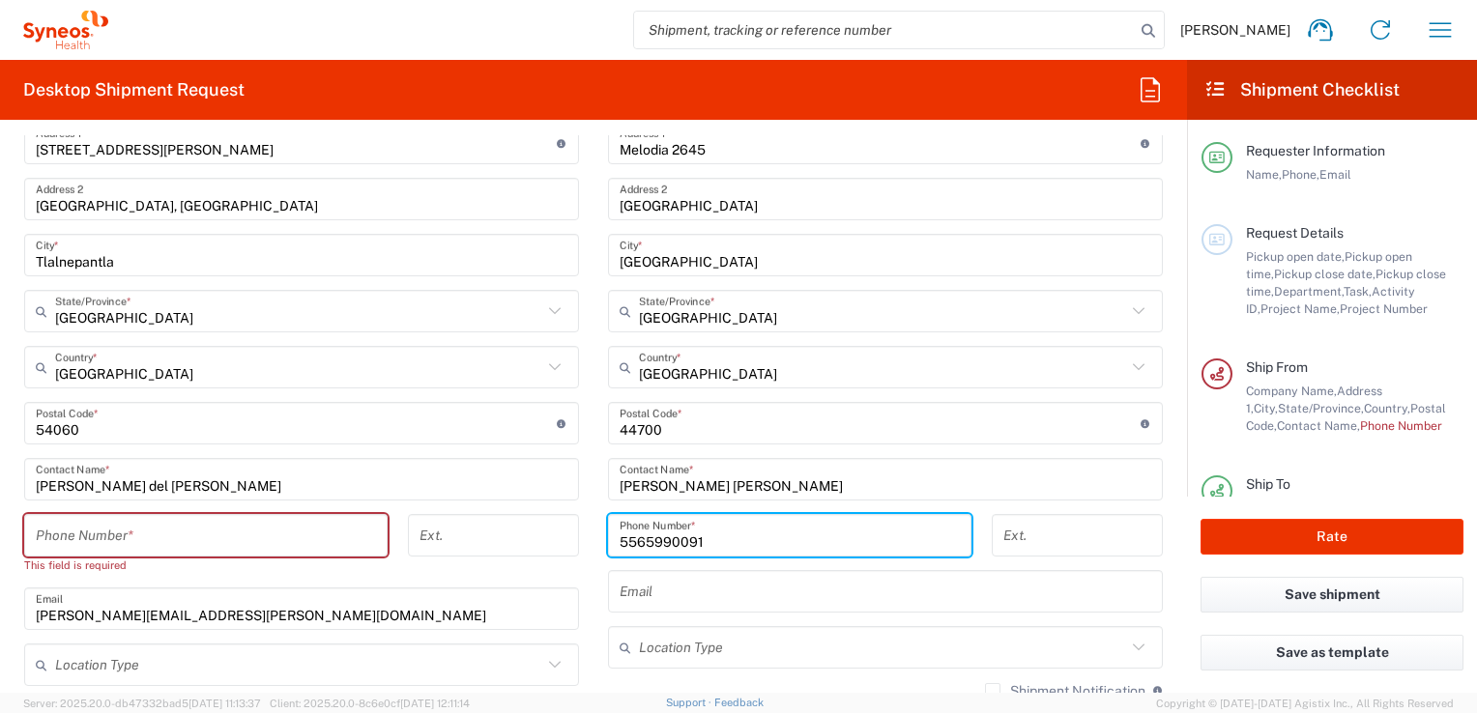
drag, startPoint x: 891, startPoint y: 535, endPoint x: 504, endPoint y: 531, distance: 386.6
click at [504, 531] on div "Ship From INC Research Clin Svcs Mexico Location INC Research Clin Svcs Mexico …" at bounding box center [593, 434] width 1167 height 936
type input "+"
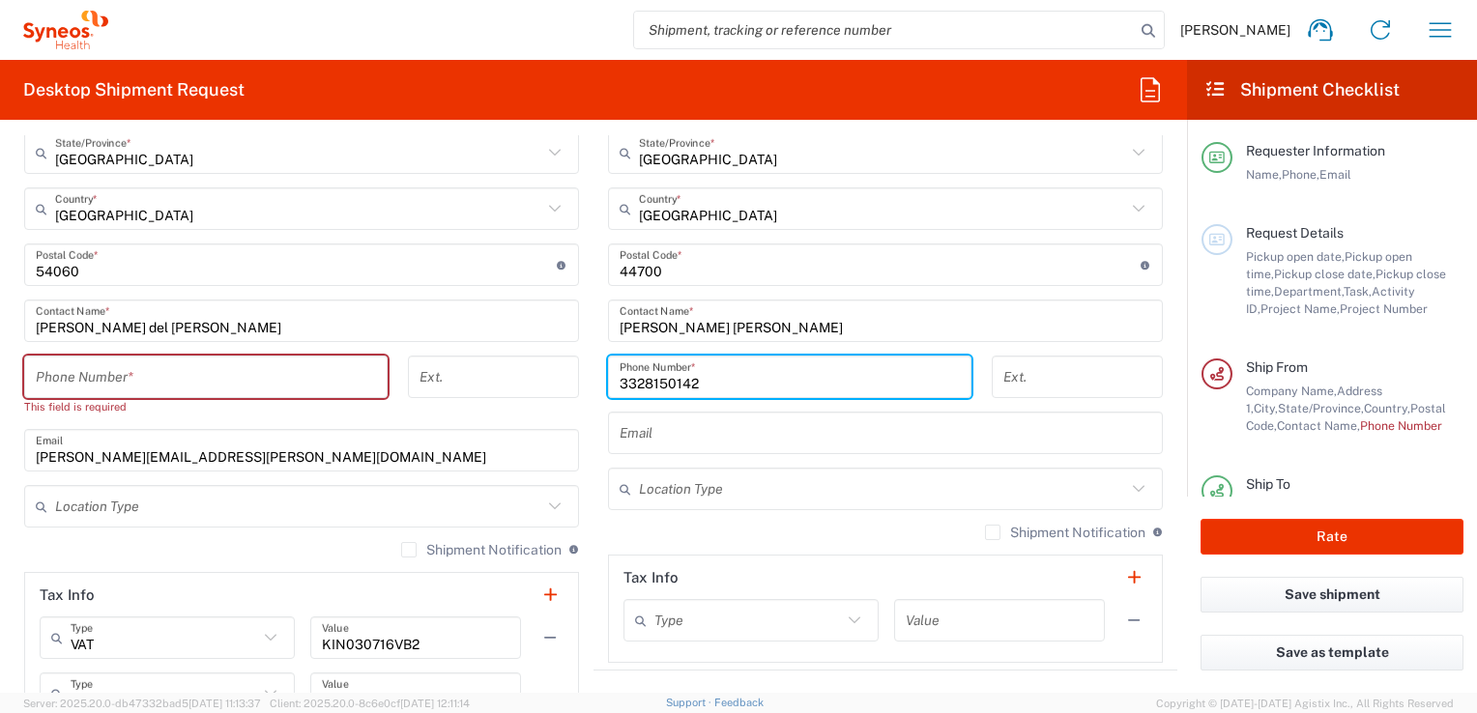
scroll to position [1063, 0]
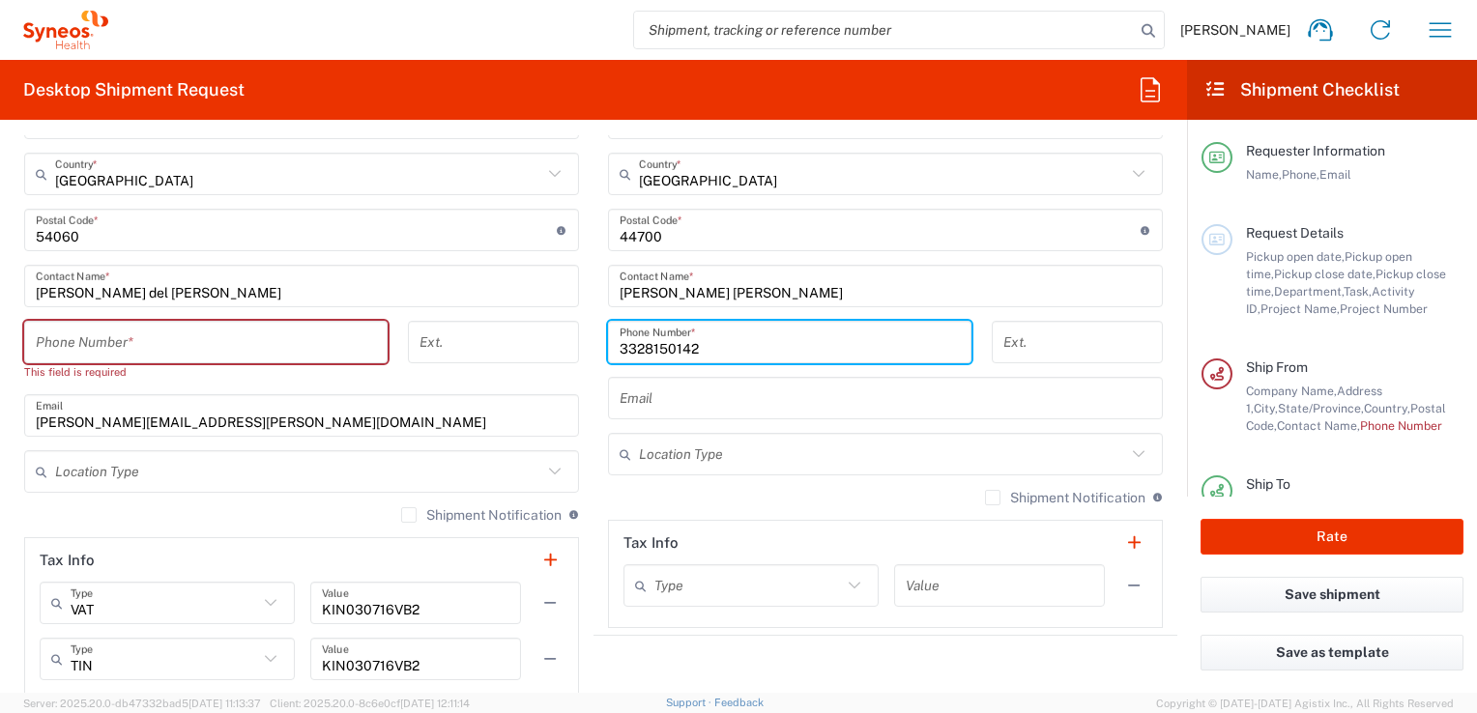
type input "3328150142"
click at [868, 401] on input "text" at bounding box center [885, 399] width 532 height 34
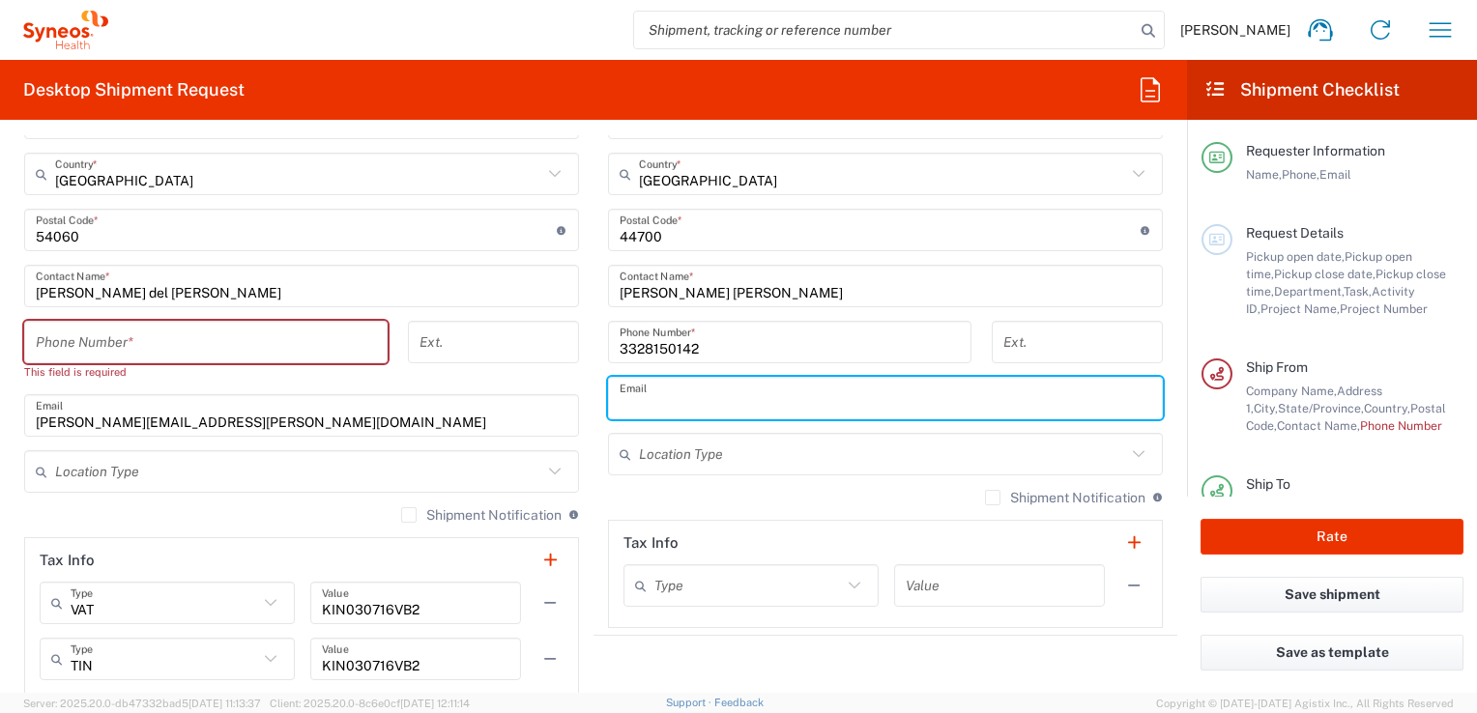
type input "patsy.robles@syneoshealth.com"
click at [283, 421] on input "patsy.robles@syneoshealth.com" at bounding box center [302, 416] width 532 height 34
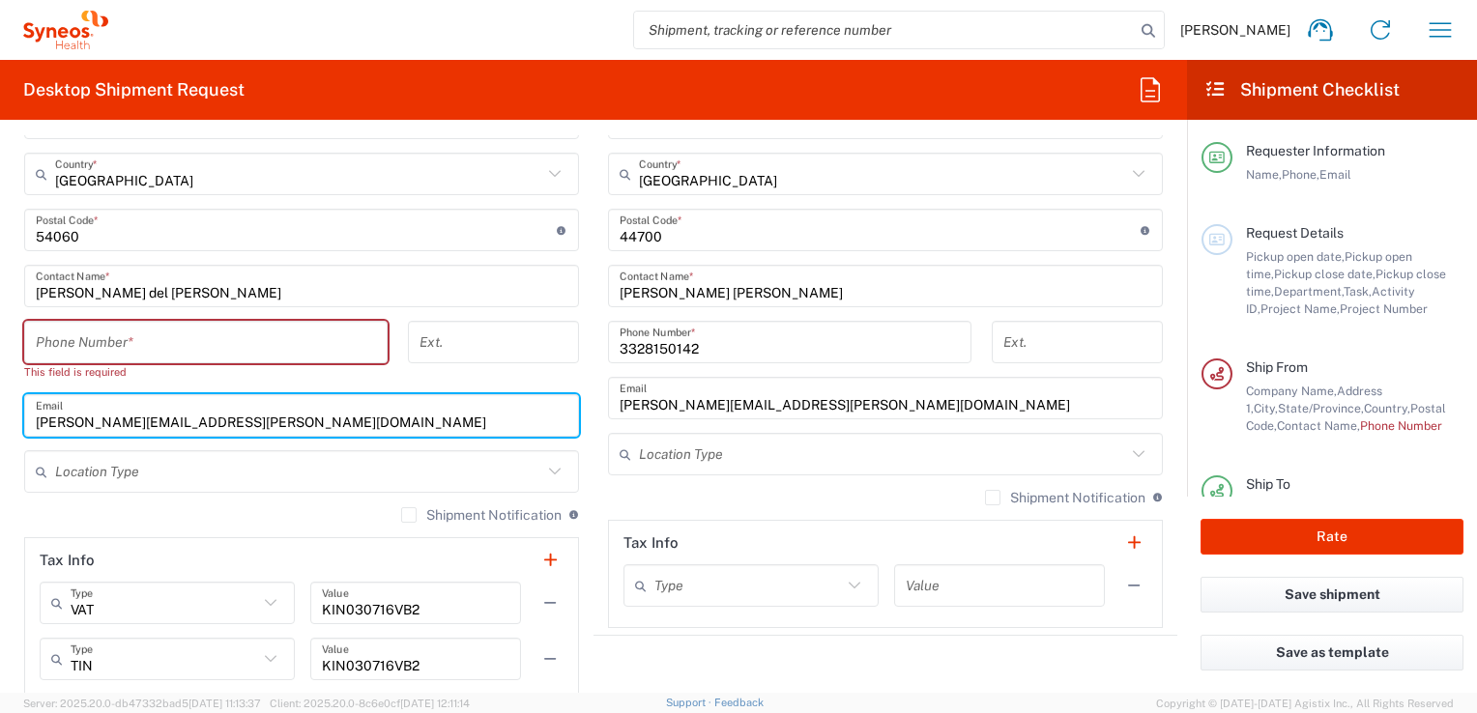
drag, startPoint x: 294, startPoint y: 415, endPoint x: 186, endPoint y: 416, distance: 108.2
click at [186, 416] on input "patsy.robles@syneoshealth.com" at bounding box center [302, 416] width 532 height 34
click at [129, 415] on input "patsy.robles@syneoshealth.com" at bounding box center [302, 416] width 532 height 34
drag, startPoint x: 114, startPoint y: 415, endPoint x: 9, endPoint y: 410, distance: 105.4
click at [10, 410] on main "INC Research Clin Svcs Mexico Location INC Research Clin Svcs Mexico Addison Wh…" at bounding box center [302, 258] width 584 height 885
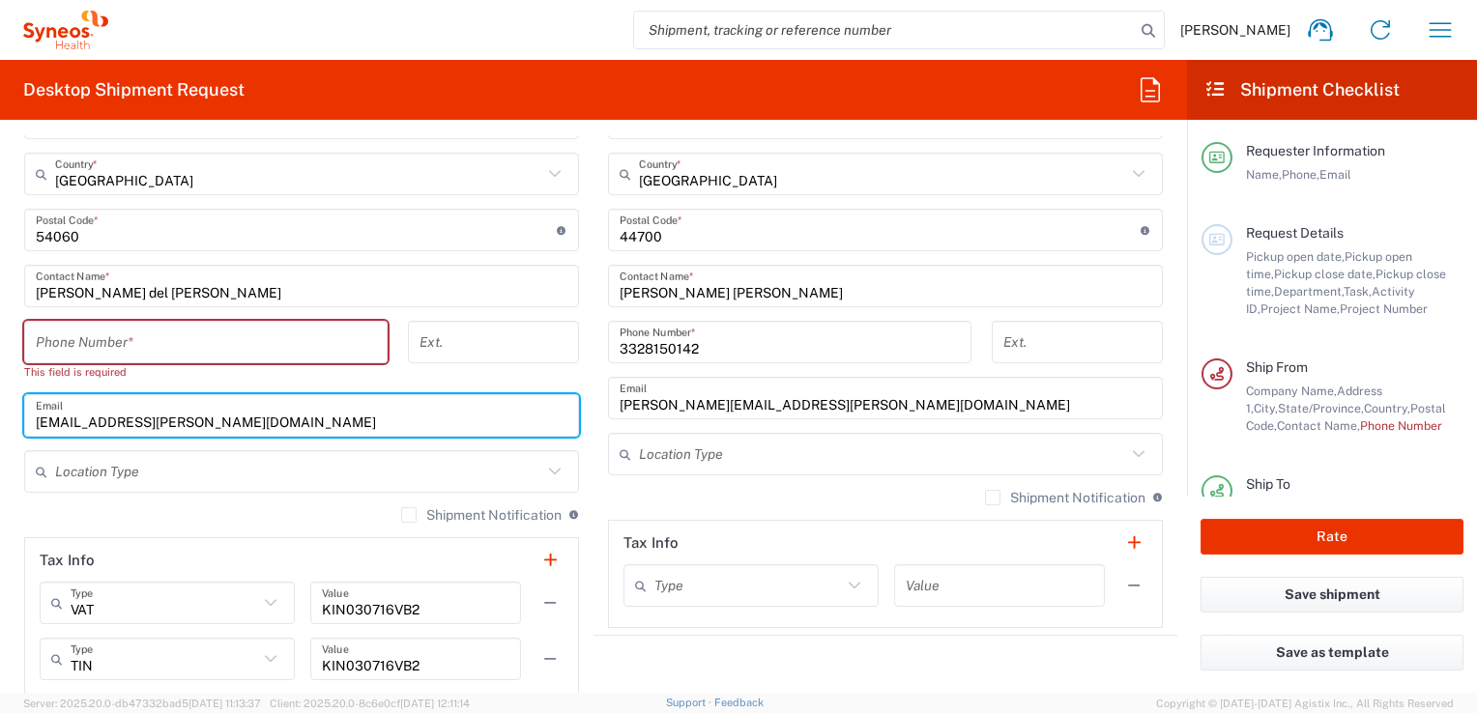
type input "mariadelcarmen.figueroa@syneoshealth.com"
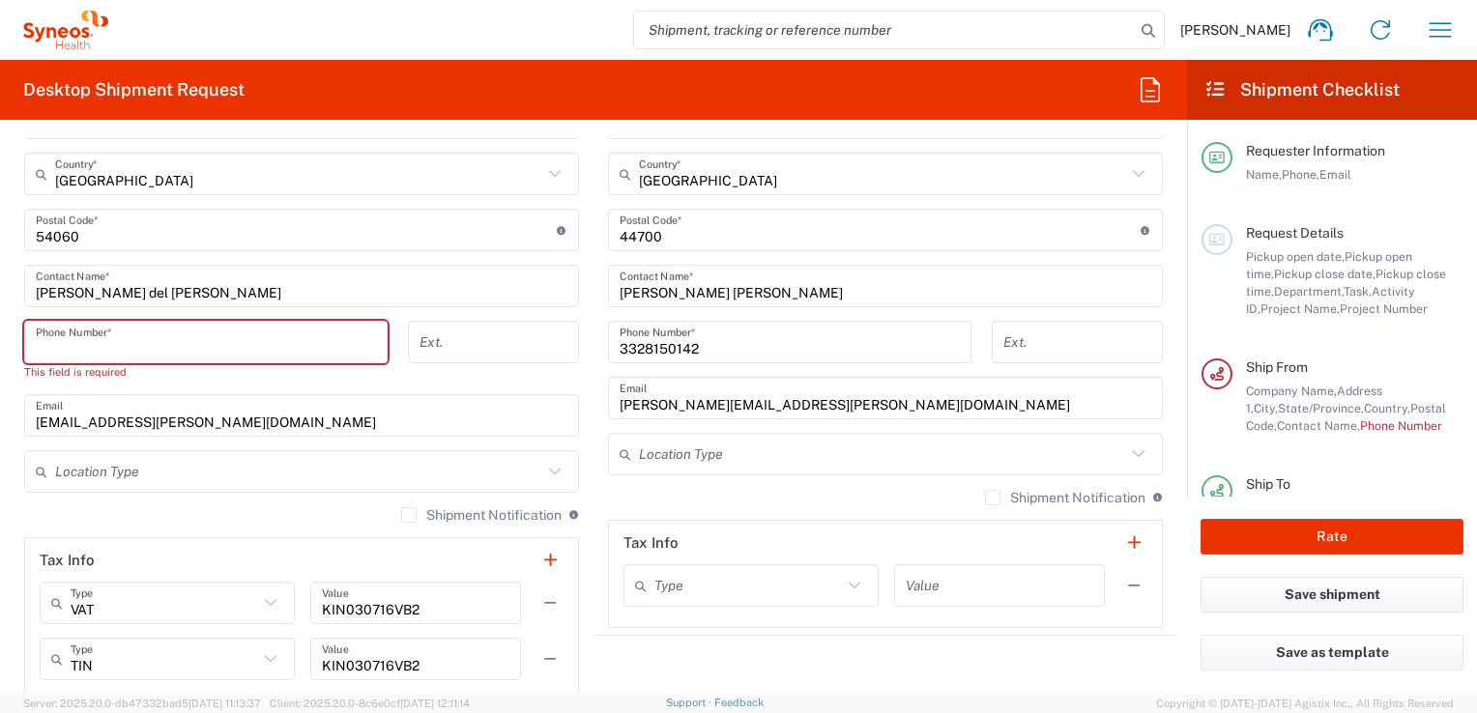
click at [178, 331] on input "tel" at bounding box center [206, 343] width 340 height 34
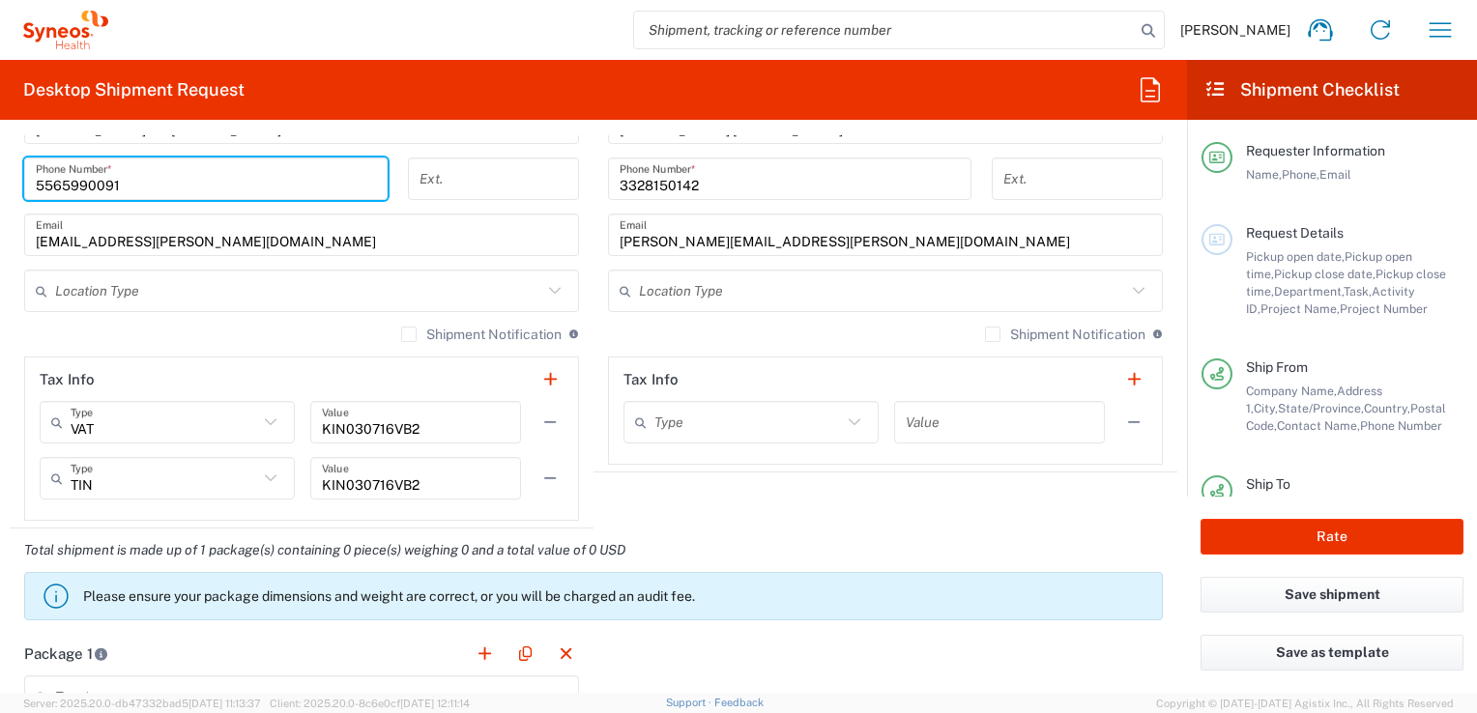
scroll to position [1256, 0]
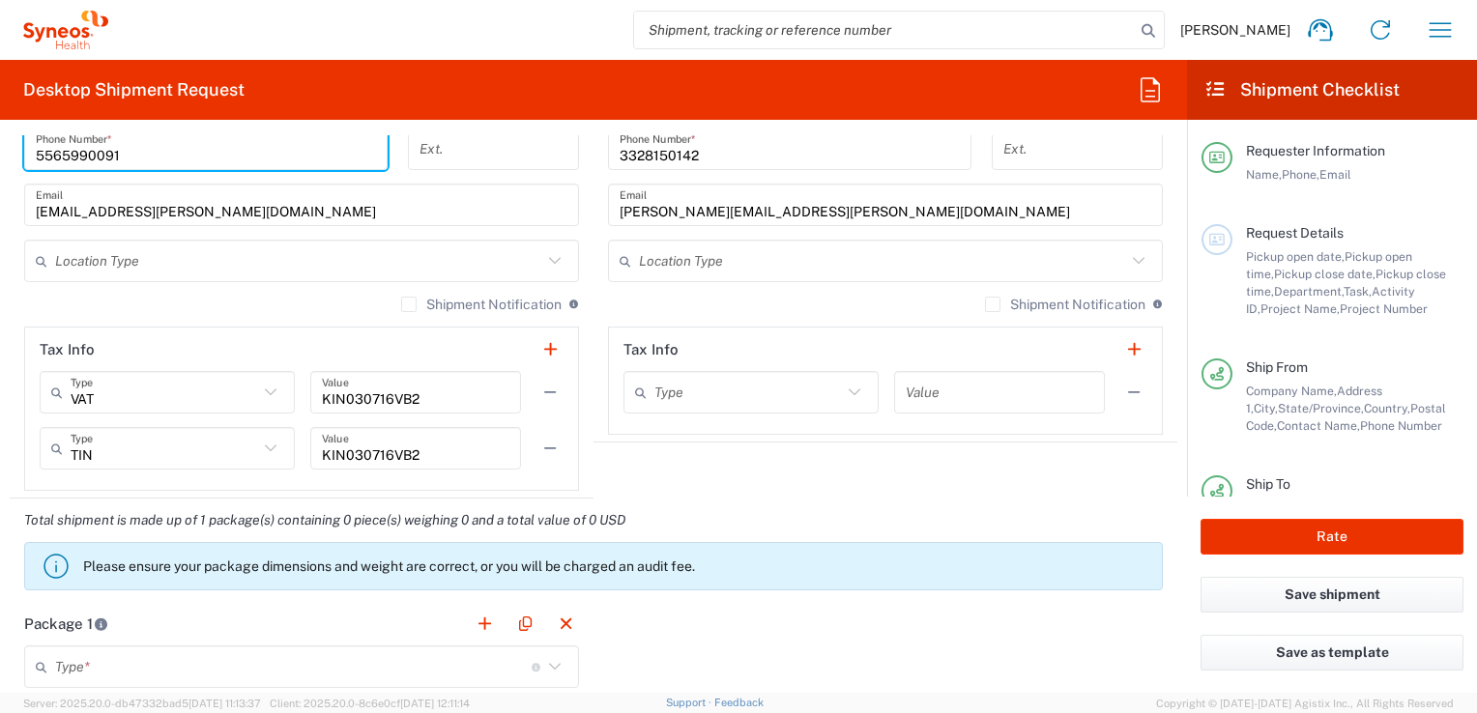
type input "5565990091"
click at [258, 392] on icon at bounding box center [270, 392] width 25 height 25
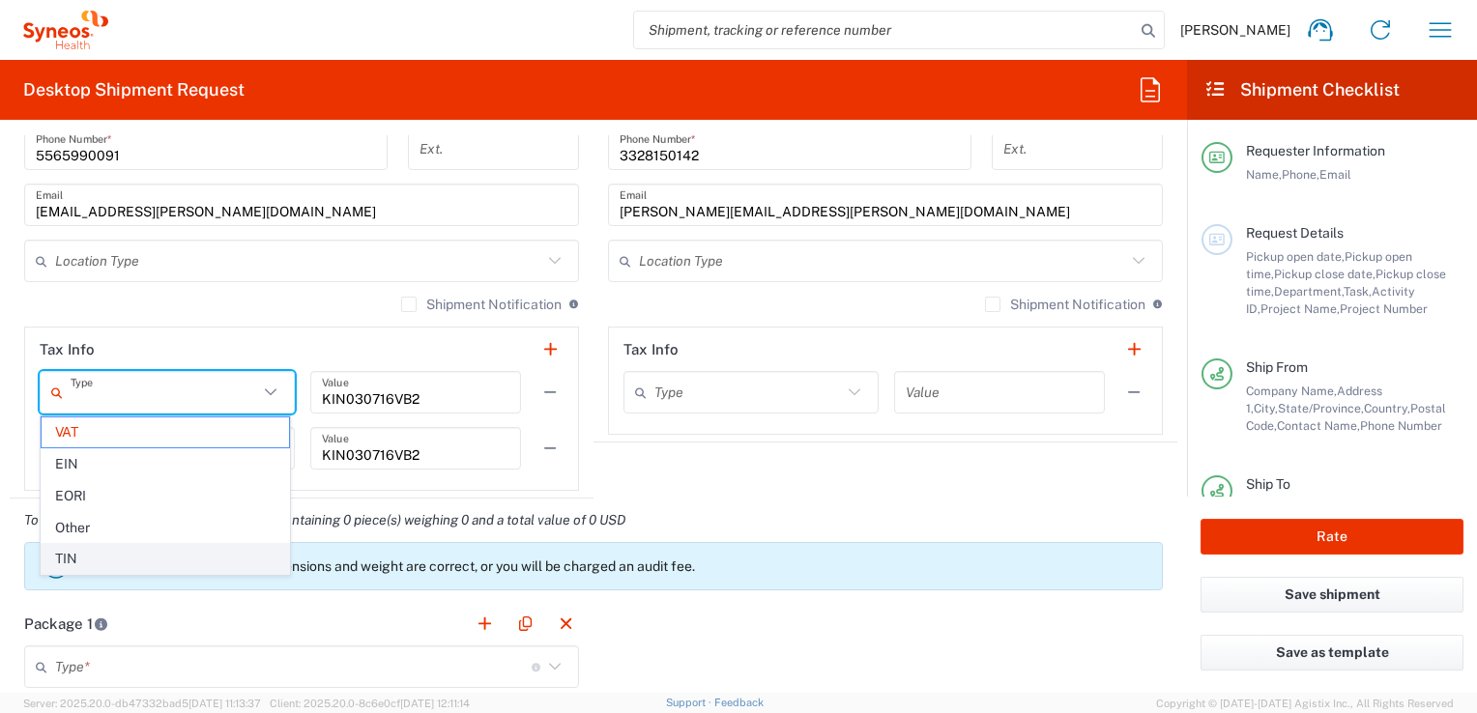
click at [144, 555] on span "TIN" at bounding box center [165, 559] width 247 height 30
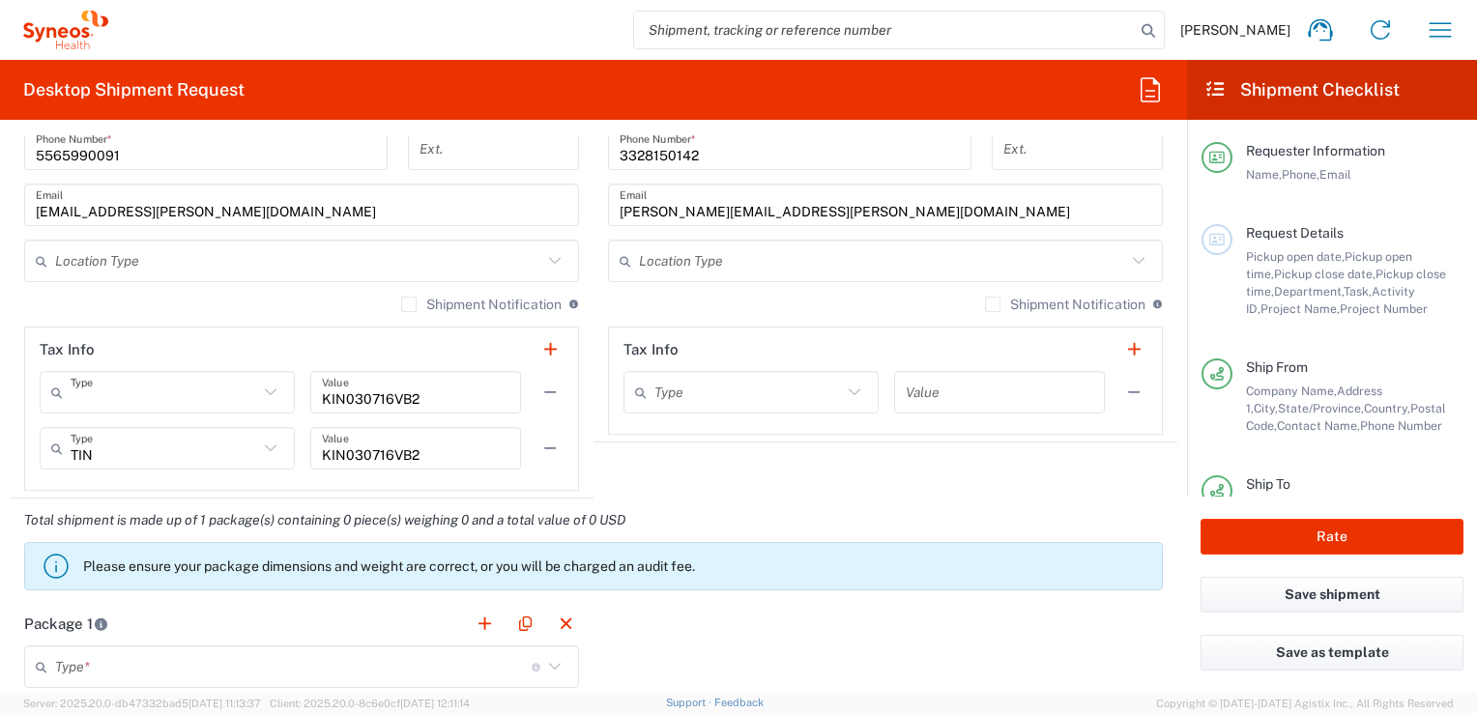
type input "TIN"
click at [263, 444] on icon at bounding box center [270, 448] width 25 height 25
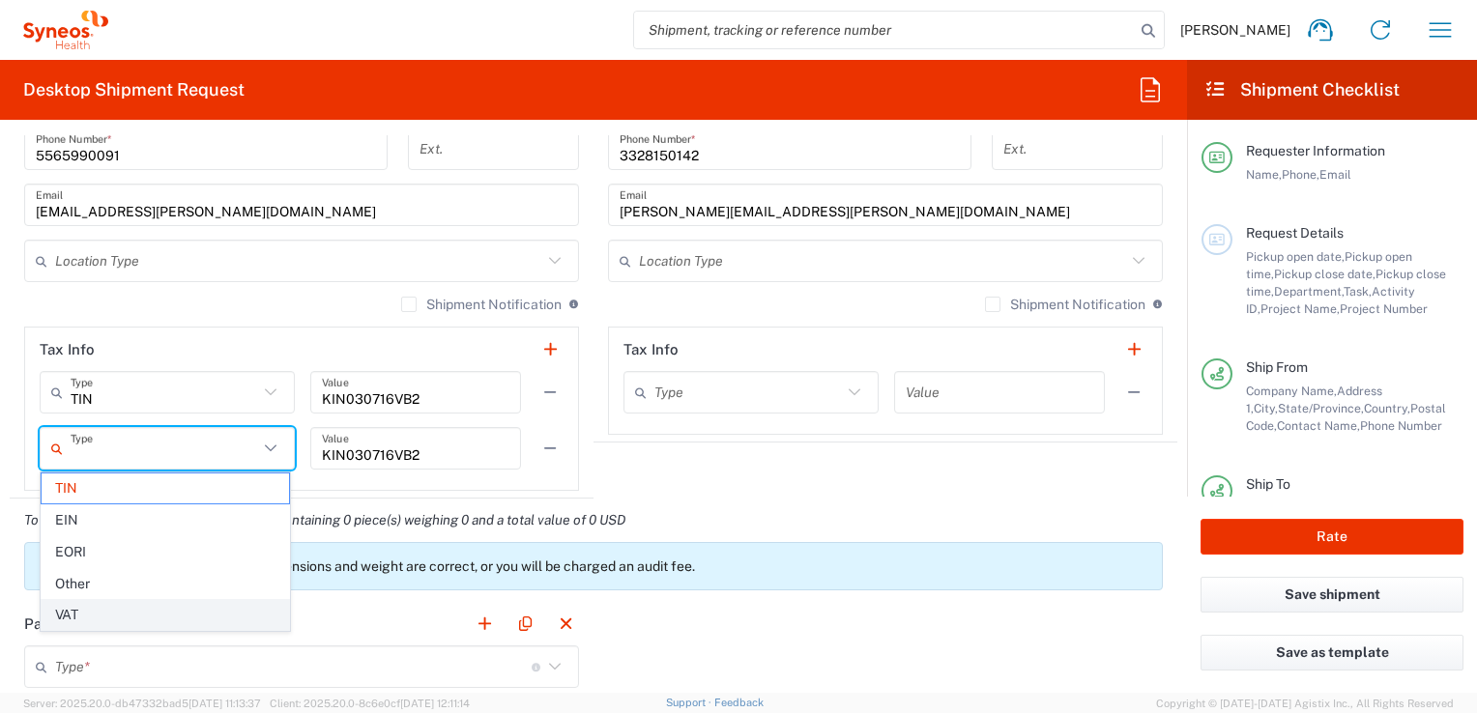
click at [141, 613] on span "VAT" at bounding box center [165, 615] width 247 height 30
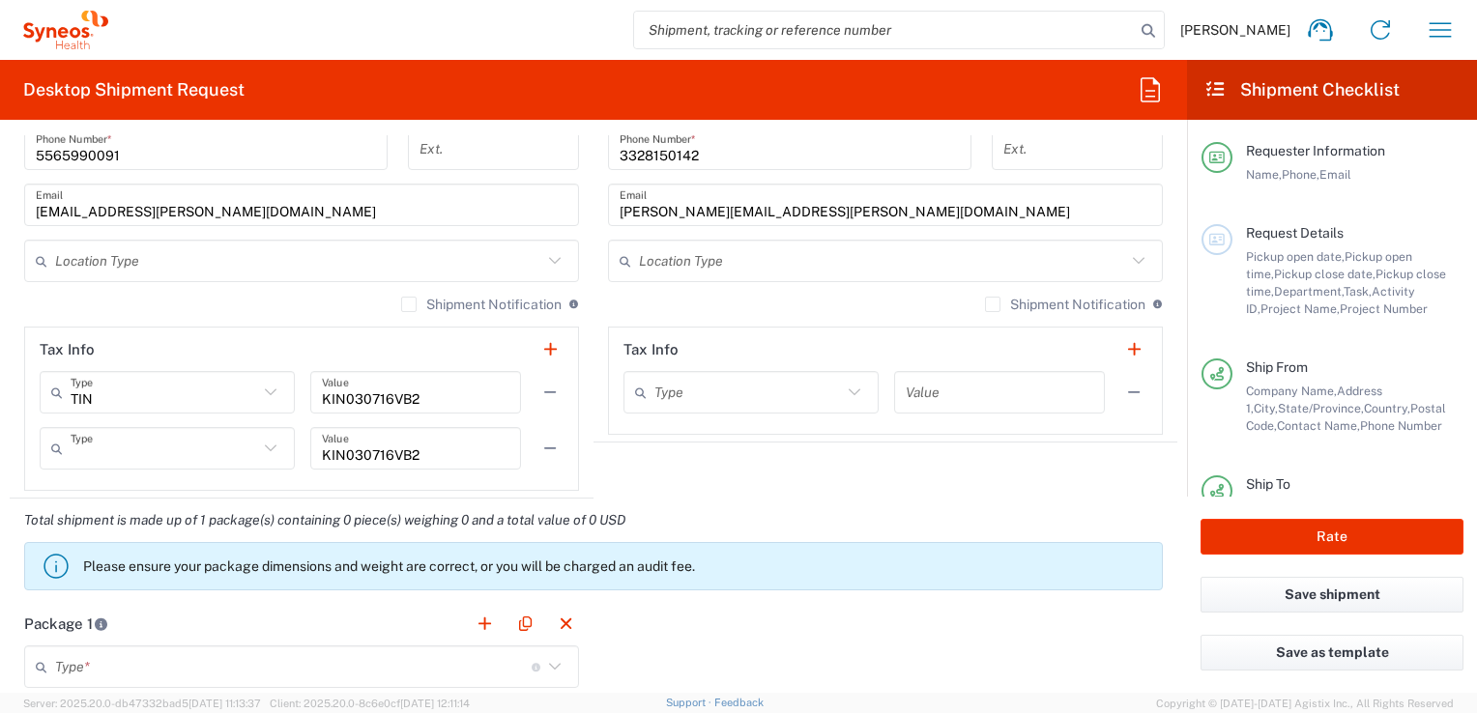
type input "VAT"
click at [847, 391] on icon at bounding box center [854, 392] width 25 height 25
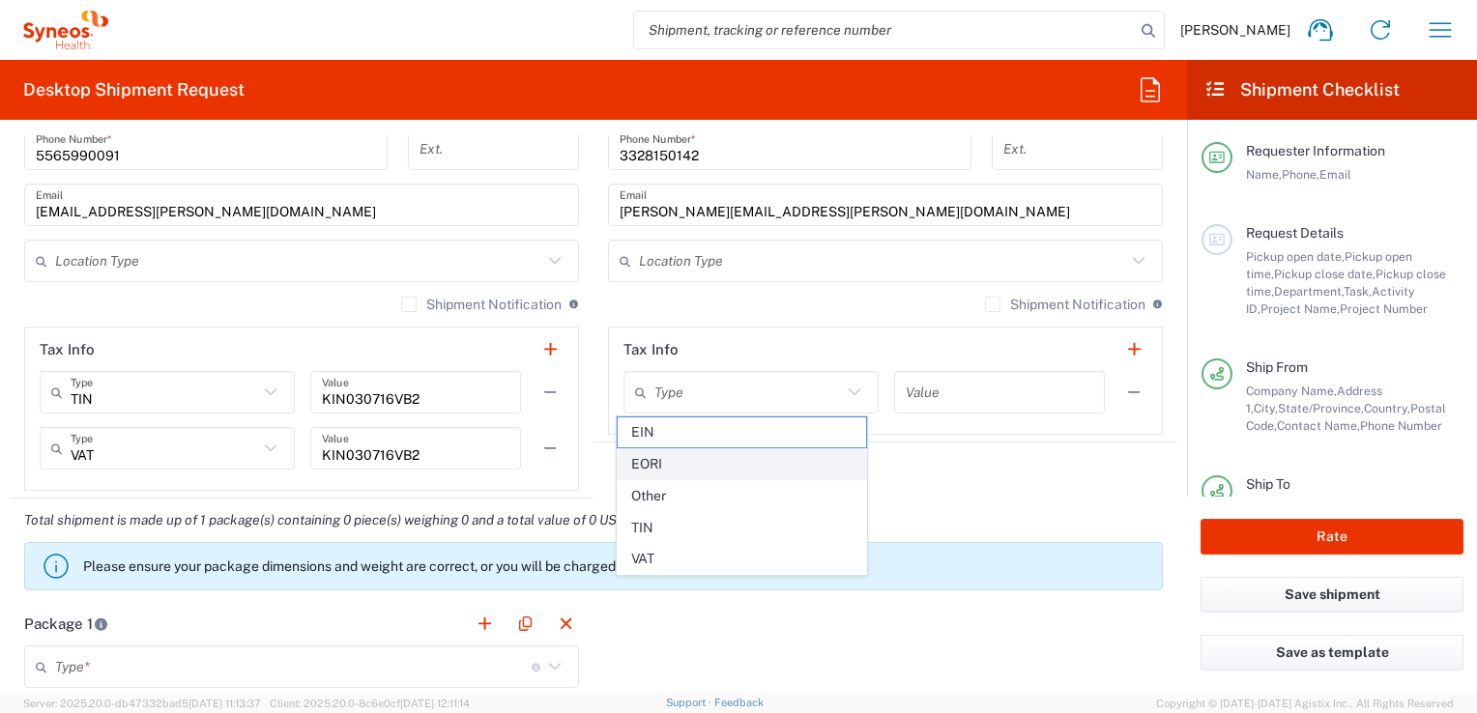
click at [727, 457] on span "EORI" at bounding box center [741, 464] width 247 height 30
type input "EORI"
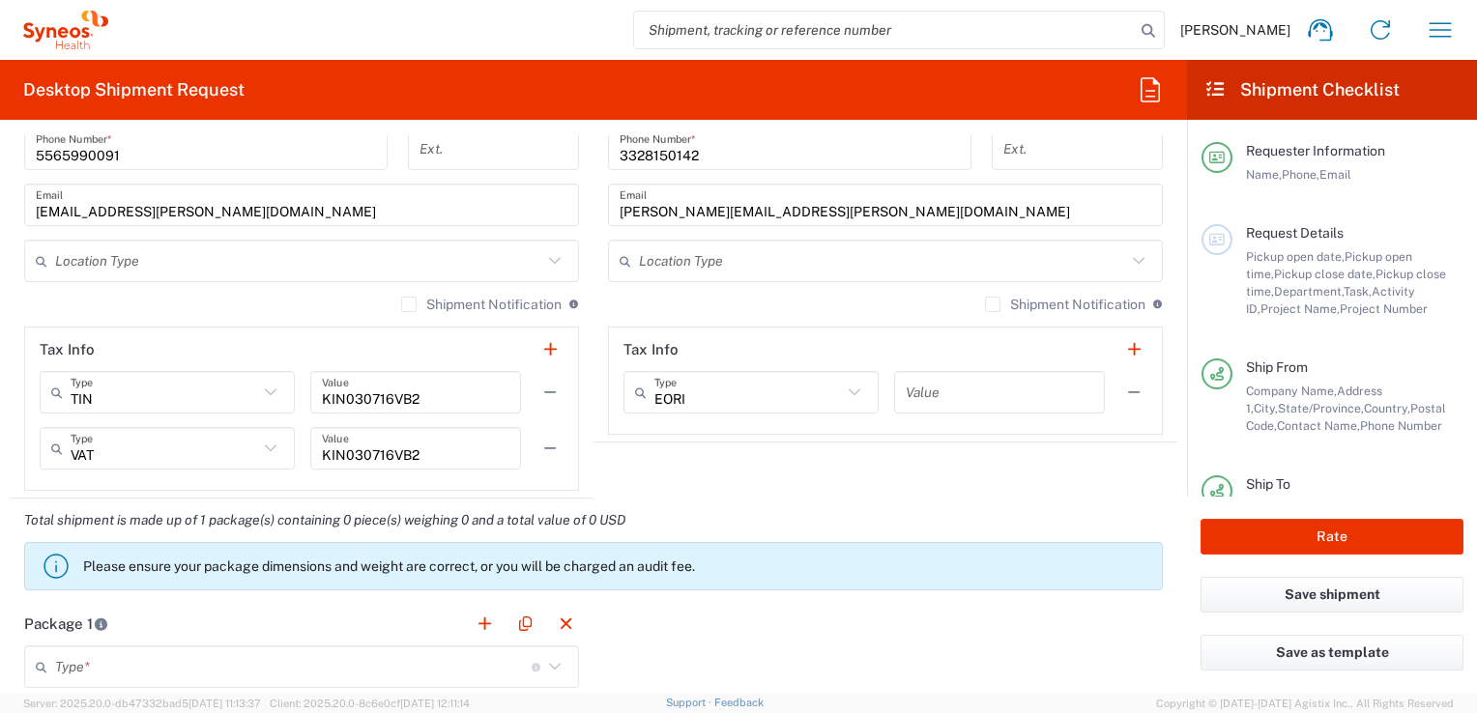
click at [953, 477] on agx-shipment-stop-widget "Ship To Location Addison Whitney LLC-Morrisvile NC US Barcelona-Syneos Health B…" at bounding box center [885, 39] width 584 height 919
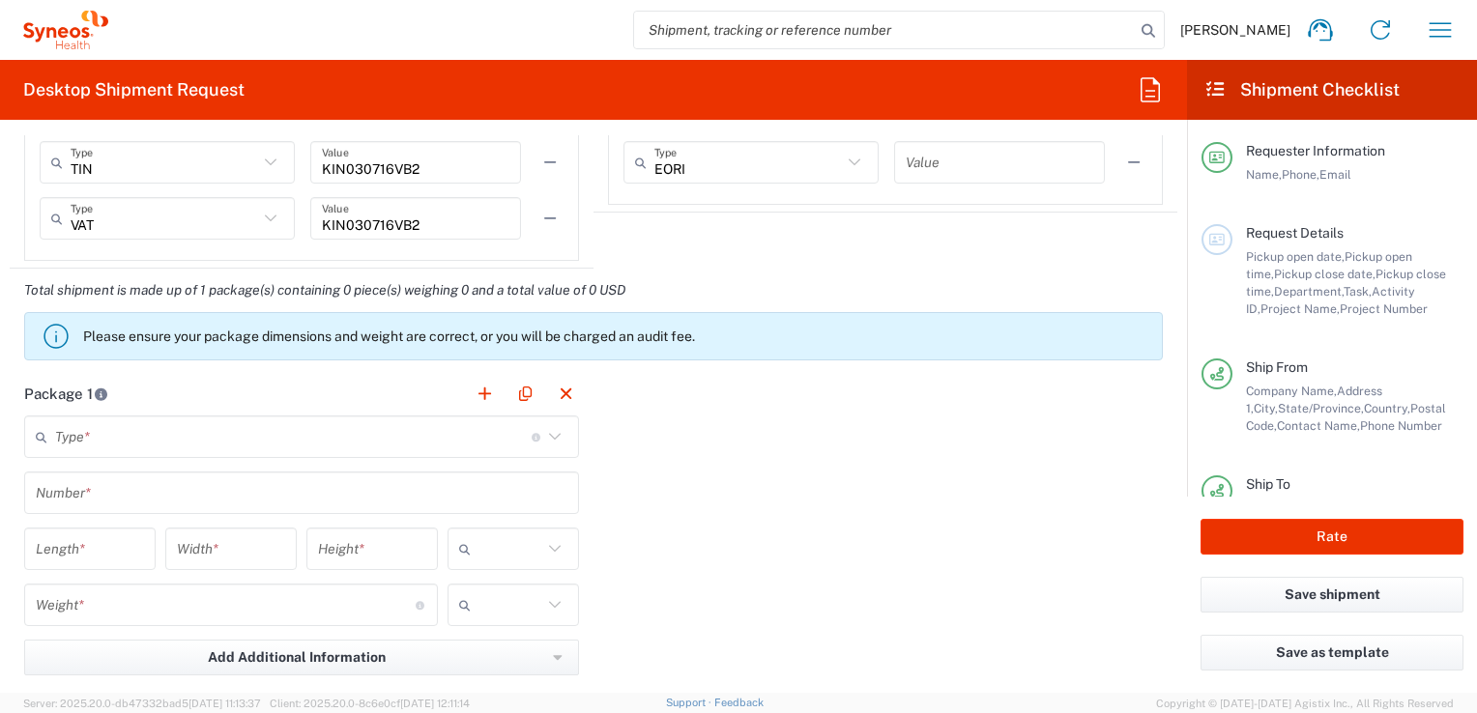
scroll to position [1546, 0]
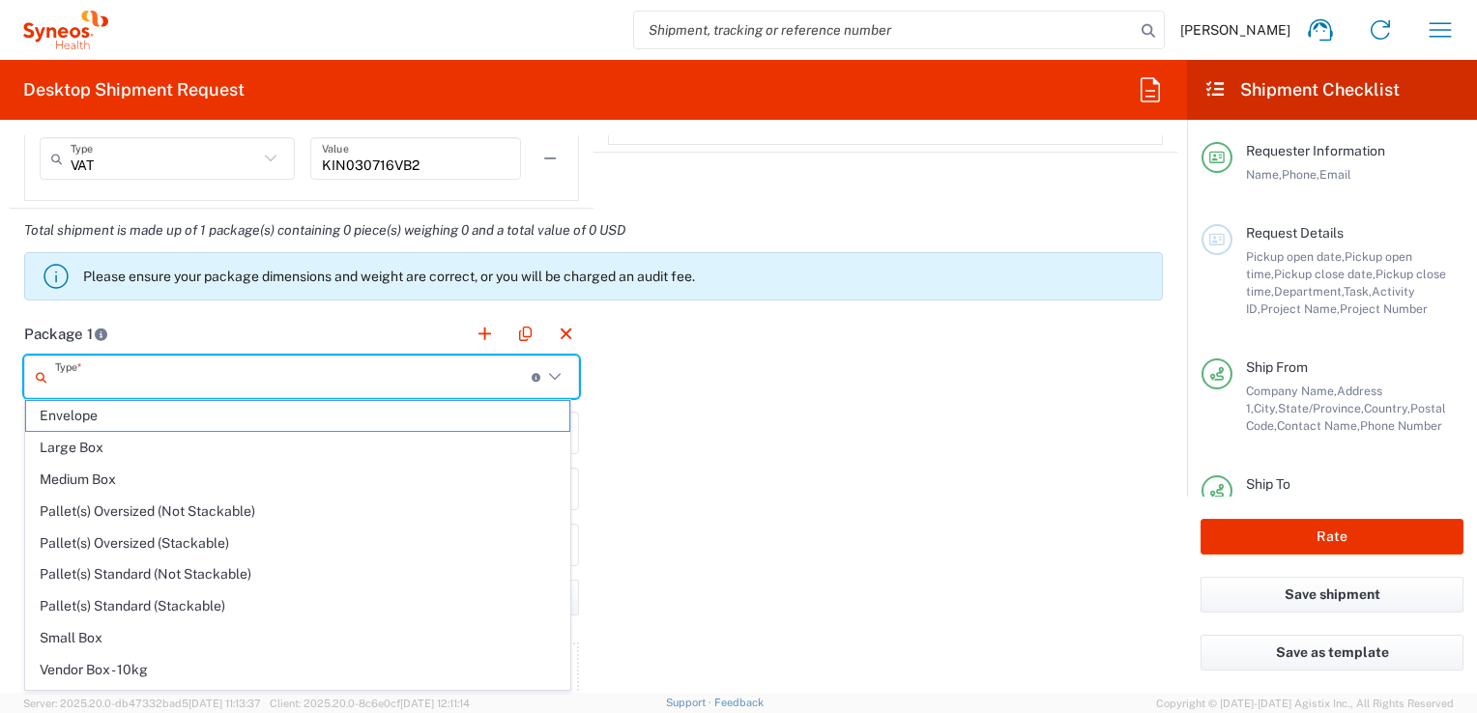
click at [425, 360] on input "text" at bounding box center [293, 377] width 476 height 34
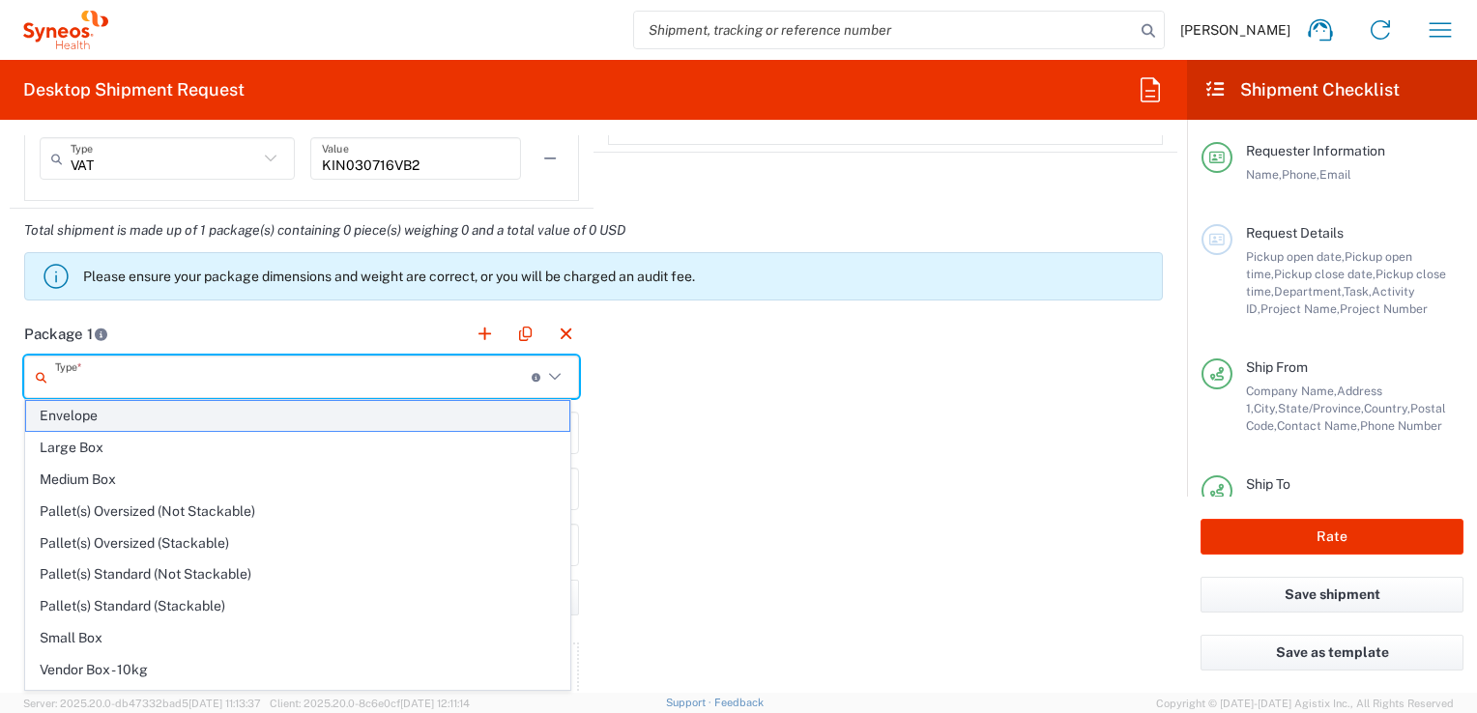
click at [182, 415] on span "Envelope" at bounding box center [297, 416] width 543 height 30
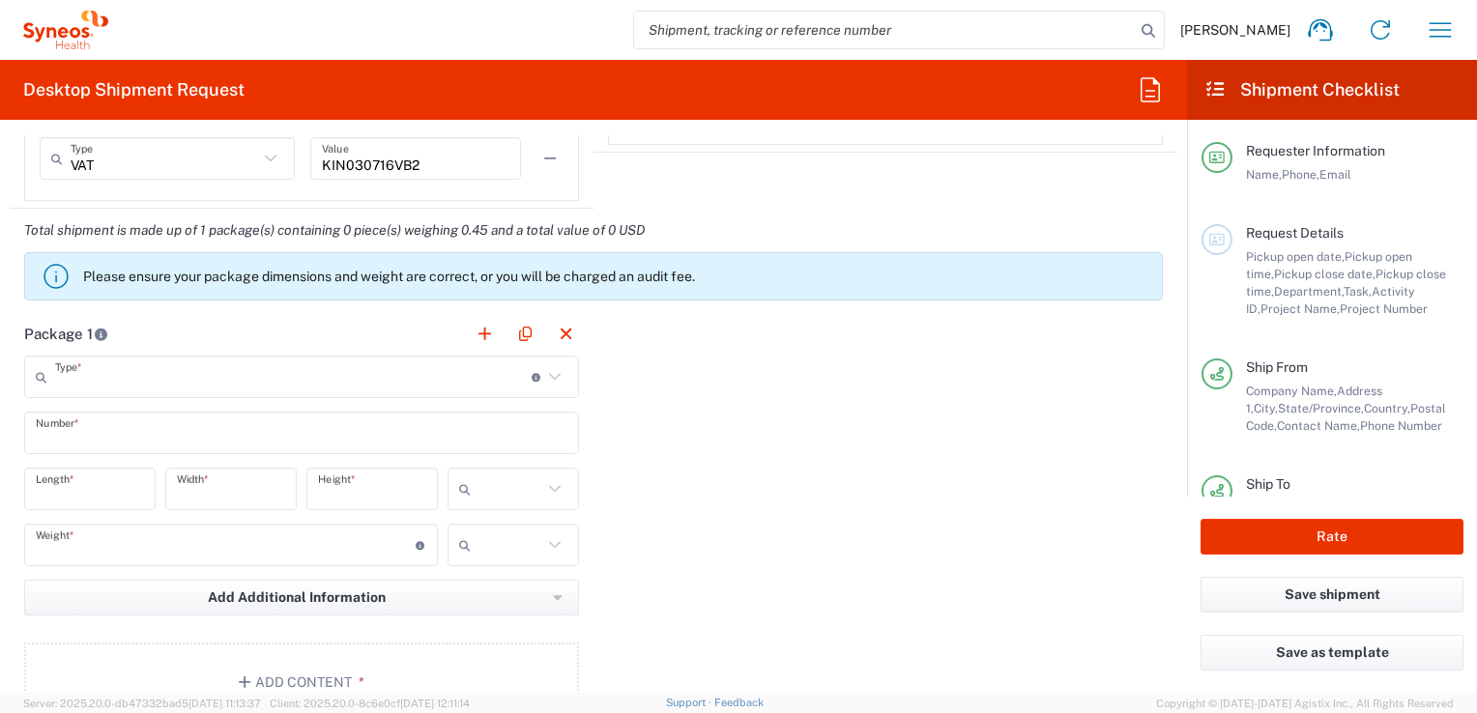
type input "Envelope"
type input "1"
type input "9.5"
type input "12.5"
type input "0.25"
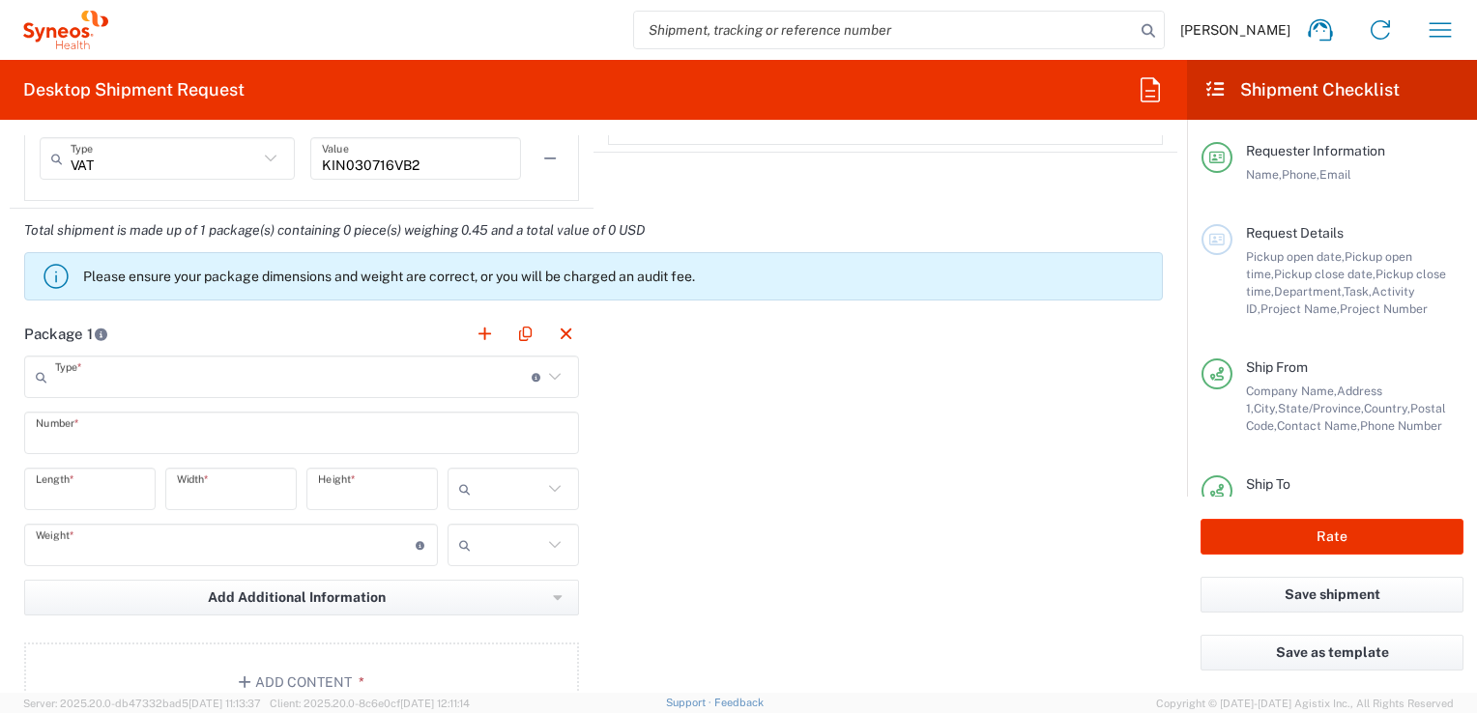
type input "in"
type input "0.45"
click at [974, 399] on div "Package 1 Envelope Type * Material used to package goods Envelope Large Box Med…" at bounding box center [593, 524] width 1167 height 424
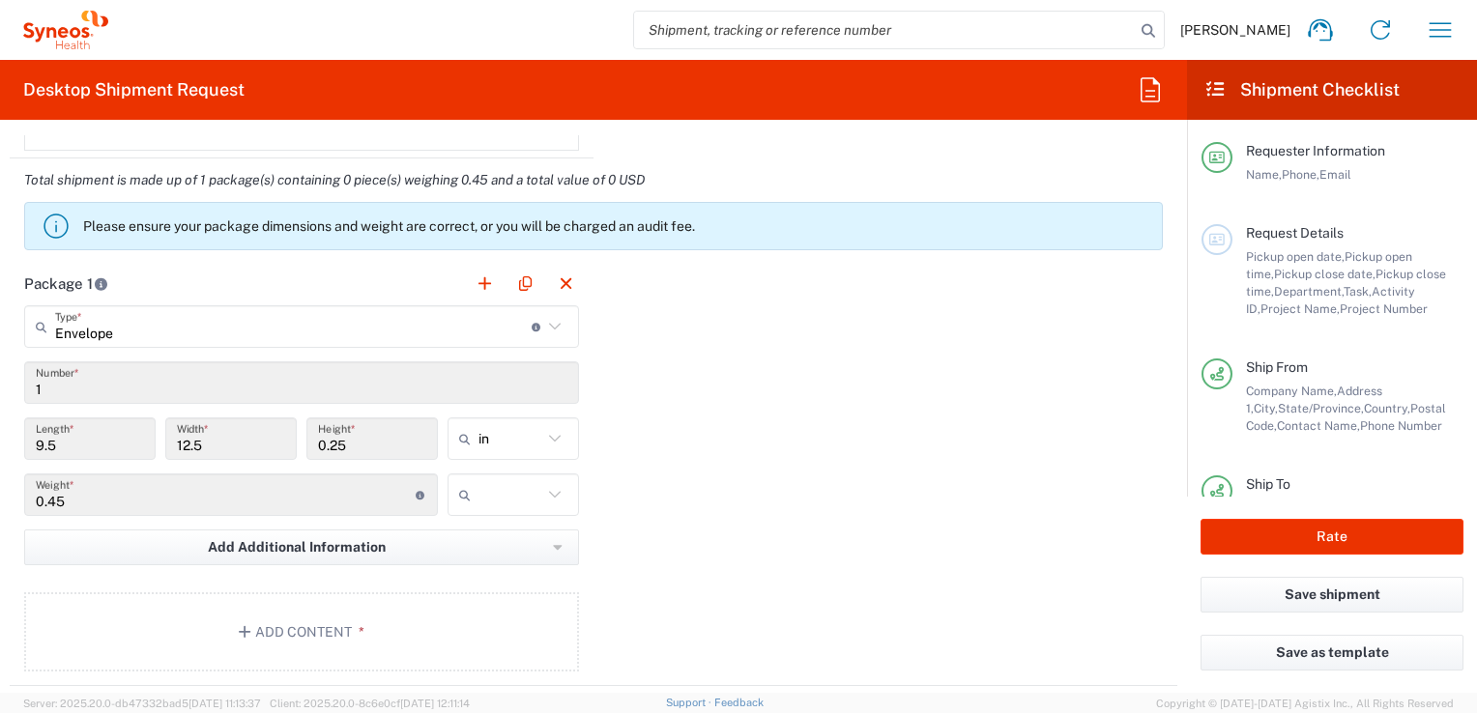
scroll to position [1643, 0]
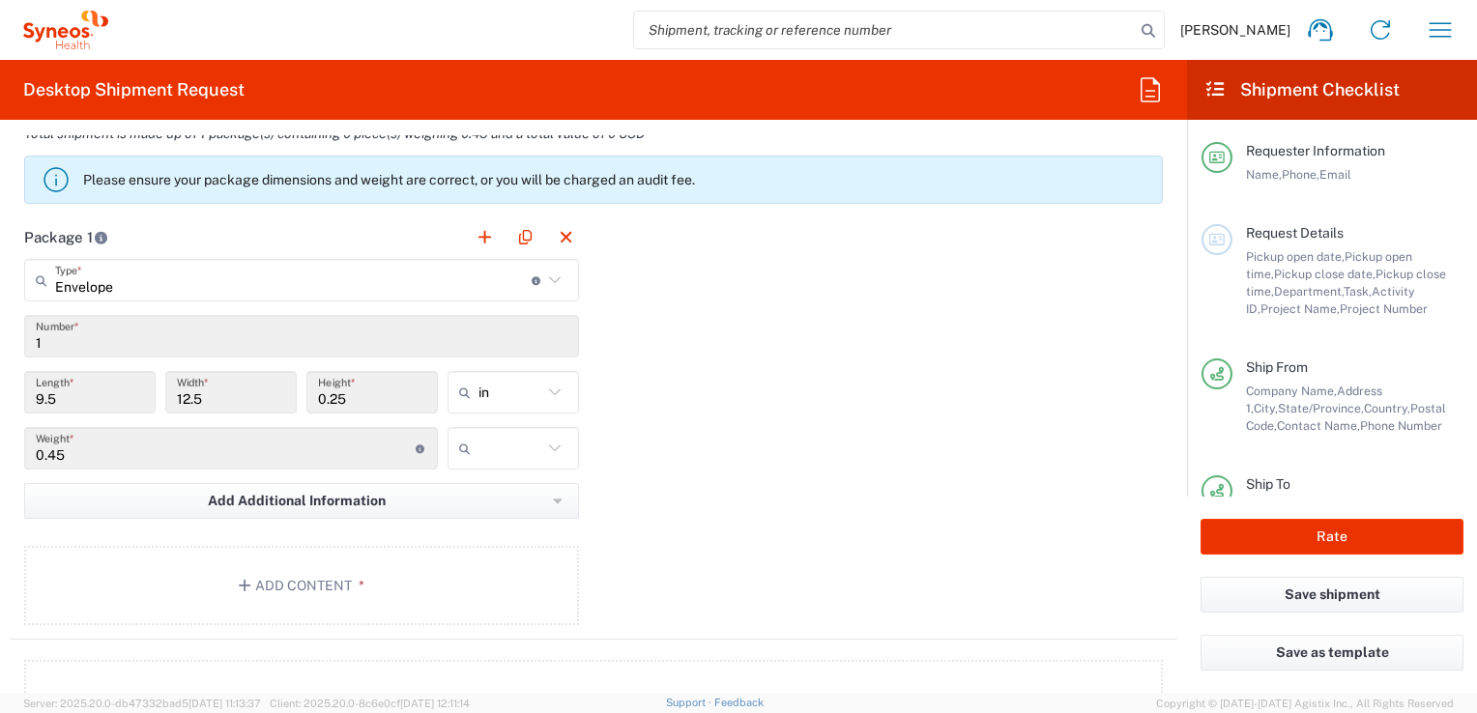
drag, startPoint x: 112, startPoint y: 405, endPoint x: 142, endPoint y: 391, distance: 32.9
click at [112, 405] on input "9.5" at bounding box center [90, 393] width 108 height 34
click at [545, 385] on icon at bounding box center [554, 392] width 25 height 25
click at [495, 456] on span "cm" at bounding box center [507, 463] width 126 height 30
type input "24.13"
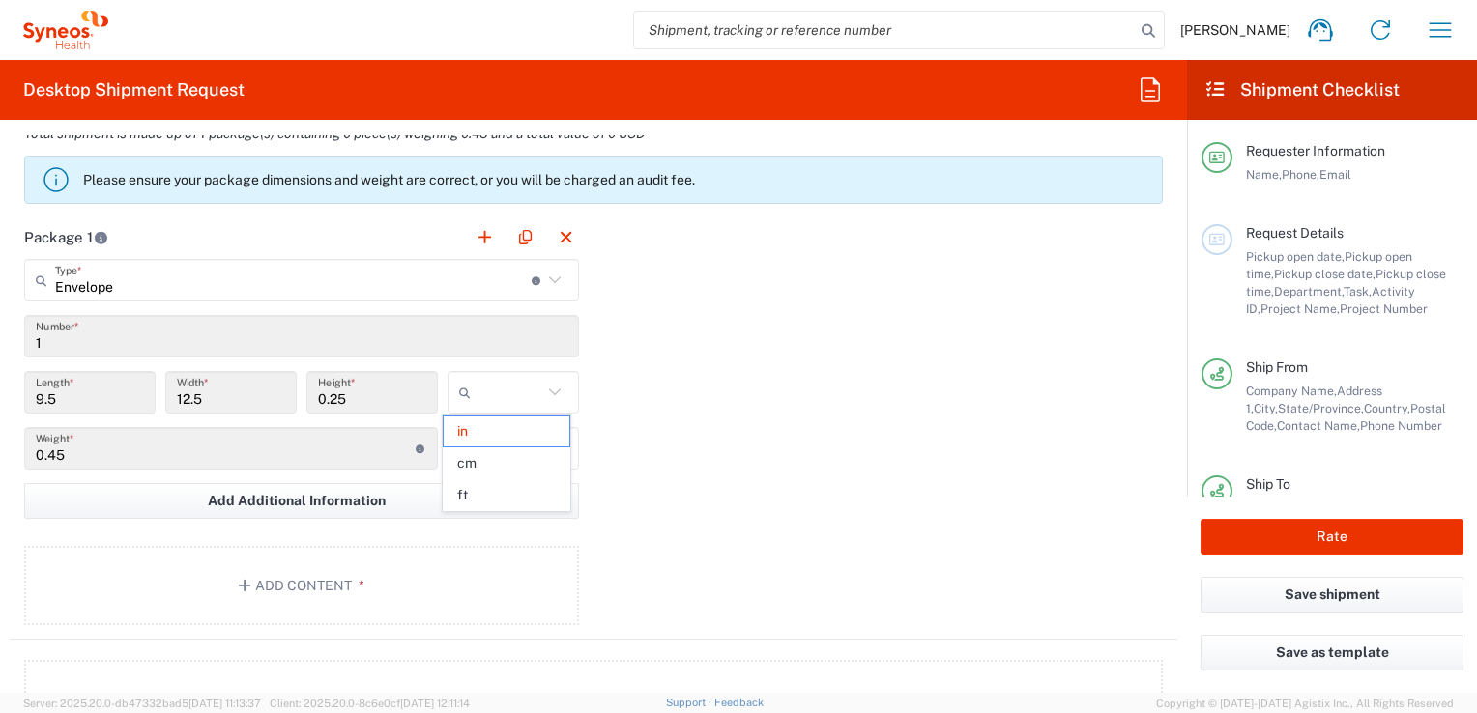
type input "31.75"
type input "0.64"
type input "cm"
click at [834, 359] on div "Package 1 Envelope Type * Material used to package goods Envelope Large Box Med…" at bounding box center [593, 428] width 1167 height 424
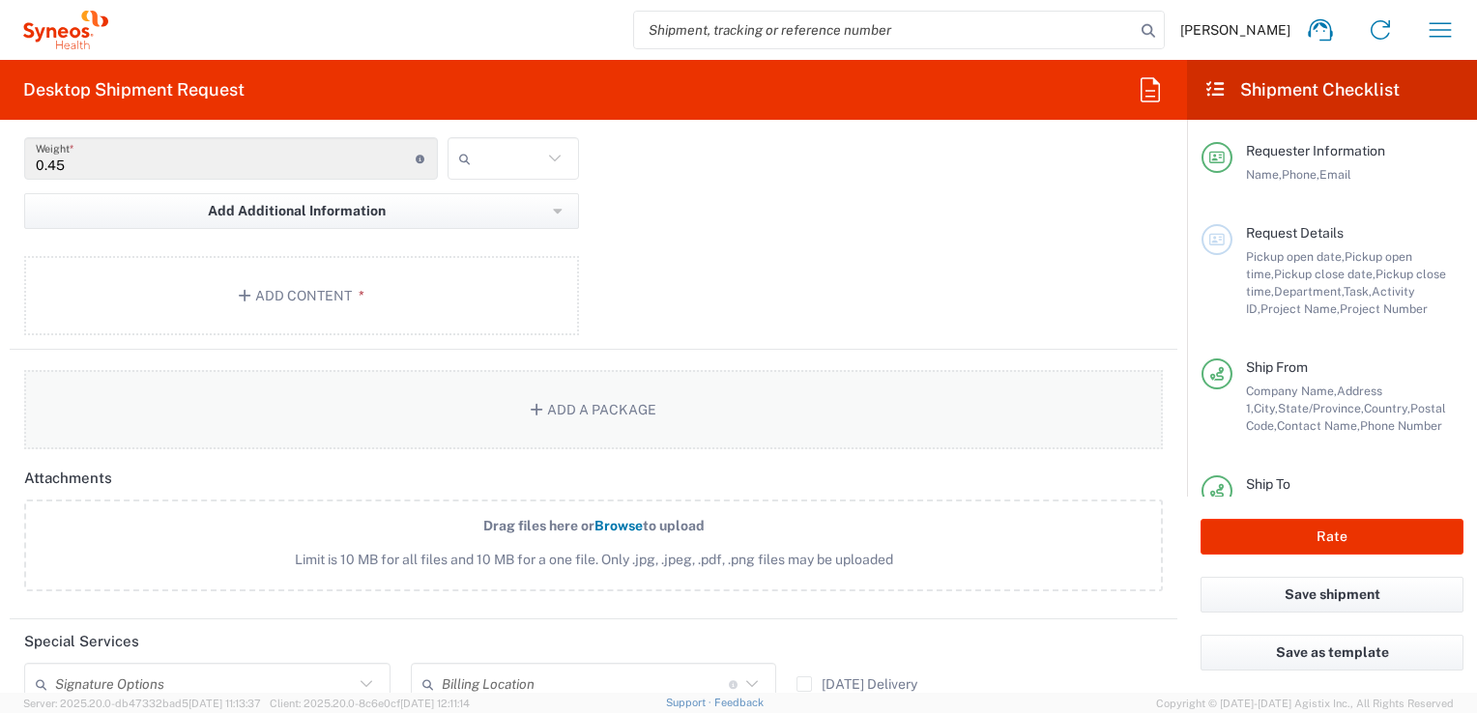
scroll to position [1739, 0]
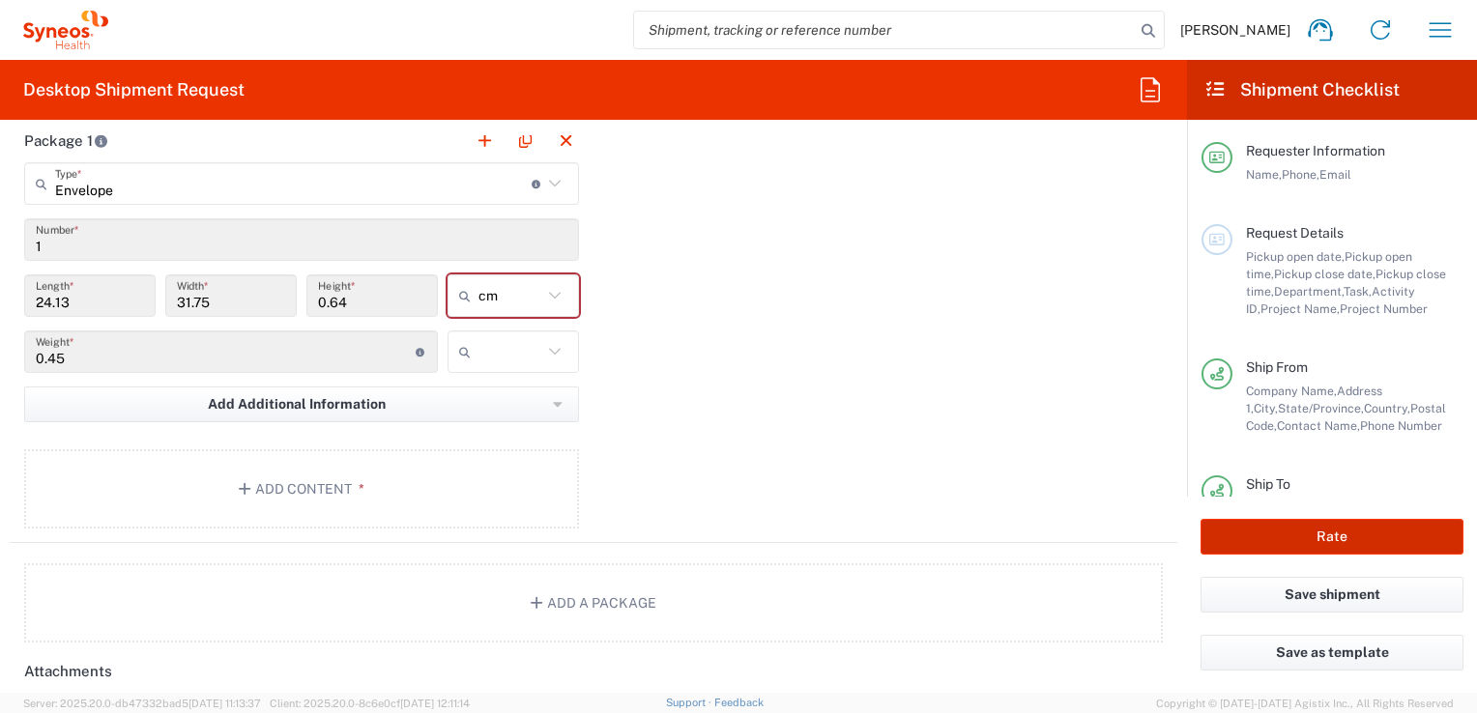
click at [1267, 525] on button "Rate" at bounding box center [1331, 537] width 263 height 36
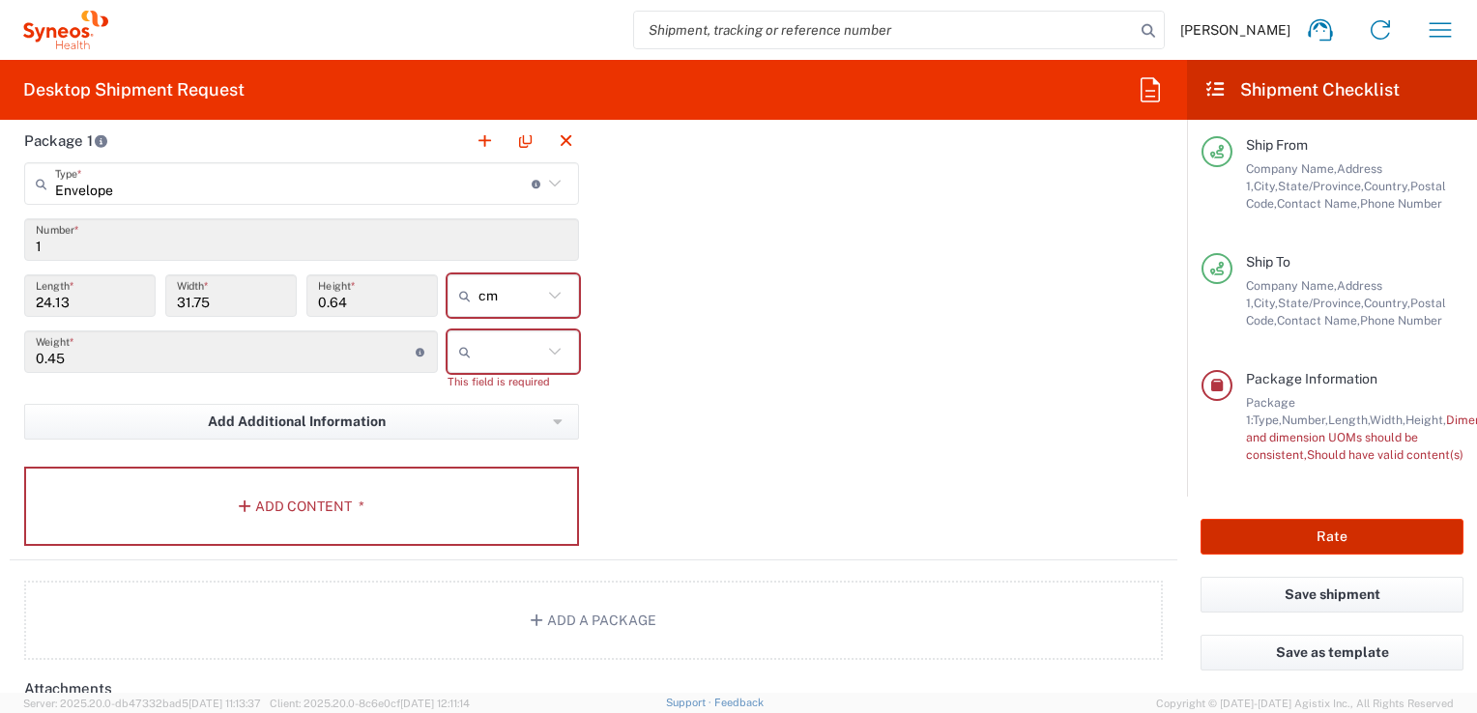
scroll to position [245, 0]
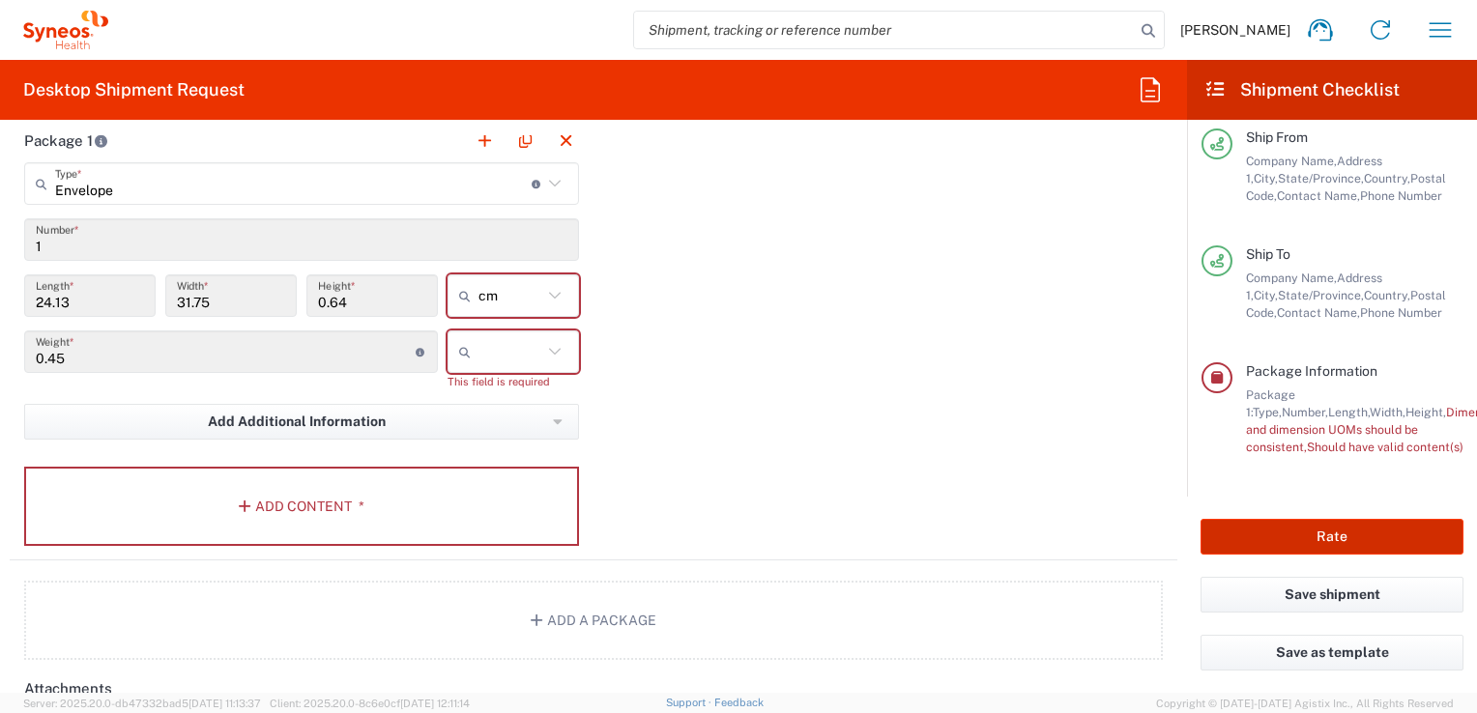
type input "3243 DEPARTMENTAL EXPENSE"
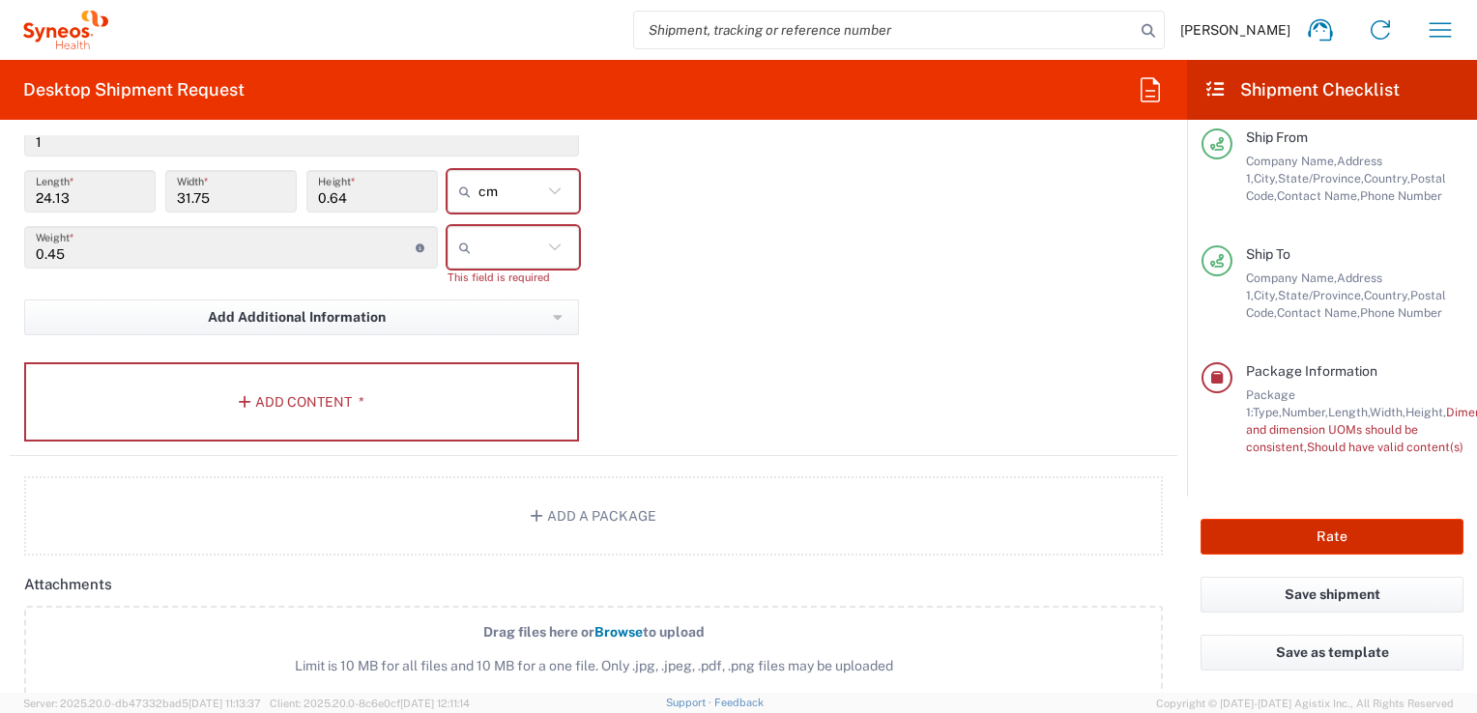
scroll to position [1739, 0]
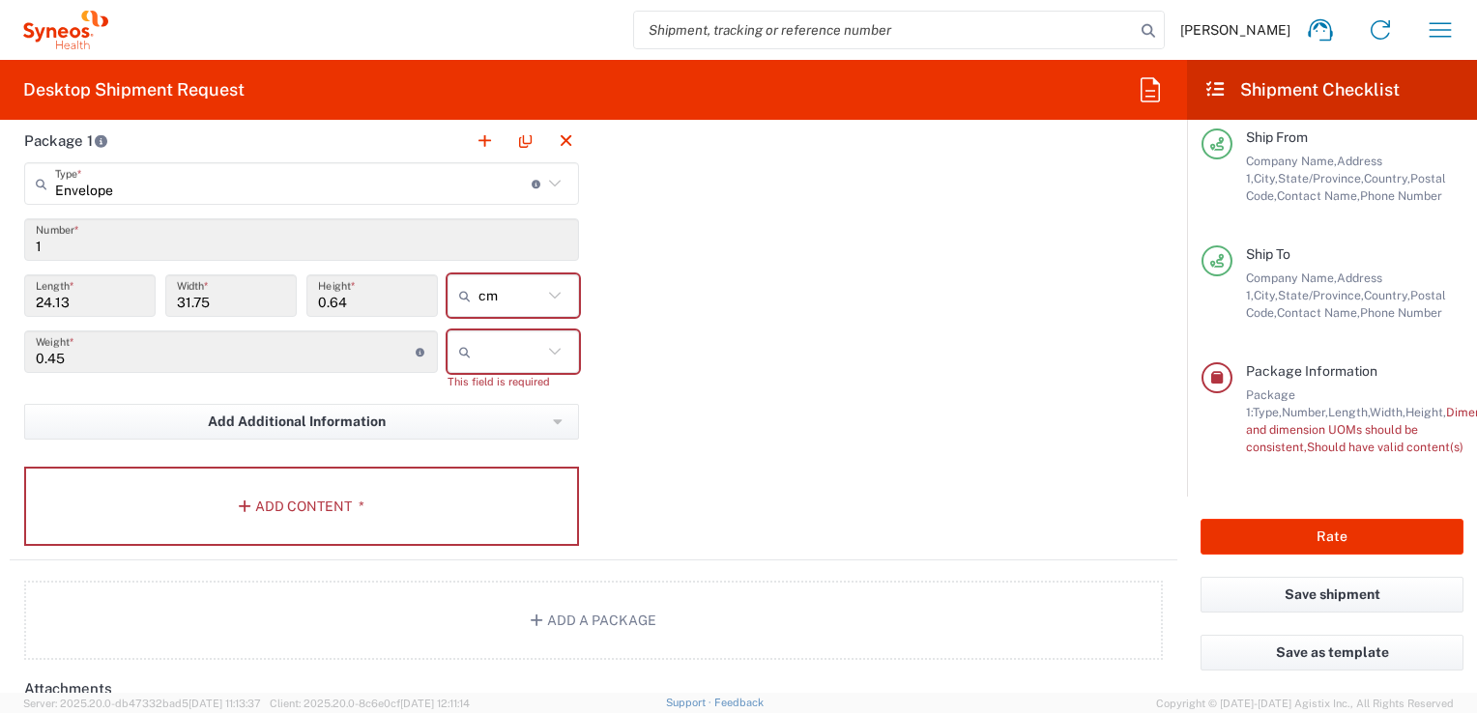
click at [550, 347] on icon at bounding box center [554, 351] width 25 height 25
click at [486, 392] on span "kgs" at bounding box center [507, 391] width 126 height 30
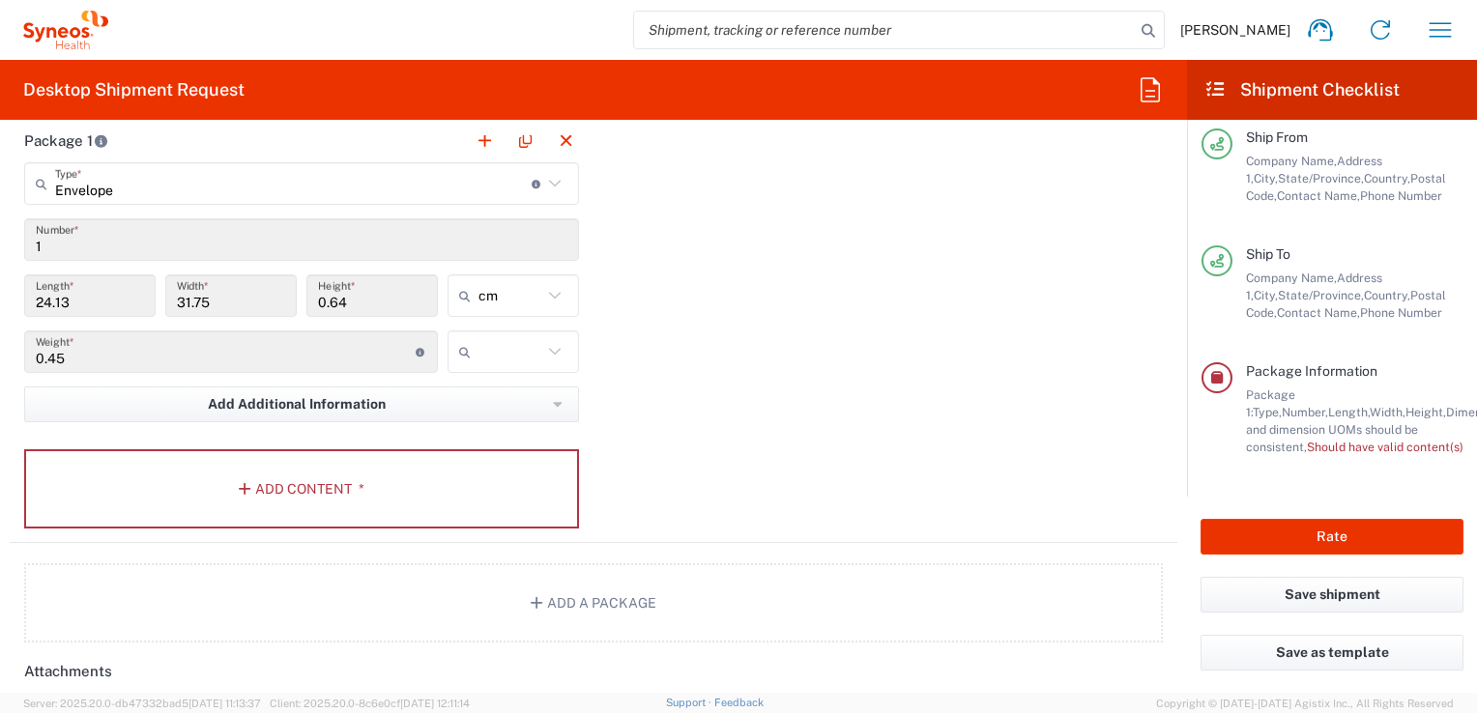
type input "kgs"
click at [867, 392] on div "Package 1 Envelope Type * Material used to package goods Envelope Large Box Med…" at bounding box center [593, 331] width 1167 height 424
click at [270, 486] on button "Add Content *" at bounding box center [301, 488] width 555 height 79
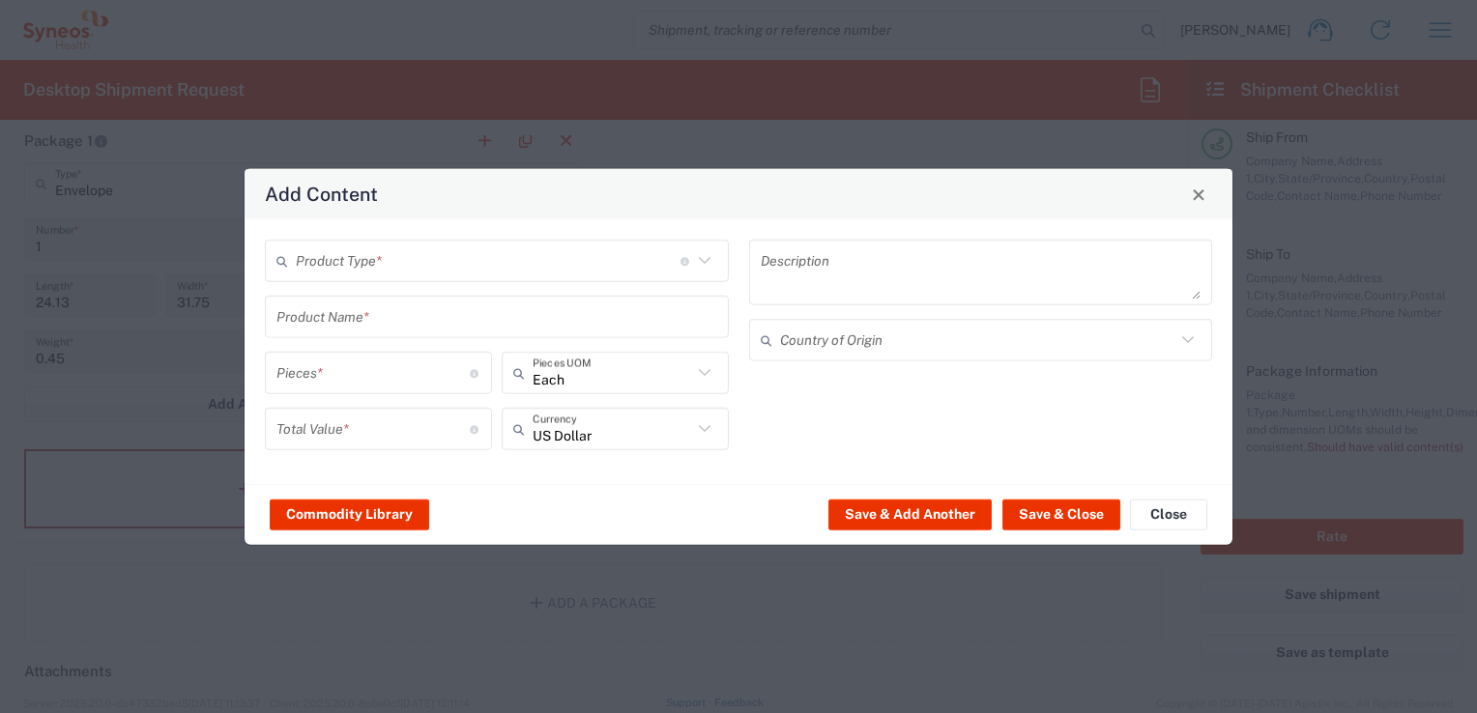
click at [704, 248] on icon at bounding box center [704, 260] width 25 height 25
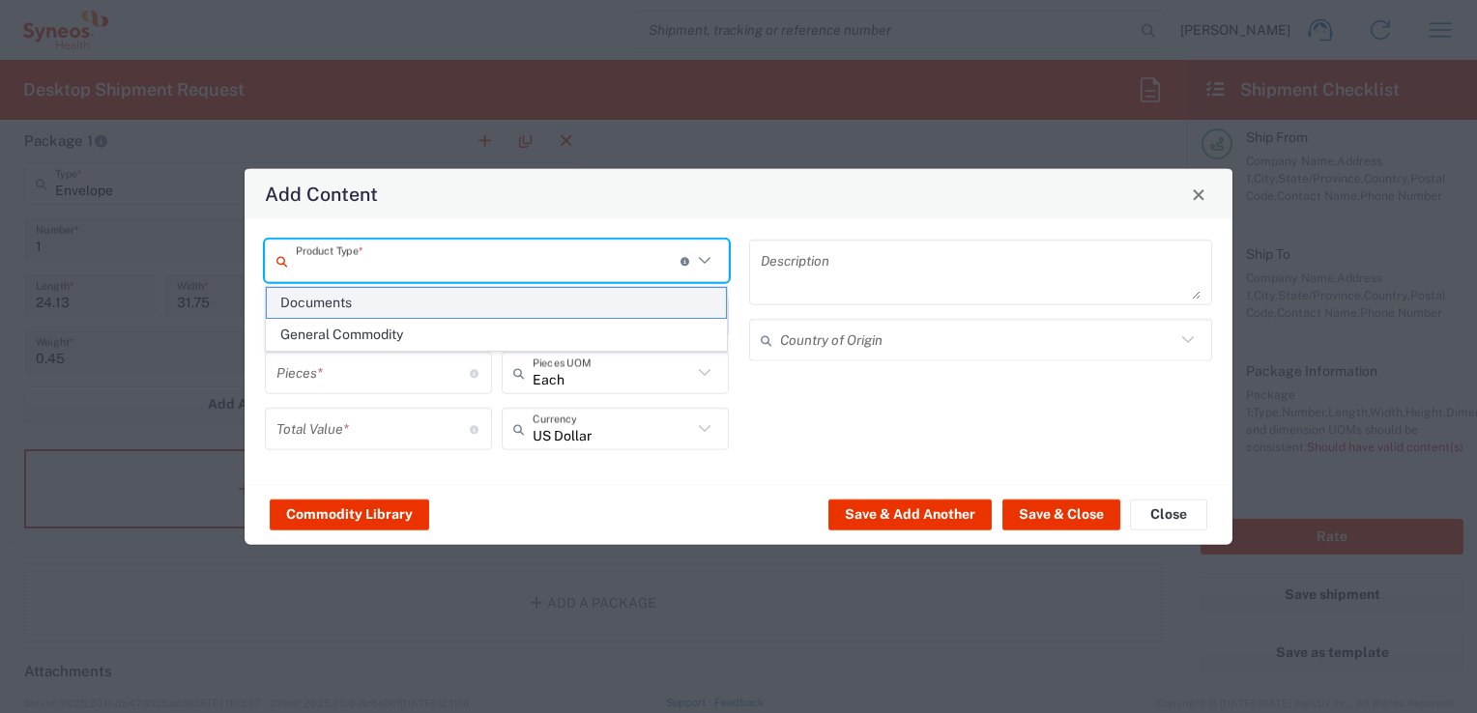
click at [518, 310] on span "Documents" at bounding box center [497, 303] width 460 height 30
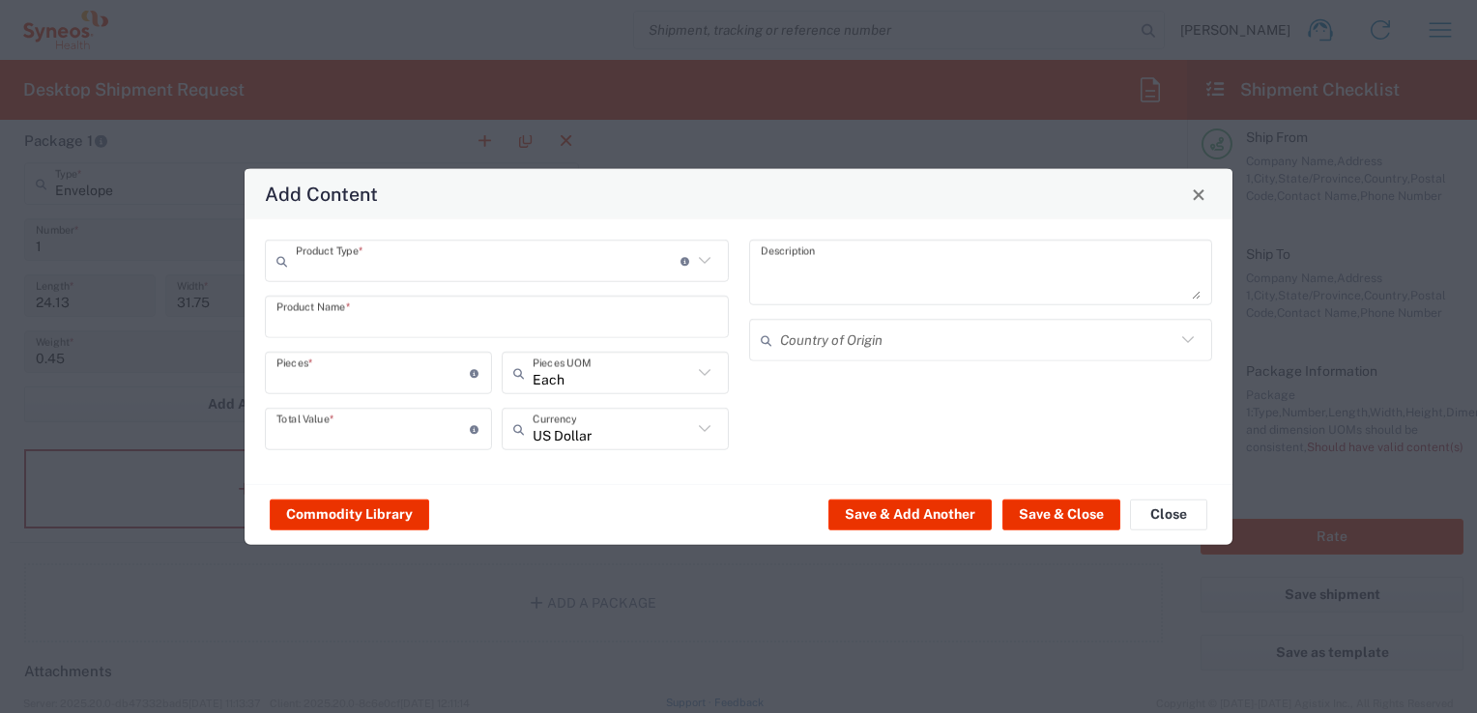
type input "Documents"
type input "1"
type textarea "Documents"
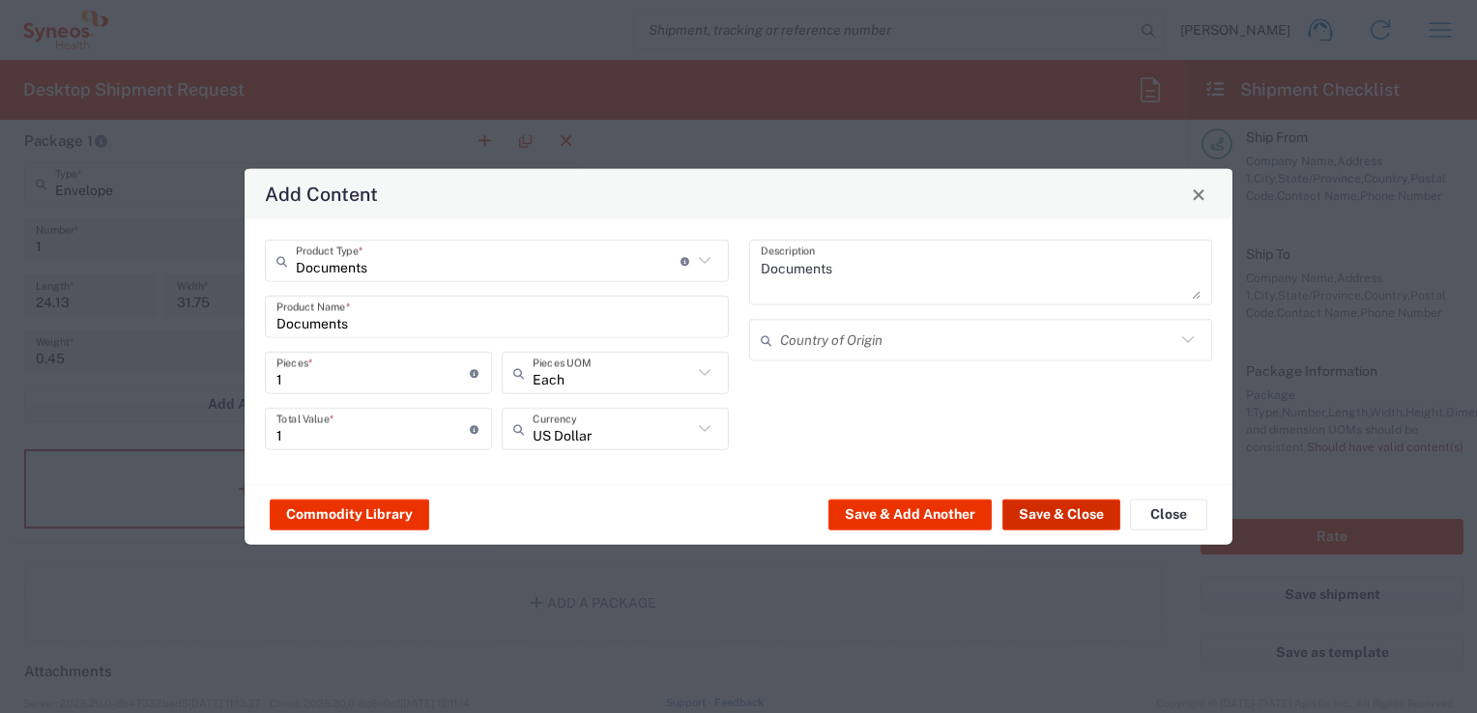
click at [1036, 514] on button "Save & Close" at bounding box center [1061, 514] width 118 height 31
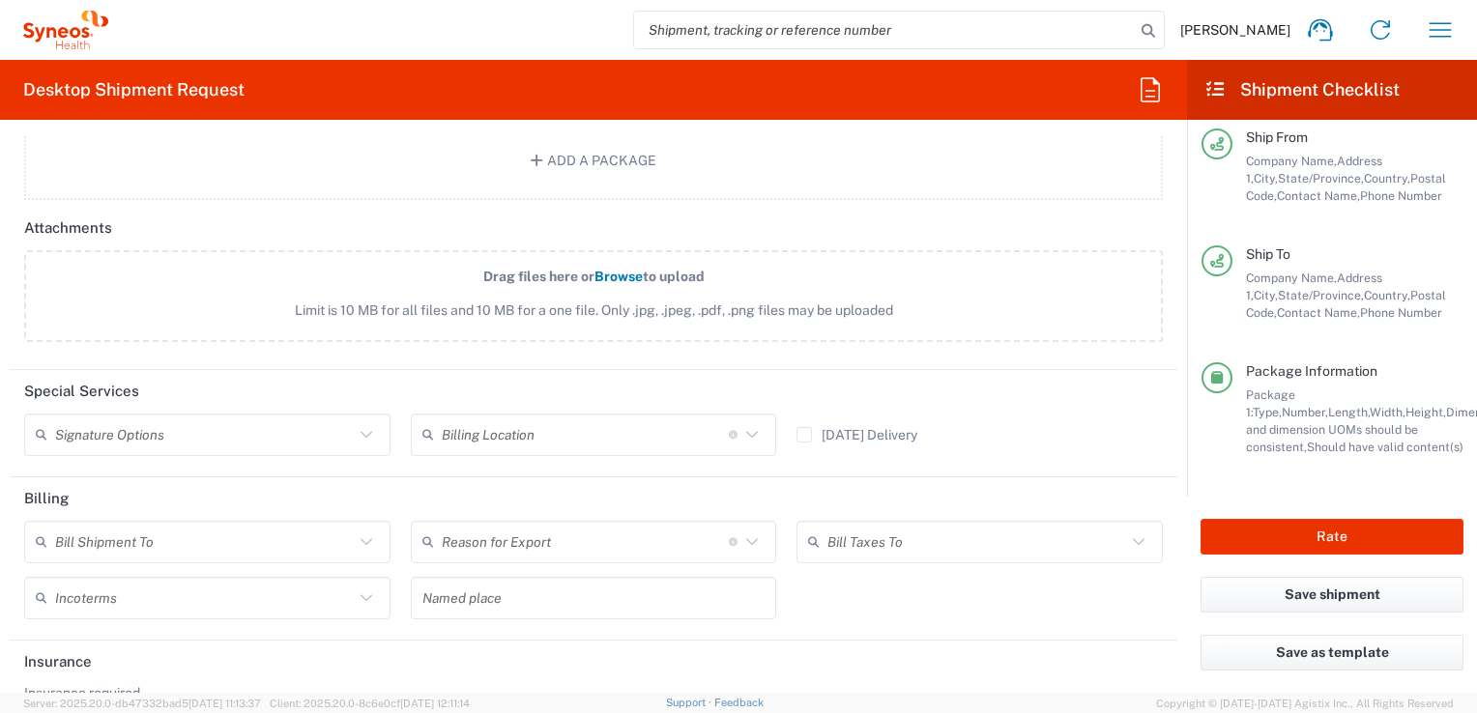
scroll to position [2361, 0]
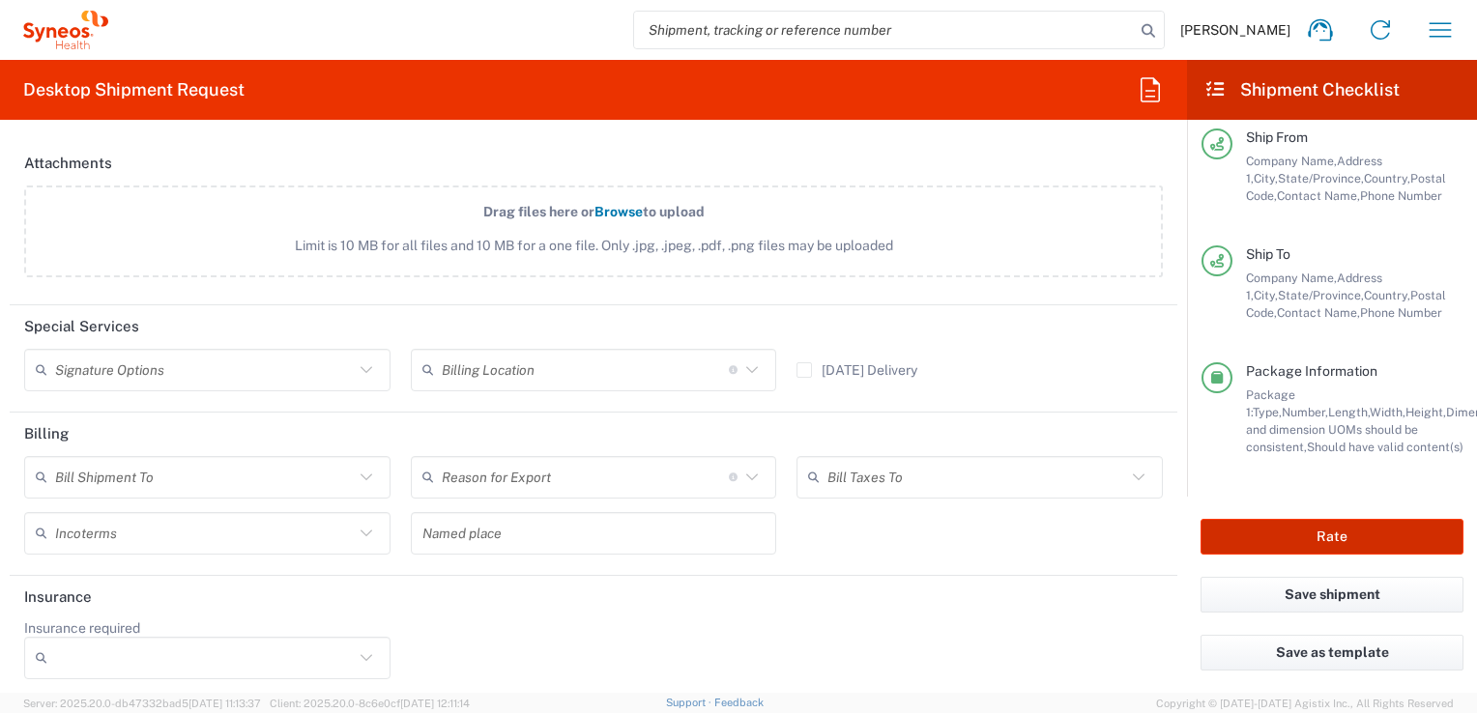
click at [1330, 535] on button "Rate" at bounding box center [1331, 537] width 263 height 36
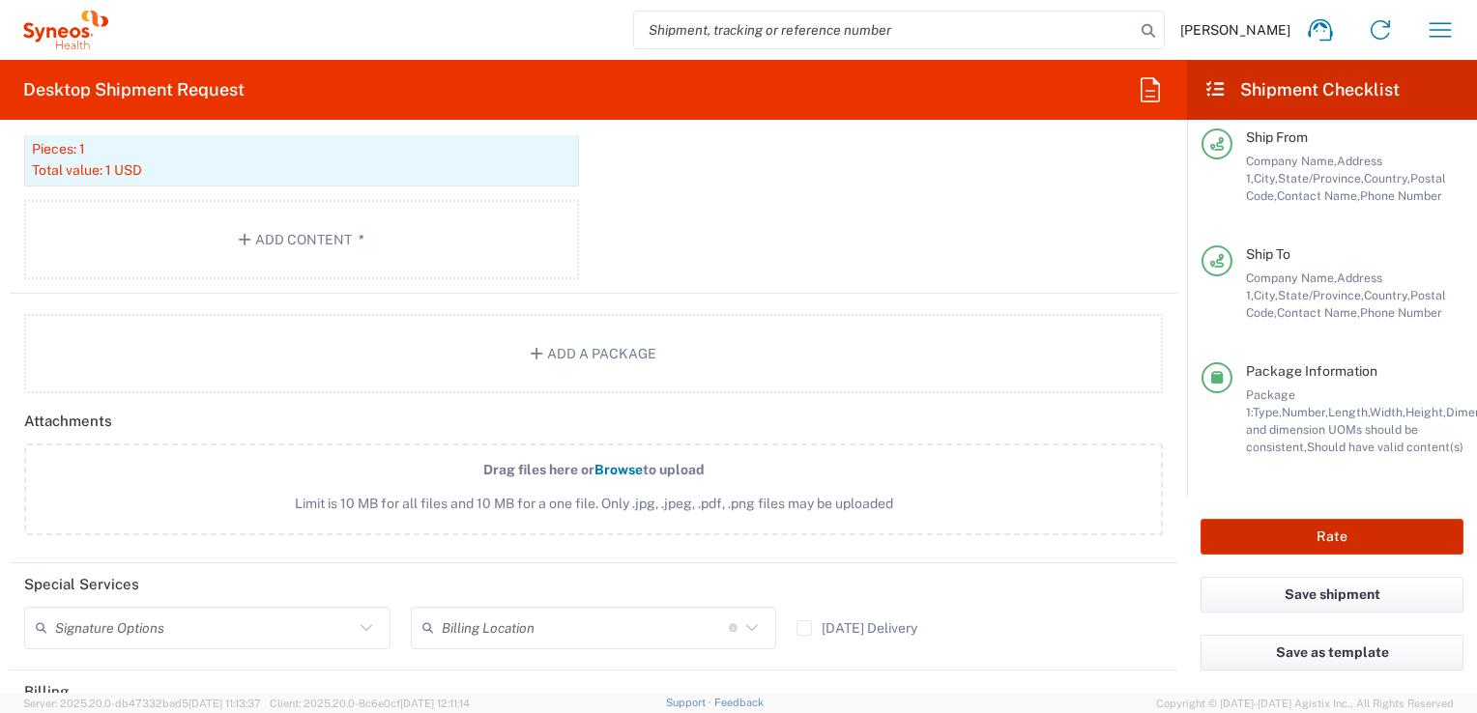
scroll to position [1974, 0]
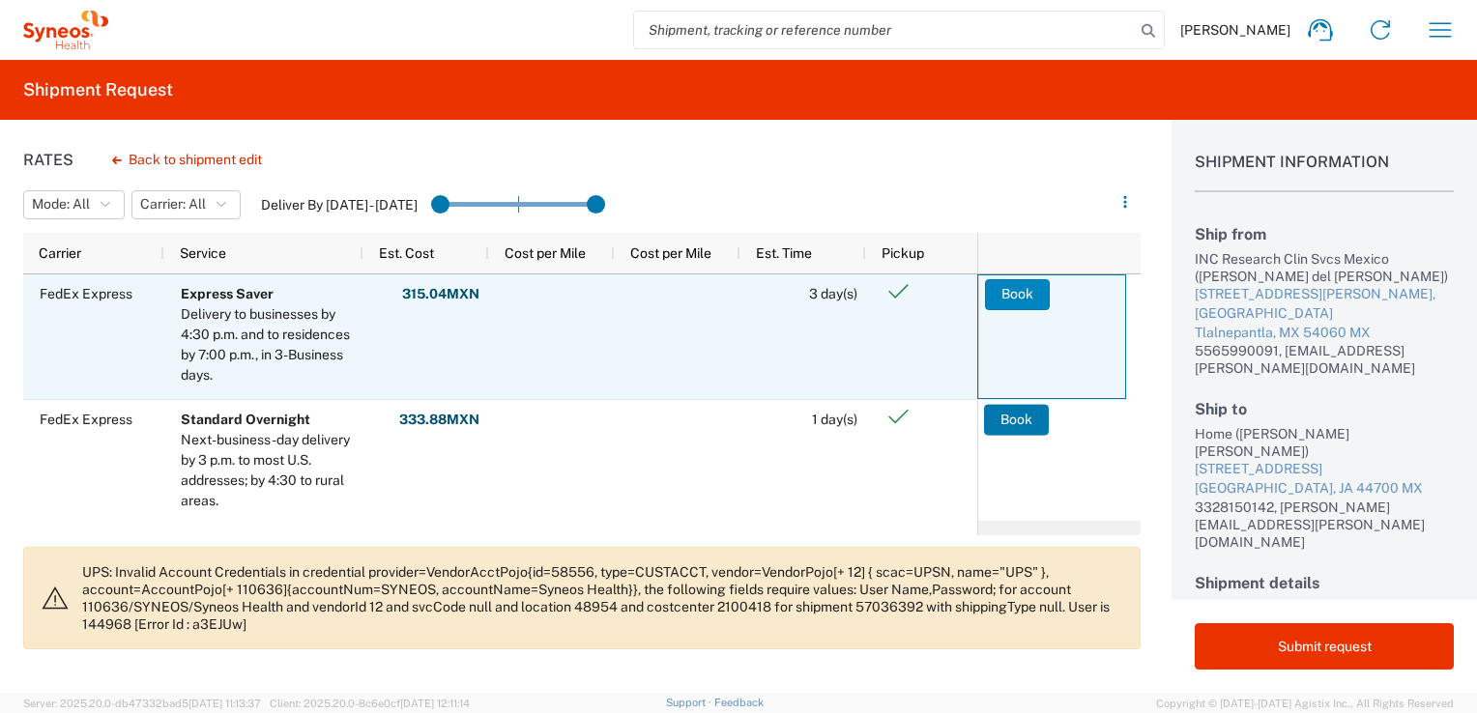
click at [1026, 291] on button "Book" at bounding box center [1017, 294] width 65 height 31
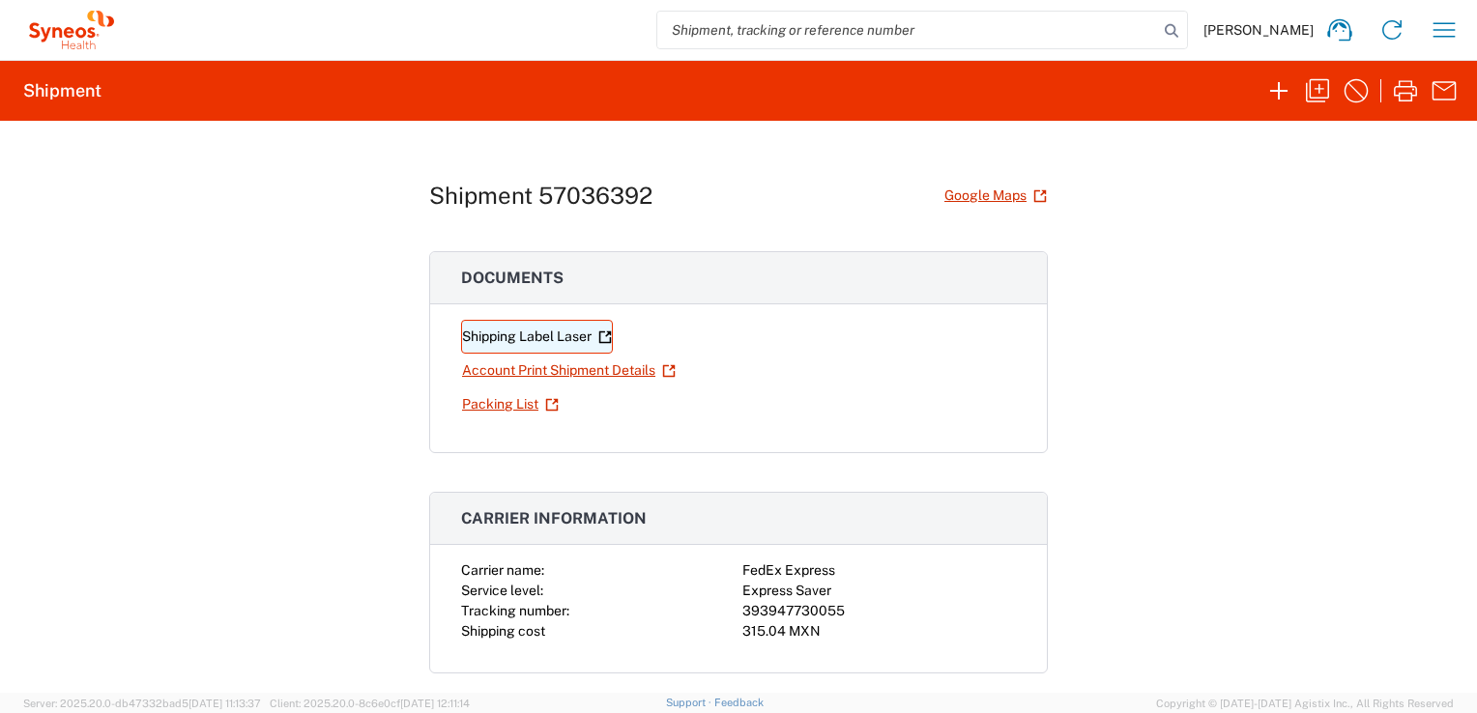
click at [542, 335] on link "Shipping Label Laser" at bounding box center [537, 337] width 152 height 34
